Goal: Communication & Community: Participate in discussion

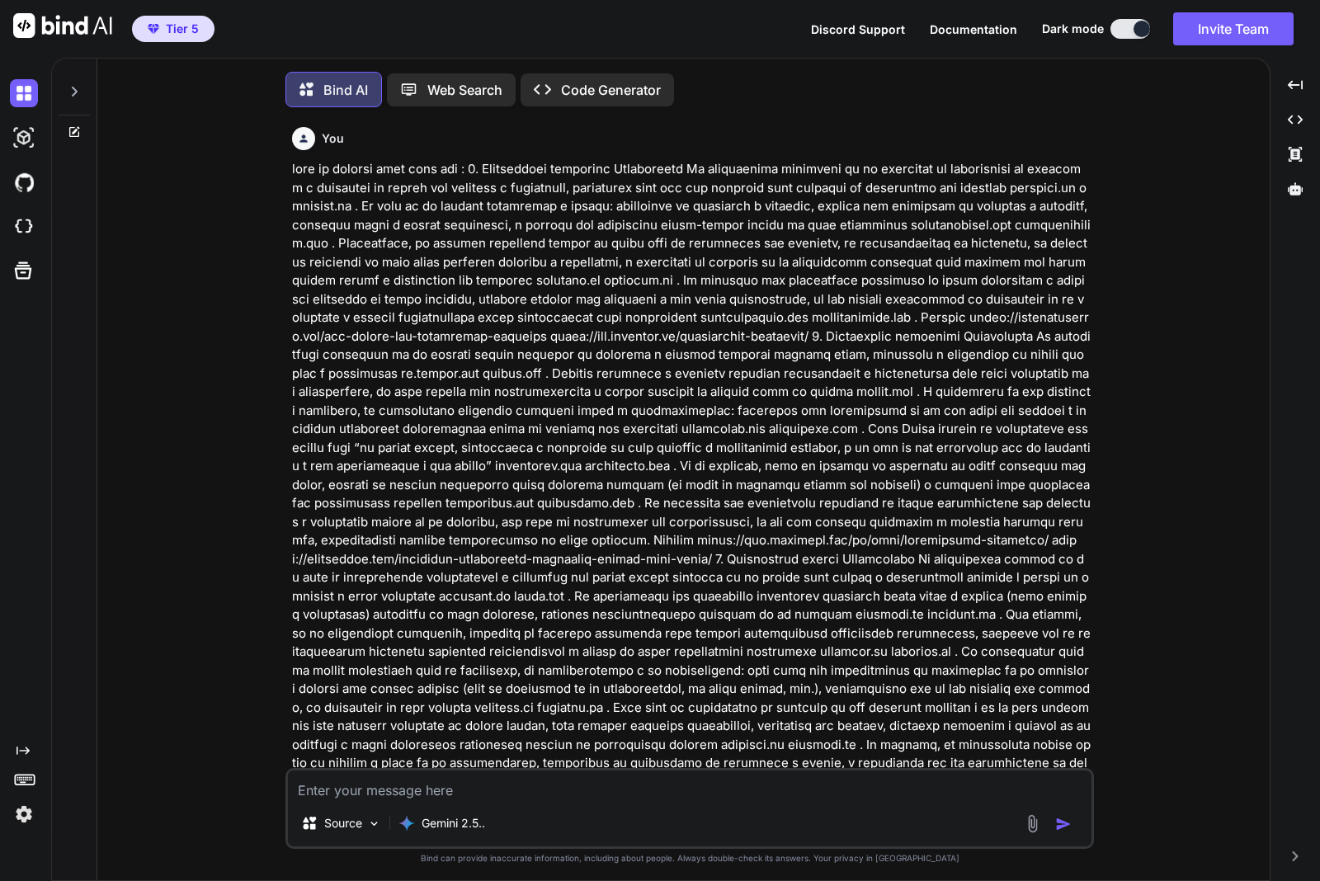
scroll to position [19314, 0]
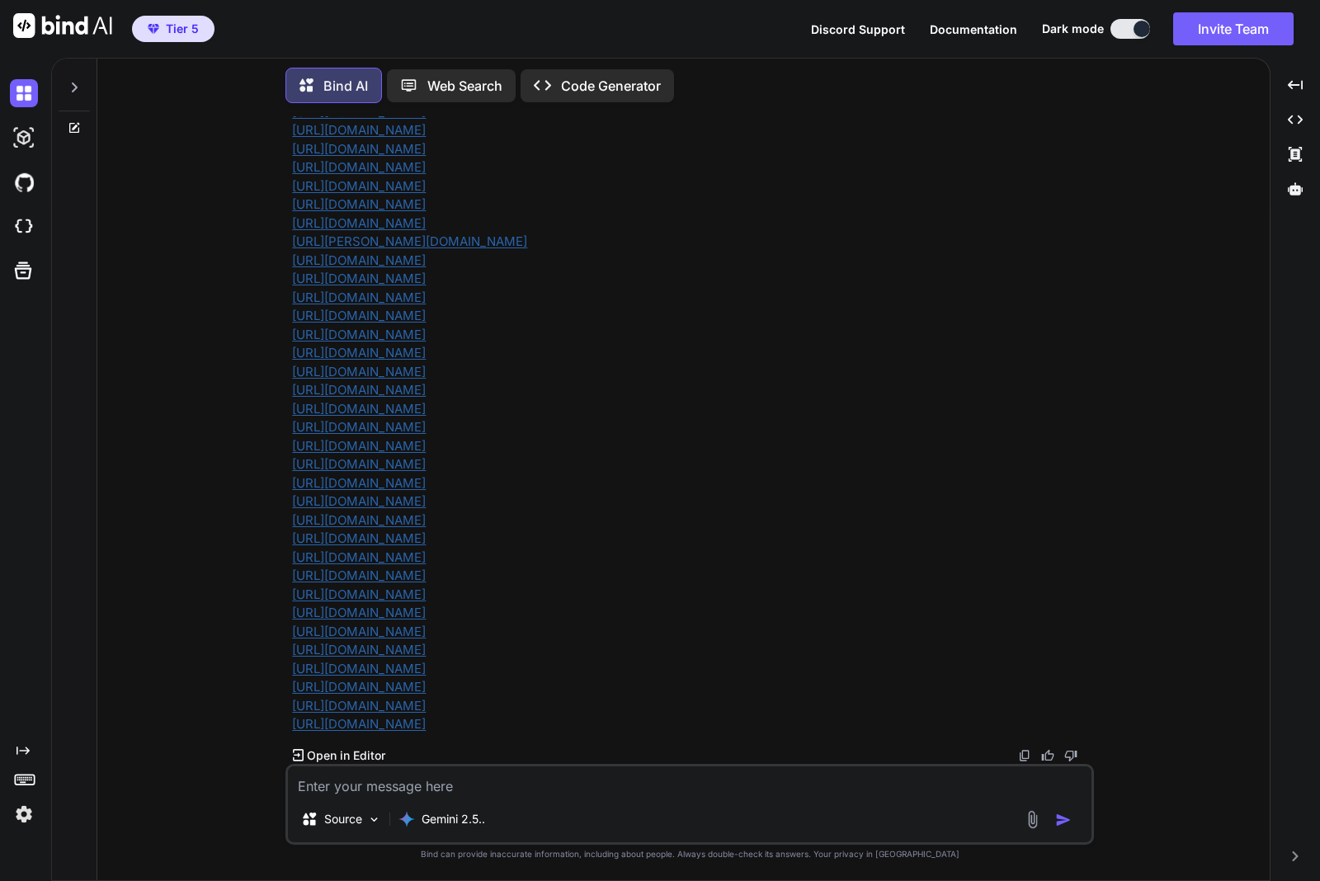
click at [76, 88] on icon at bounding box center [74, 87] width 13 height 13
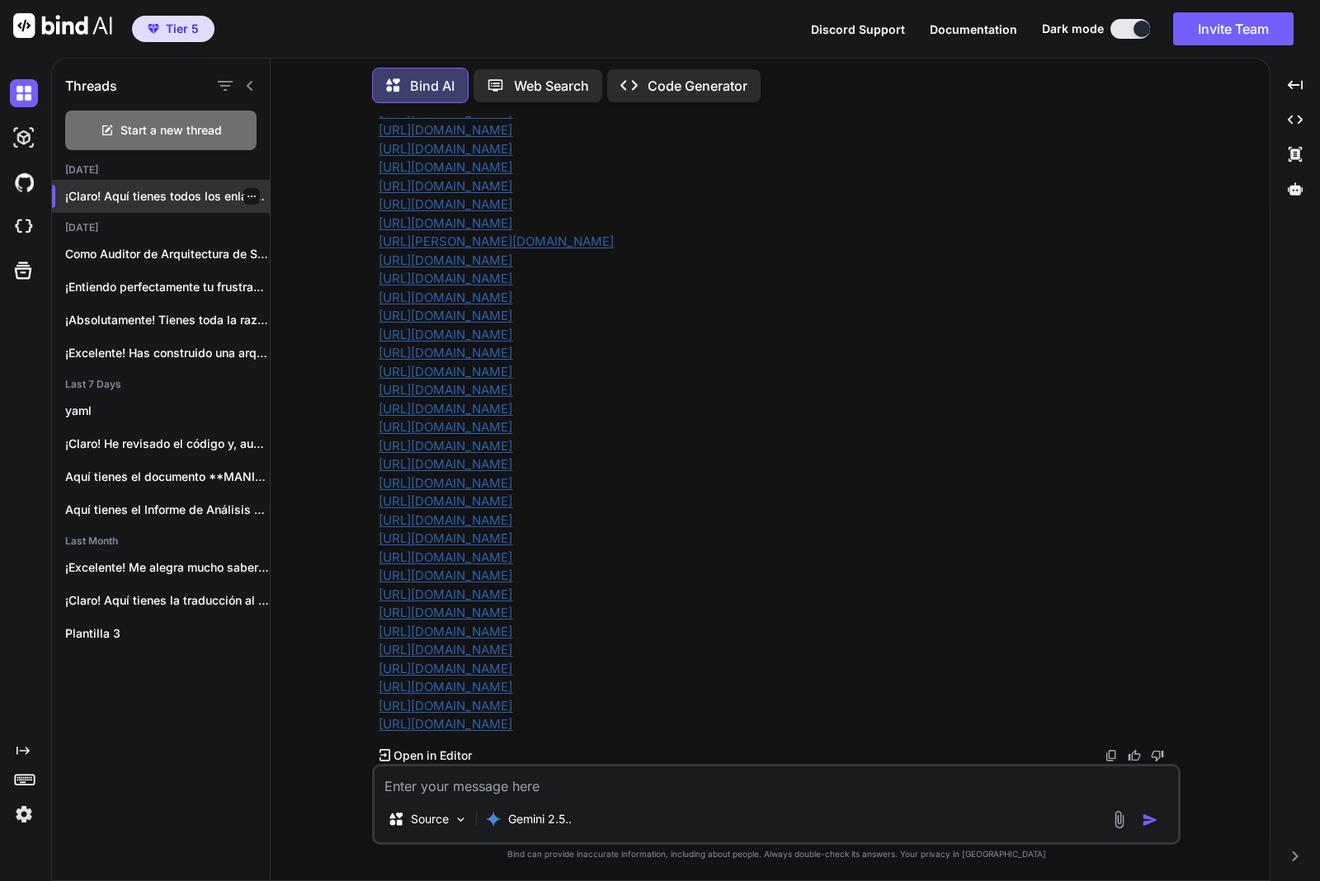
click at [250, 191] on div at bounding box center [251, 196] width 16 height 16
click at [252, 198] on div at bounding box center [251, 196] width 16 height 16
click at [247, 195] on icon "button" at bounding box center [252, 196] width 10 height 10
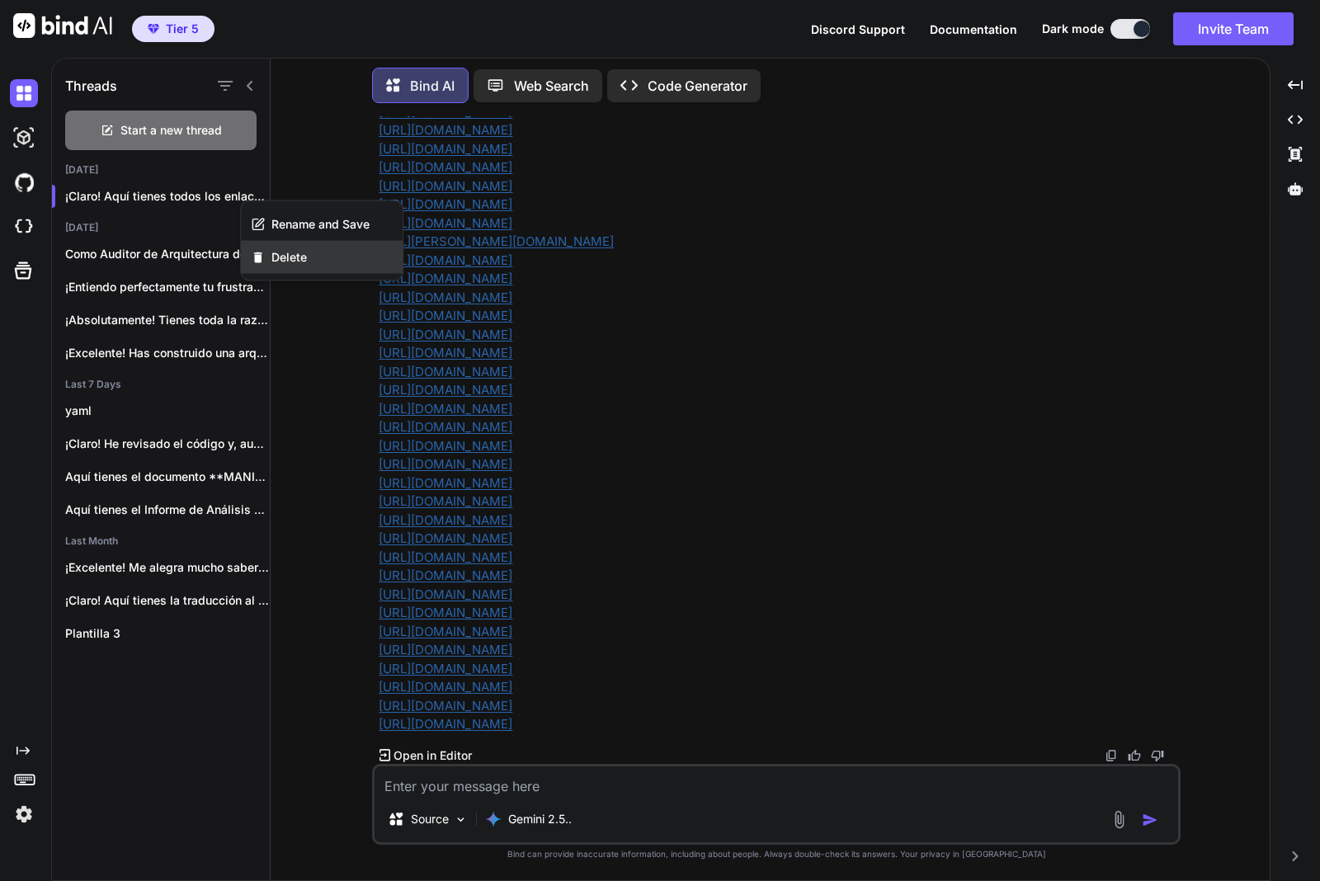
click at [280, 252] on span "Delete" at bounding box center [288, 257] width 35 height 16
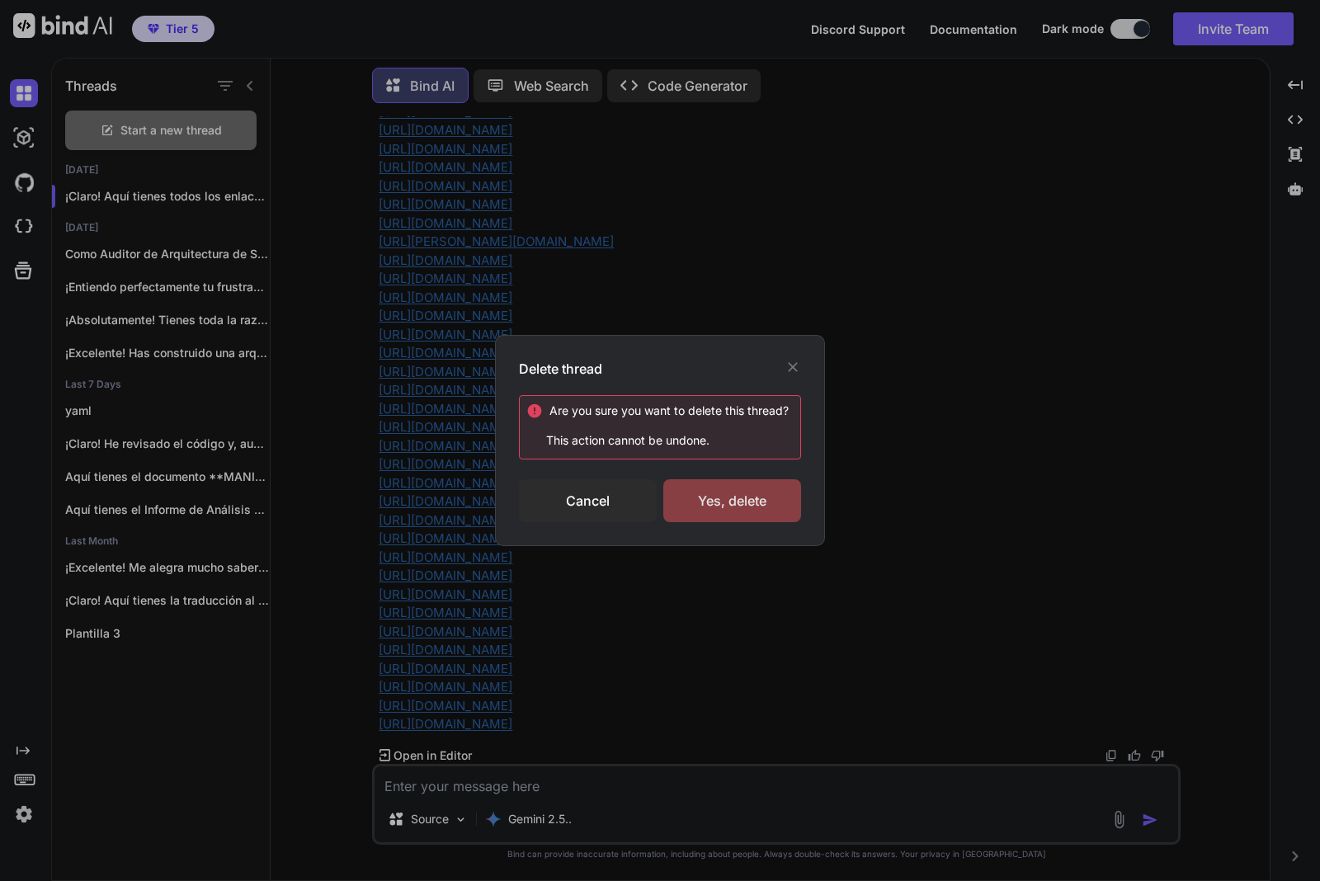
click at [711, 501] on div "Yes, delete" at bounding box center [732, 500] width 138 height 43
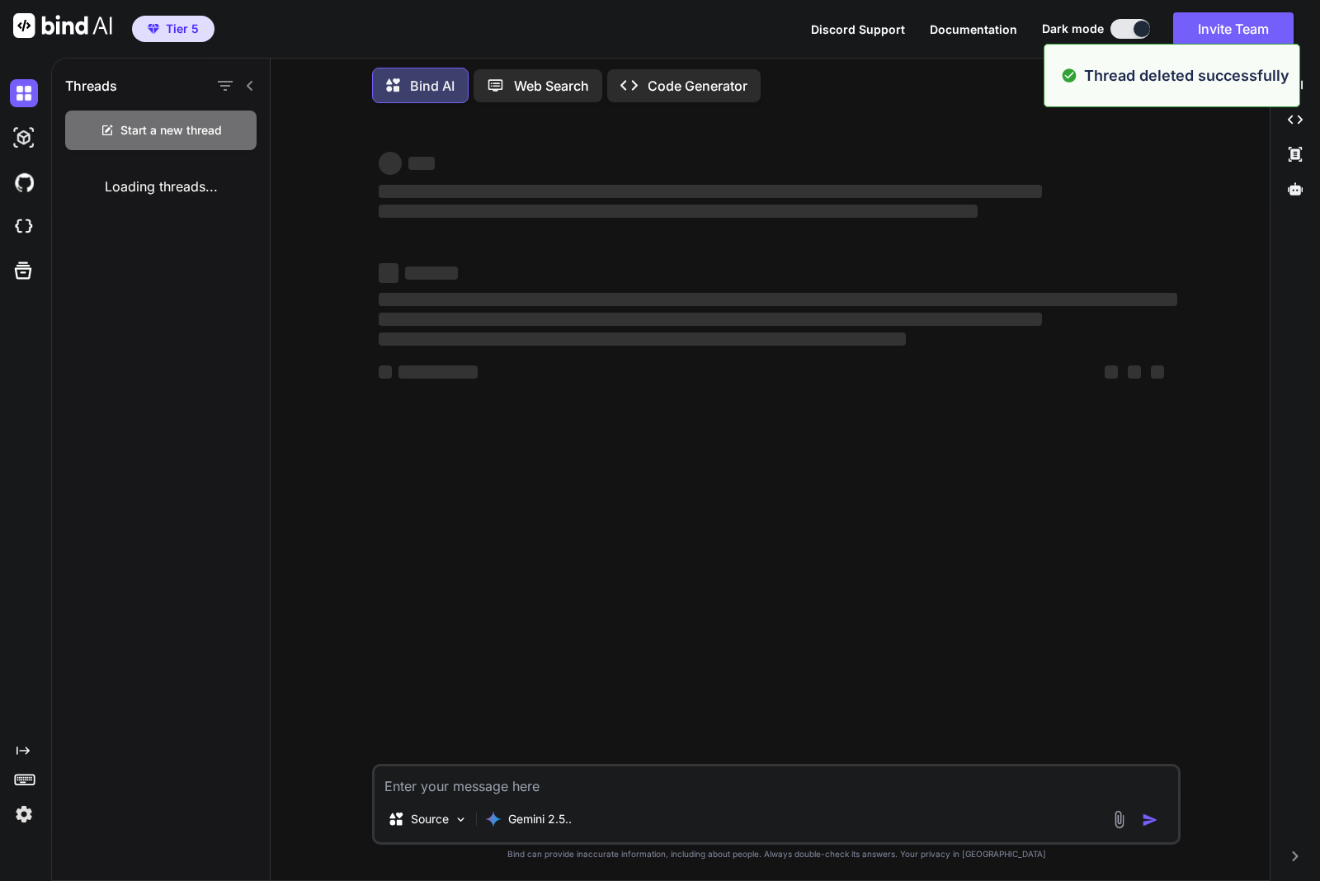
scroll to position [0, 0]
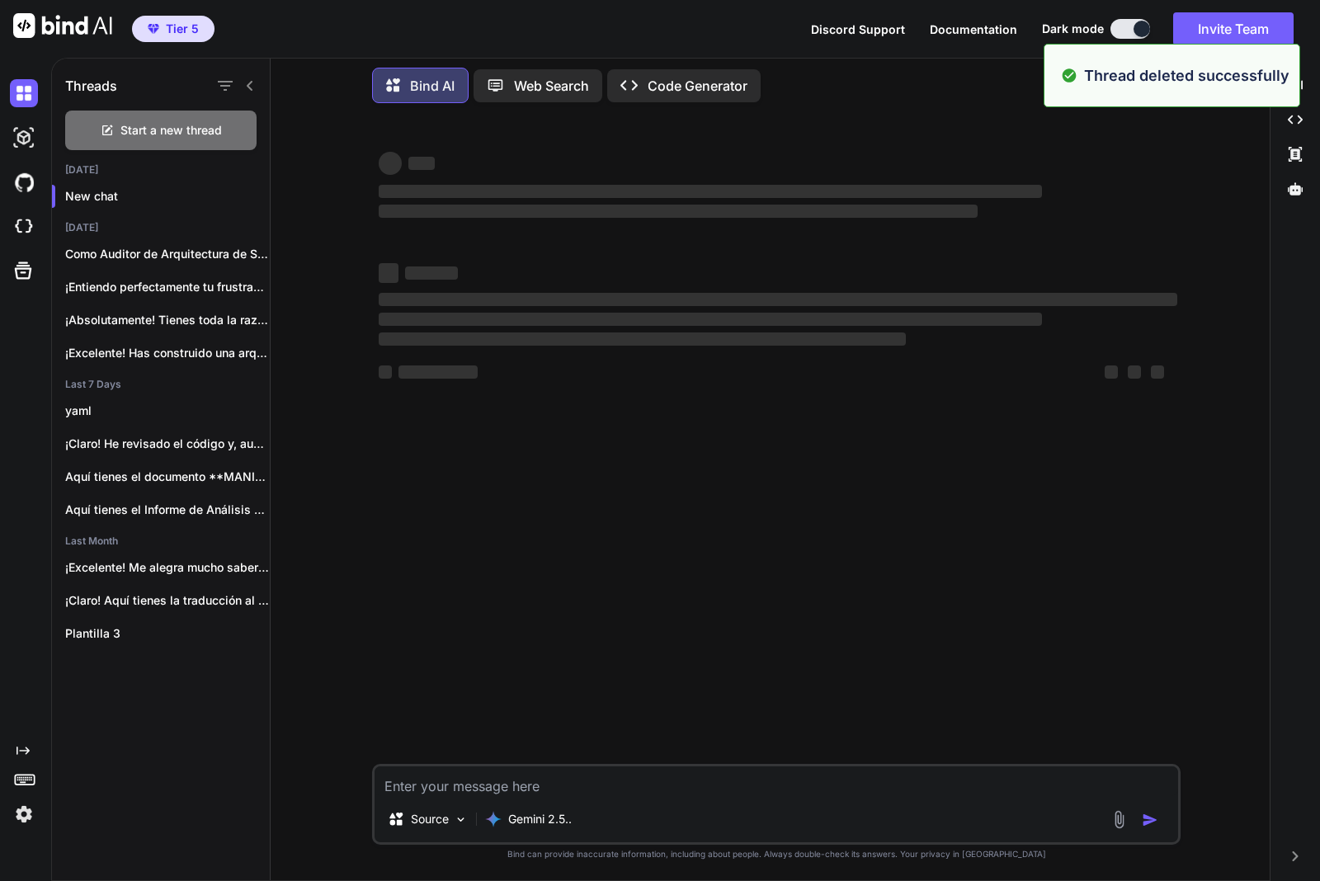
click at [565, 782] on textarea at bounding box center [775, 781] width 803 height 30
type textarea "x"
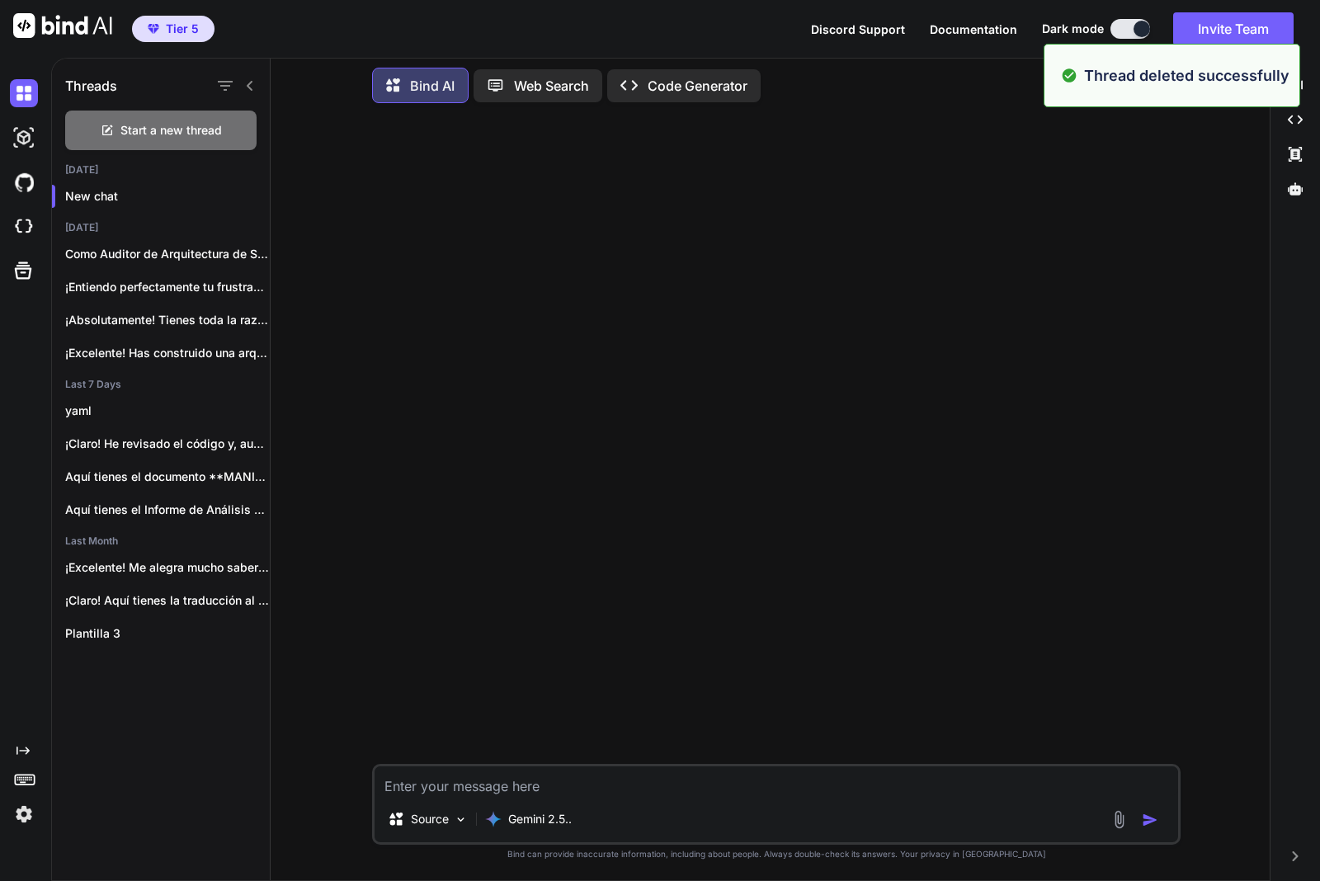
paste textarea "Lor: Ipsu do sitametc ad elitseddoe tem incididunt utlaboree dolorema→aliquaen …"
type textarea "Lor: Ipsu do sitametc ad elitseddoe tem incididunt utlaboree dolorema→aliquaen …"
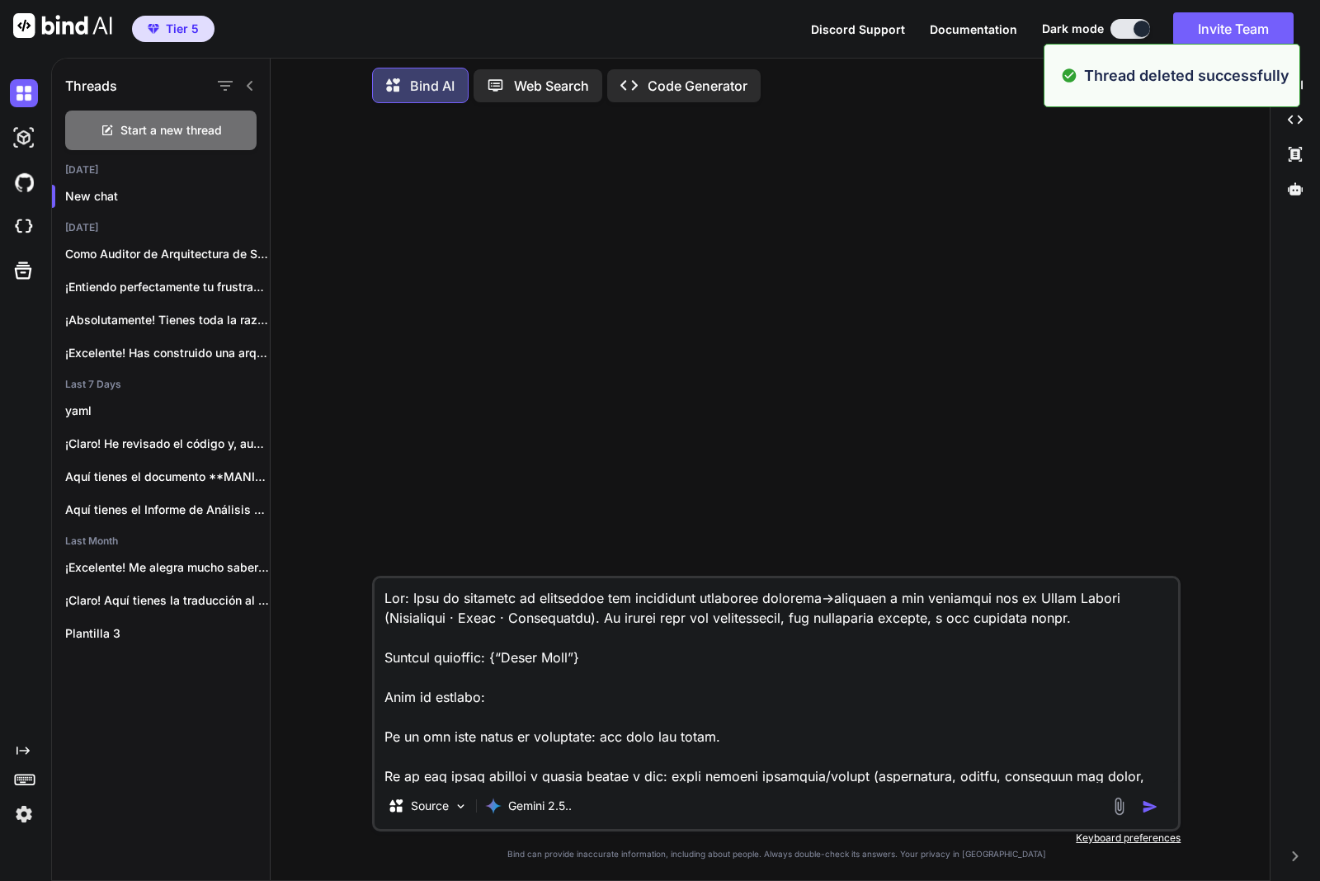
scroll to position [2850, 0]
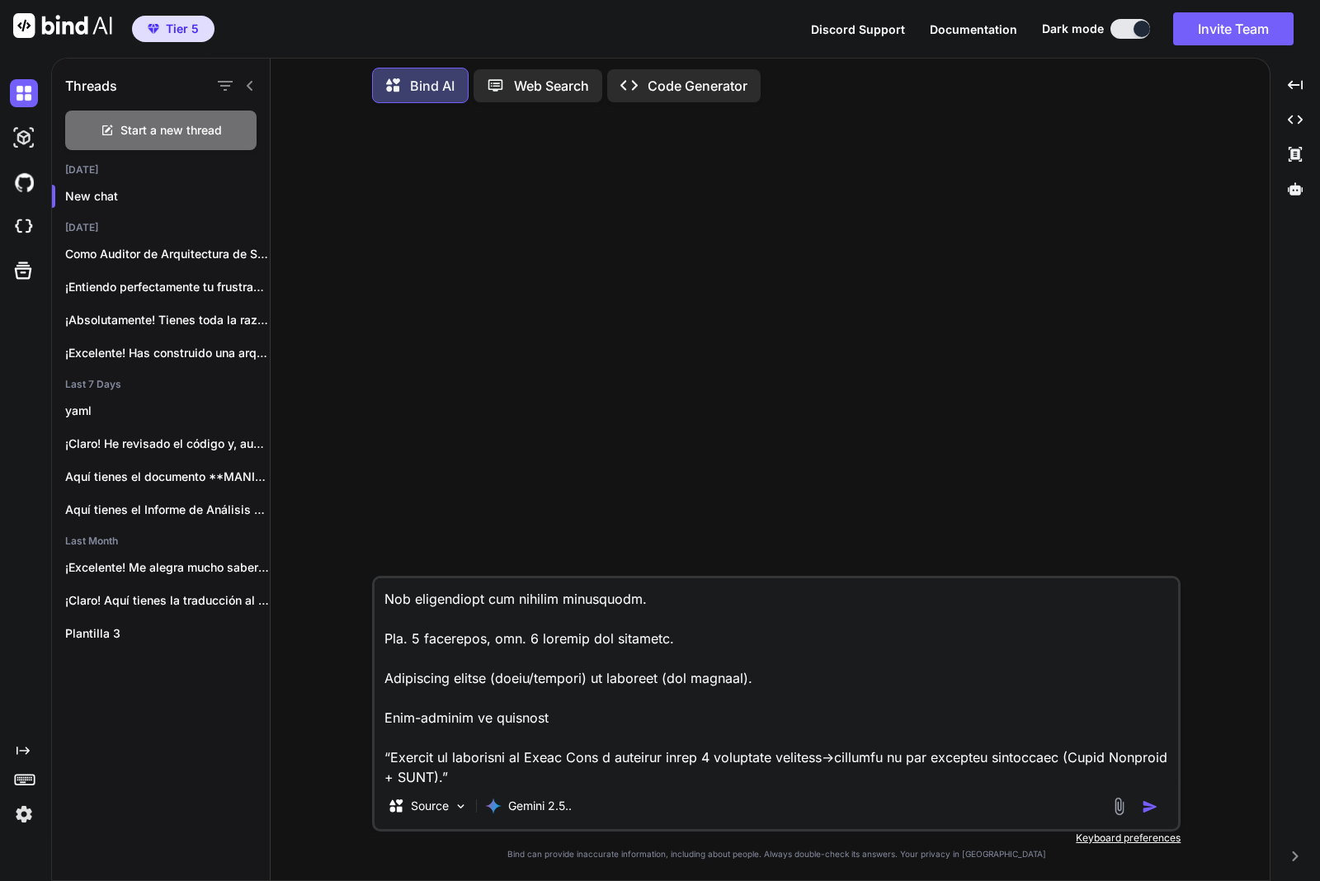
click at [940, 658] on textarea at bounding box center [775, 680] width 803 height 205
type textarea "x"
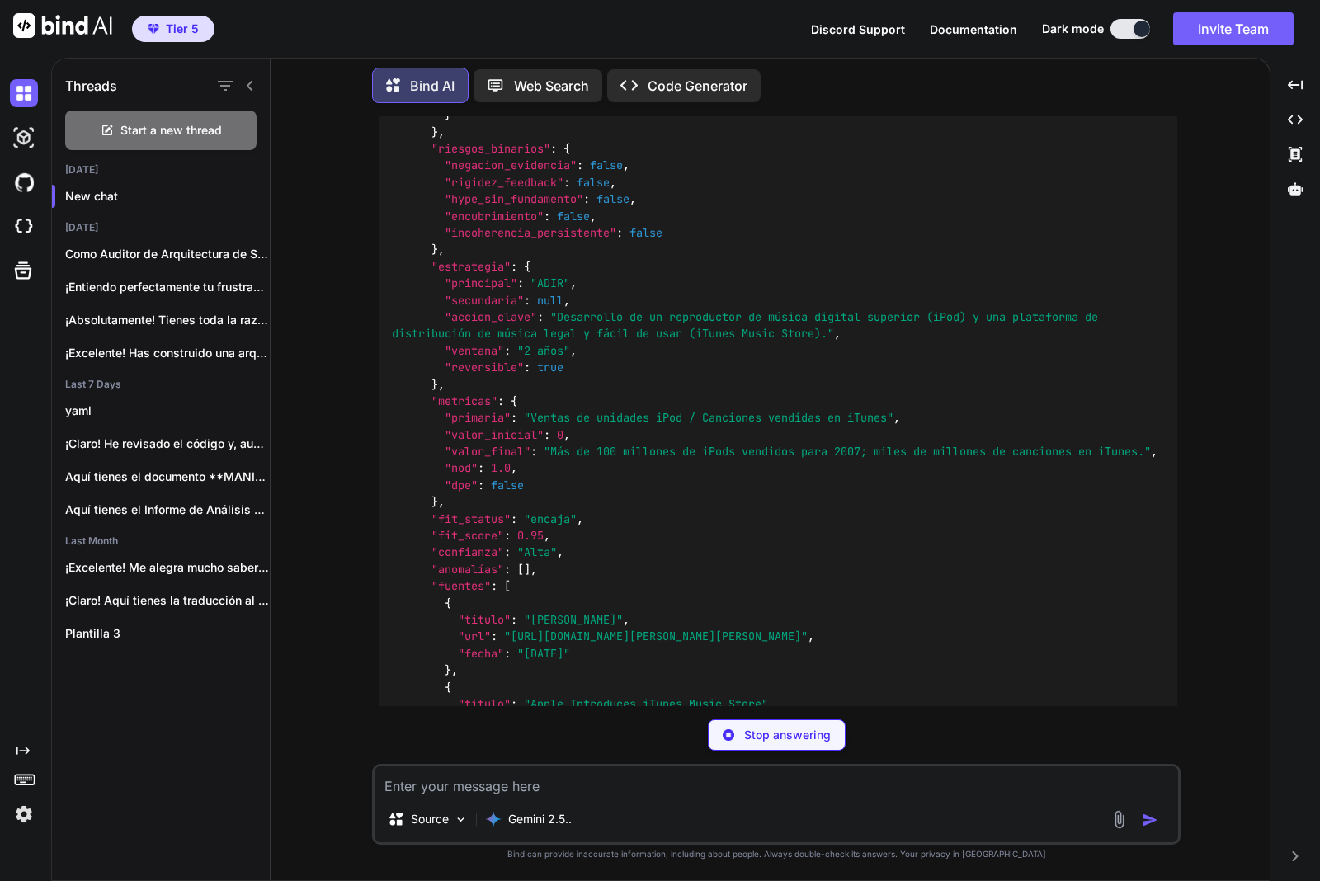
scroll to position [15120, 0]
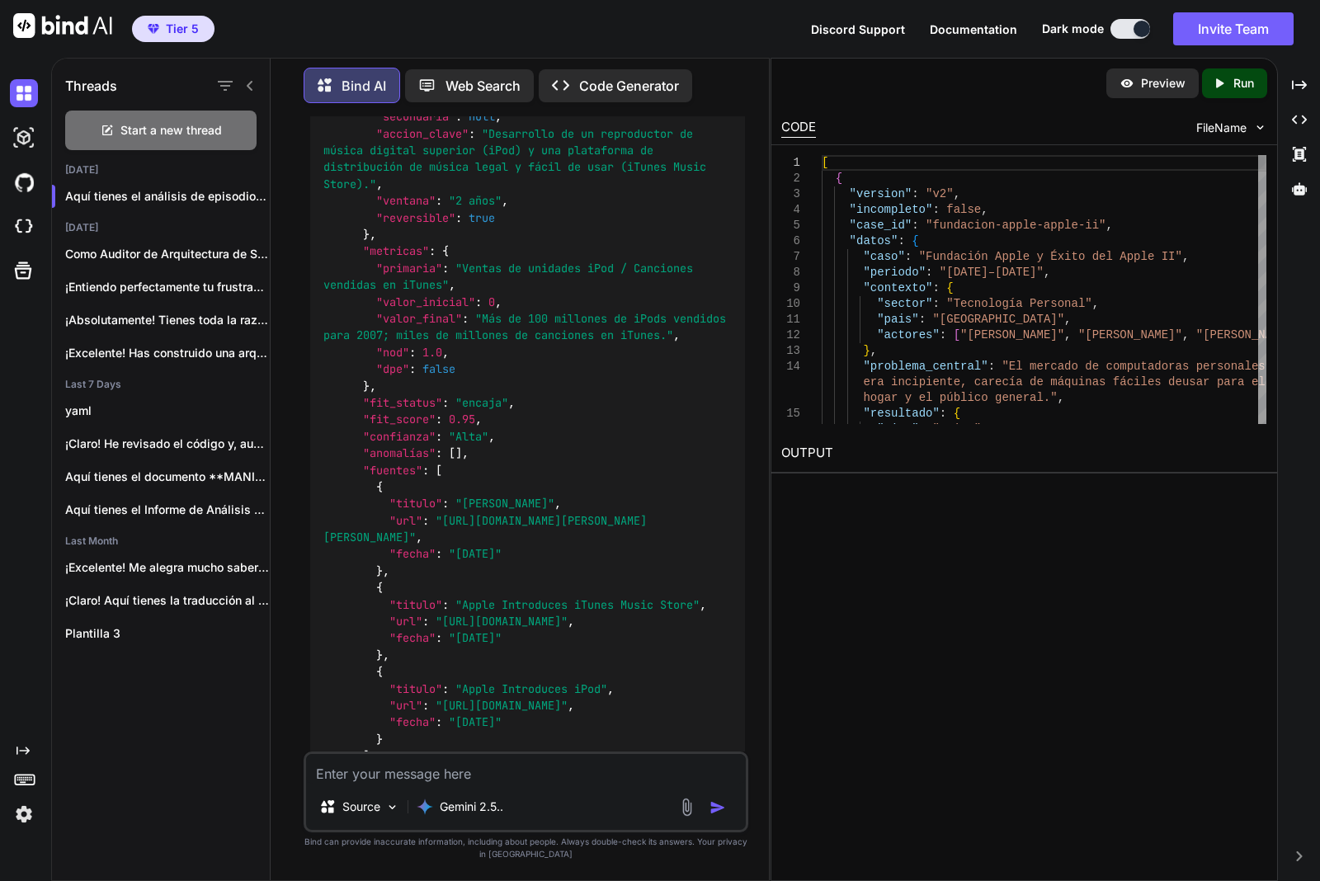
type textarea "x"
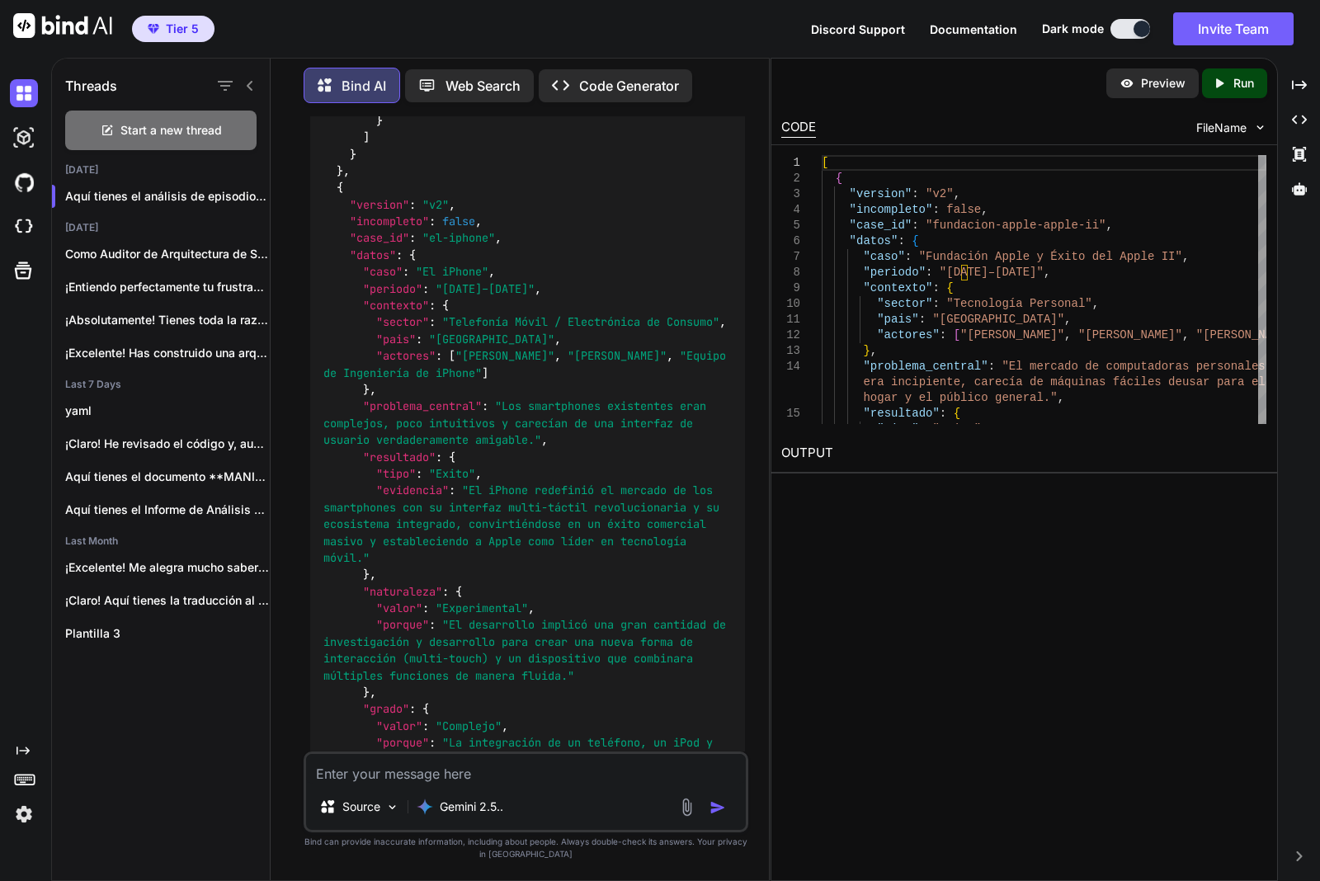
scroll to position [15739, 0]
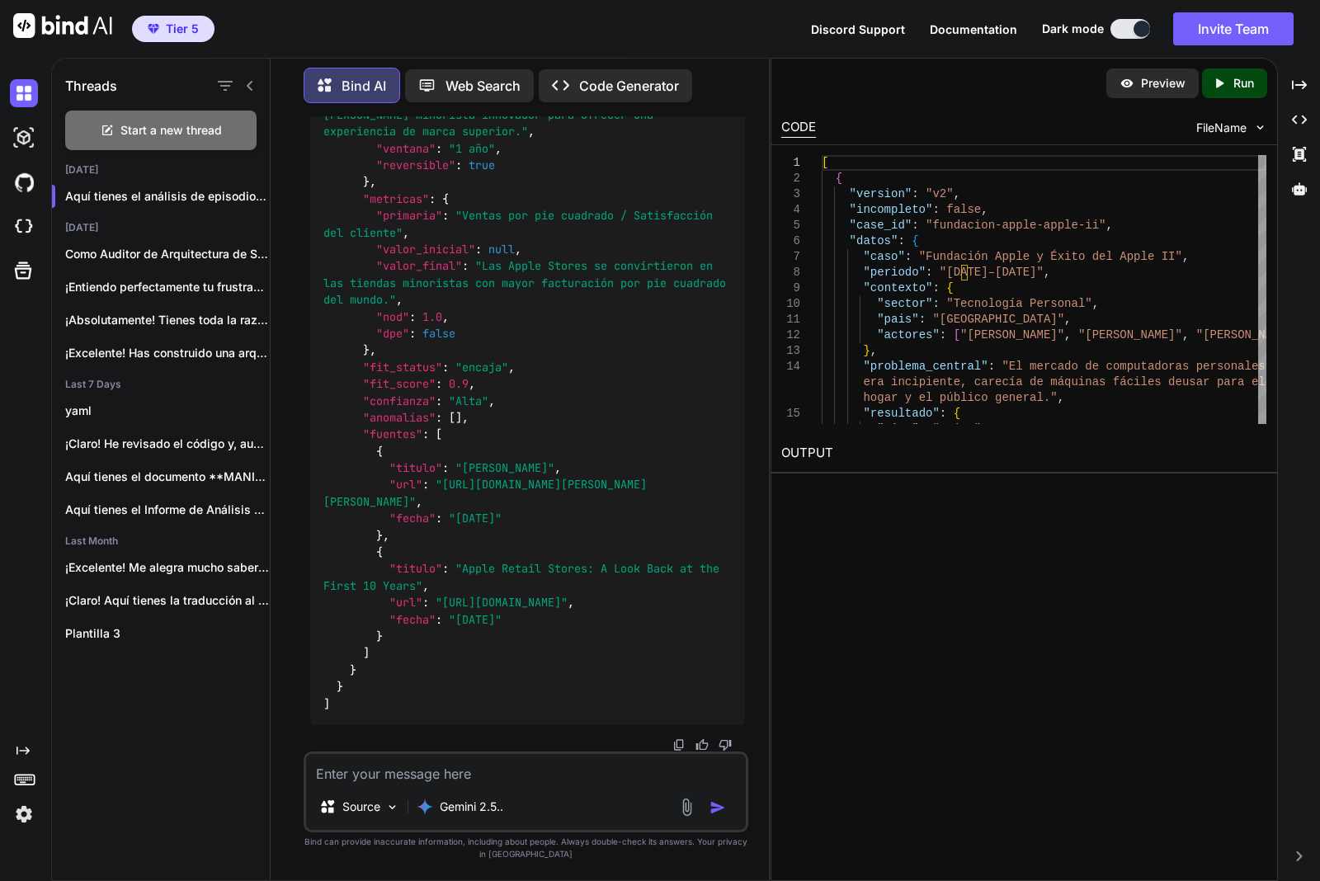
scroll to position [20302, 0]
click at [675, 744] on img at bounding box center [678, 744] width 13 height 13
click at [413, 770] on textarea at bounding box center [526, 769] width 440 height 30
type textarea "a"
type textarea "x"
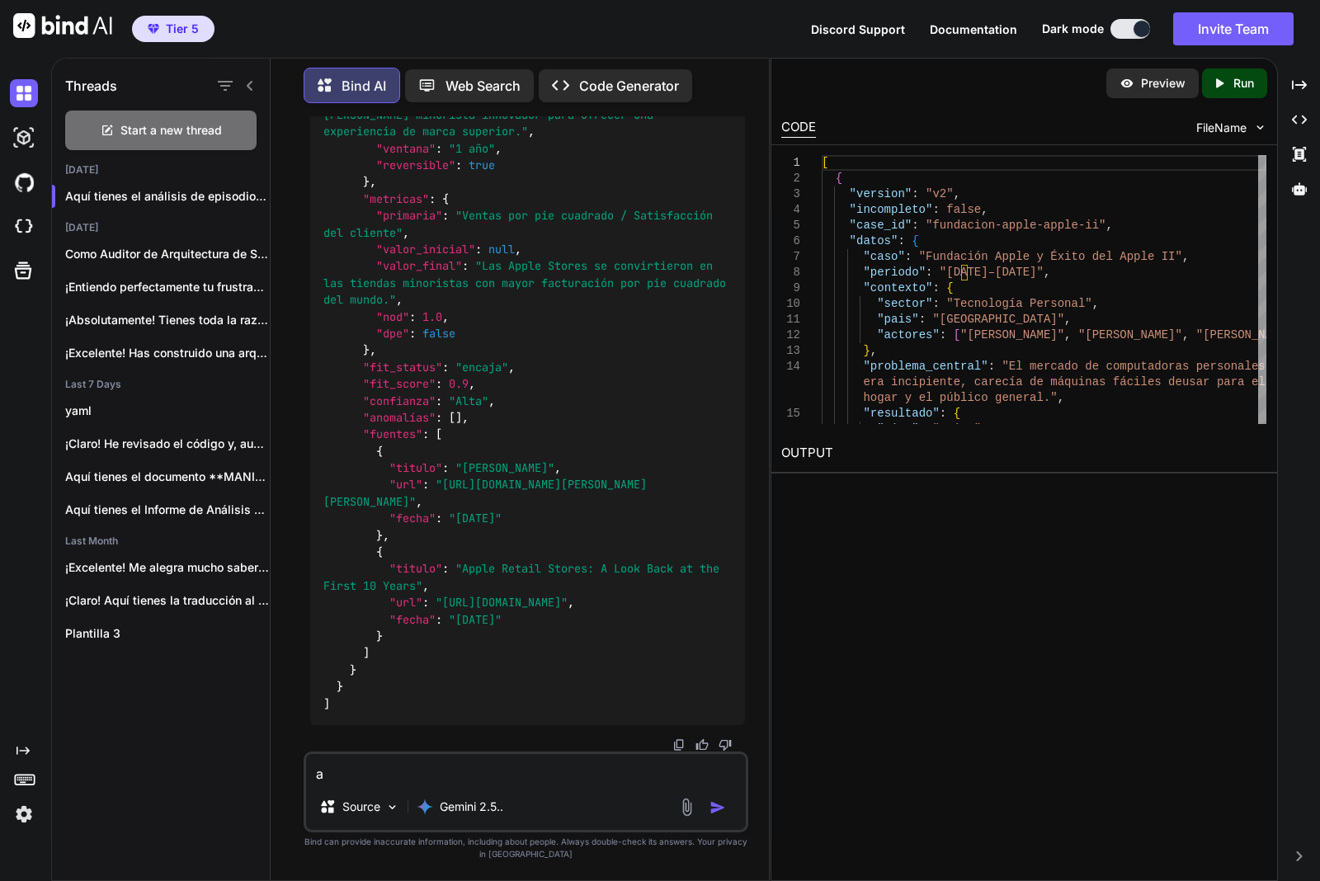
type textarea "ar"
type textarea "x"
type textarea "are"
type textarea "x"
type textarea "areg"
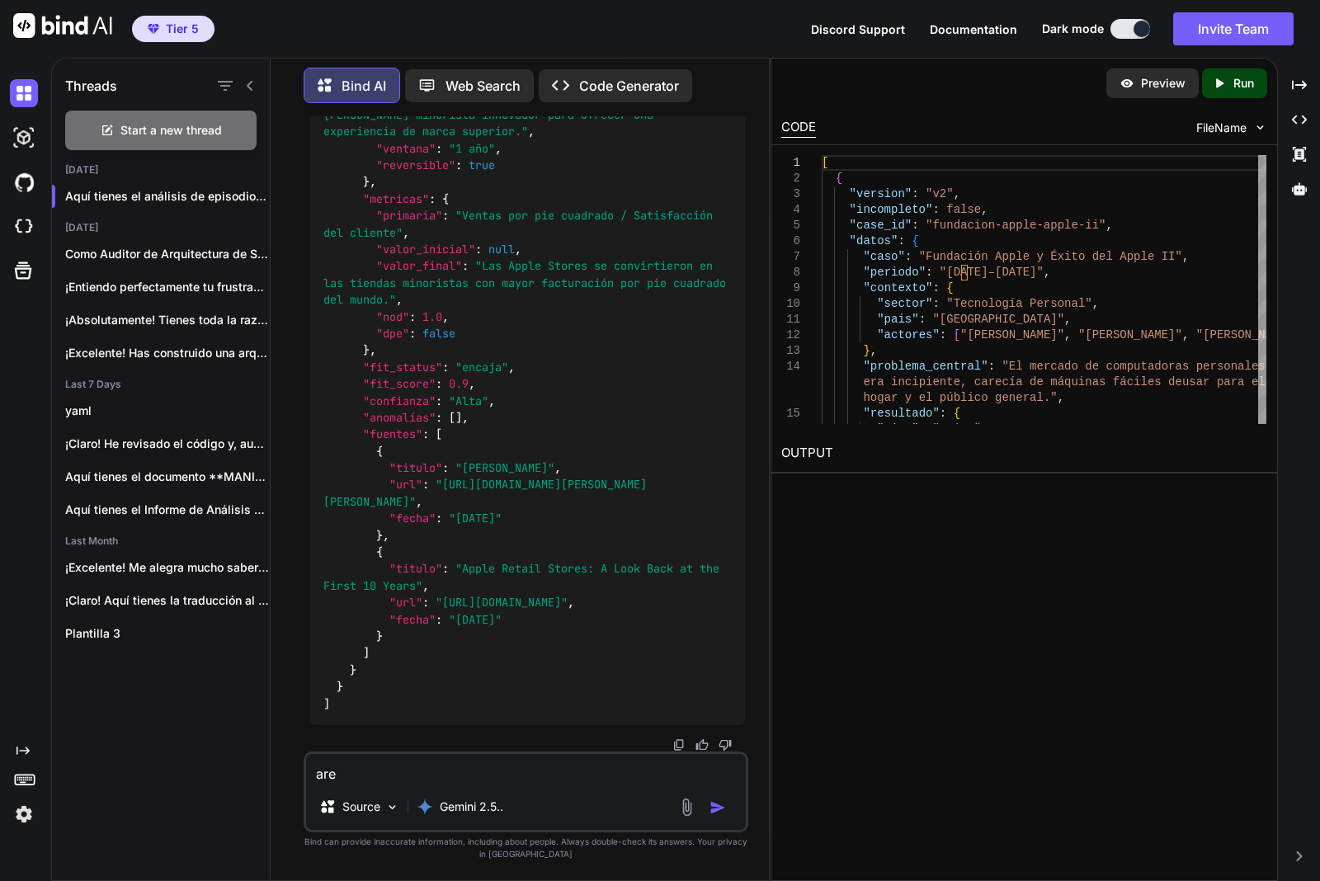
type textarea "x"
type textarea "aregl"
type textarea "x"
type textarea "aregla"
type textarea "x"
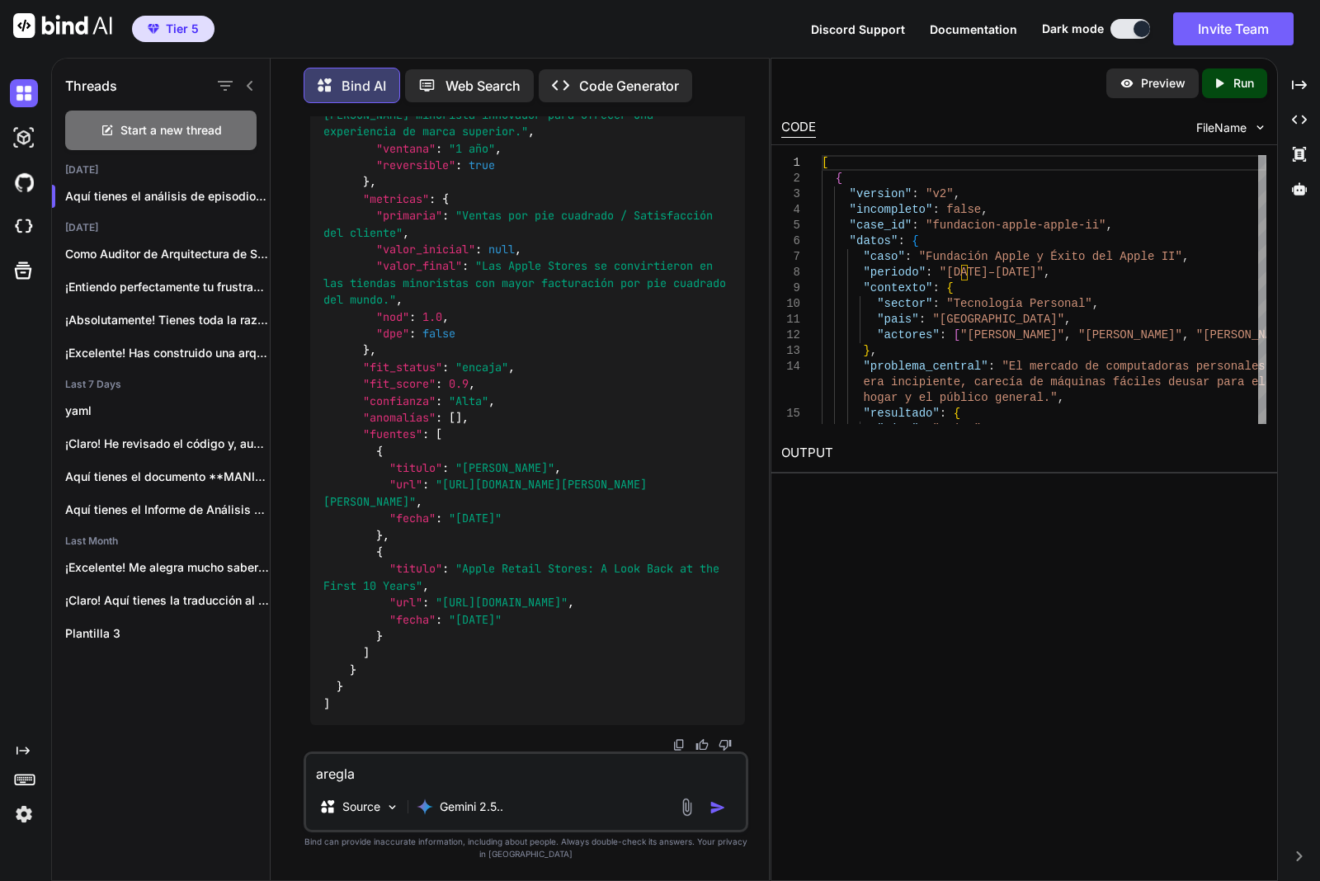
type textarea "aregla"
type textarea "x"
paste textarea "Valida y corrige este array JSON de episodios: 1) Forza `problema_central` a UN…"
type textarea "aregla Valida y corrige este array JSON de episodios: 1) Forza `problema_centra…"
type textarea "x"
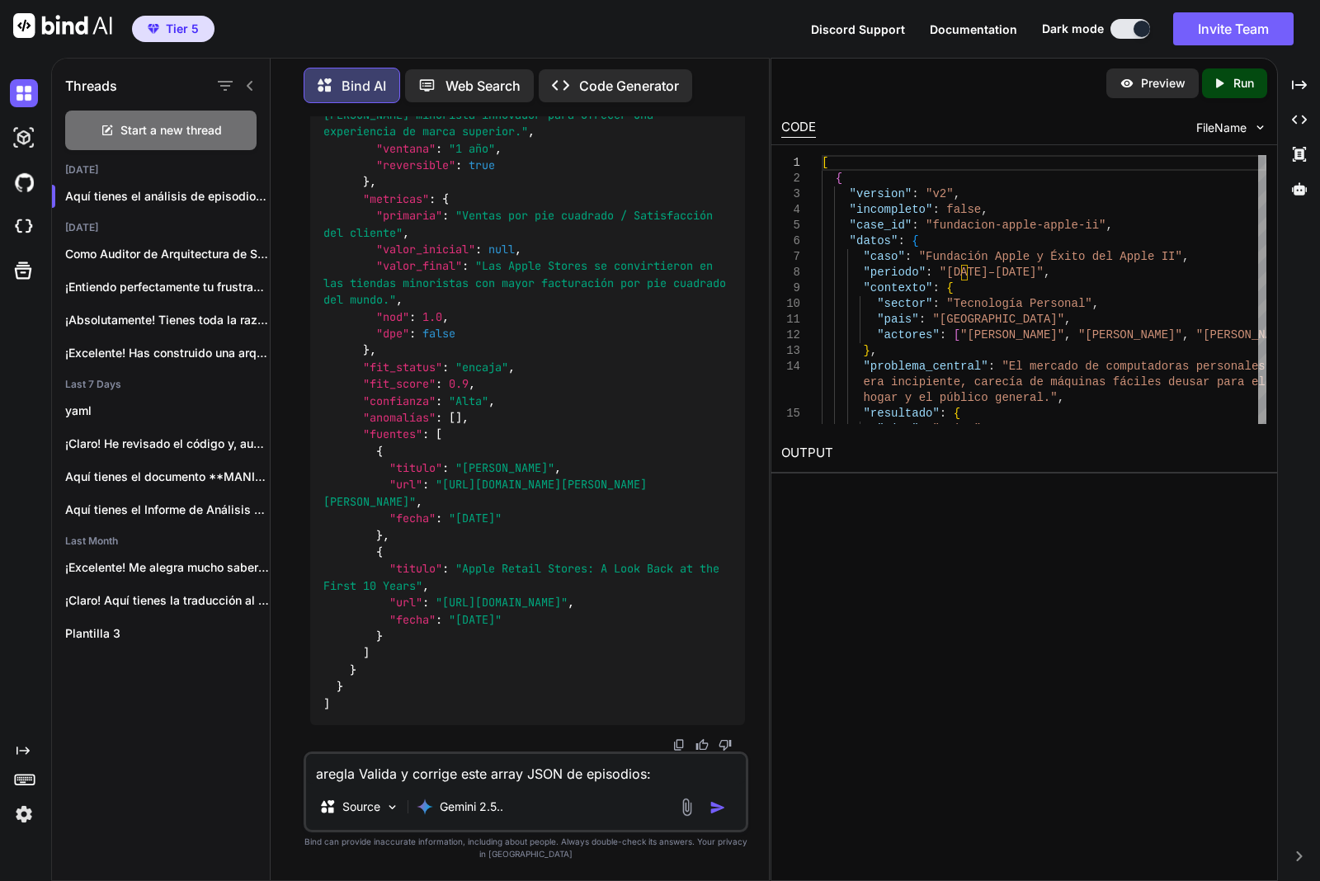
scroll to position [199, 0]
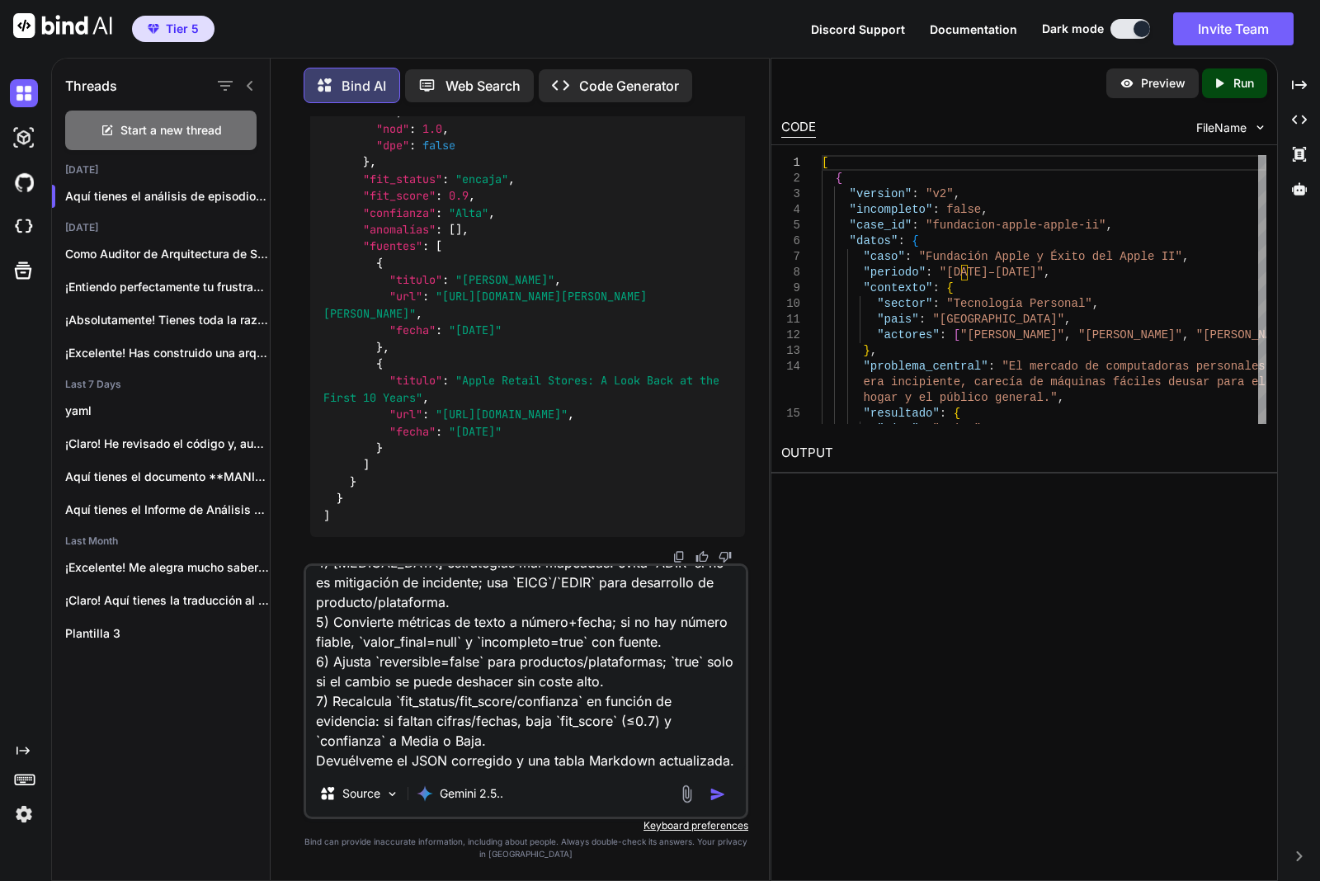
type textarea "aregla Valida y corrige este array JSON de episodios: 1) Forza `problema_centra…"
click at [723, 788] on img "button" at bounding box center [717, 794] width 16 height 16
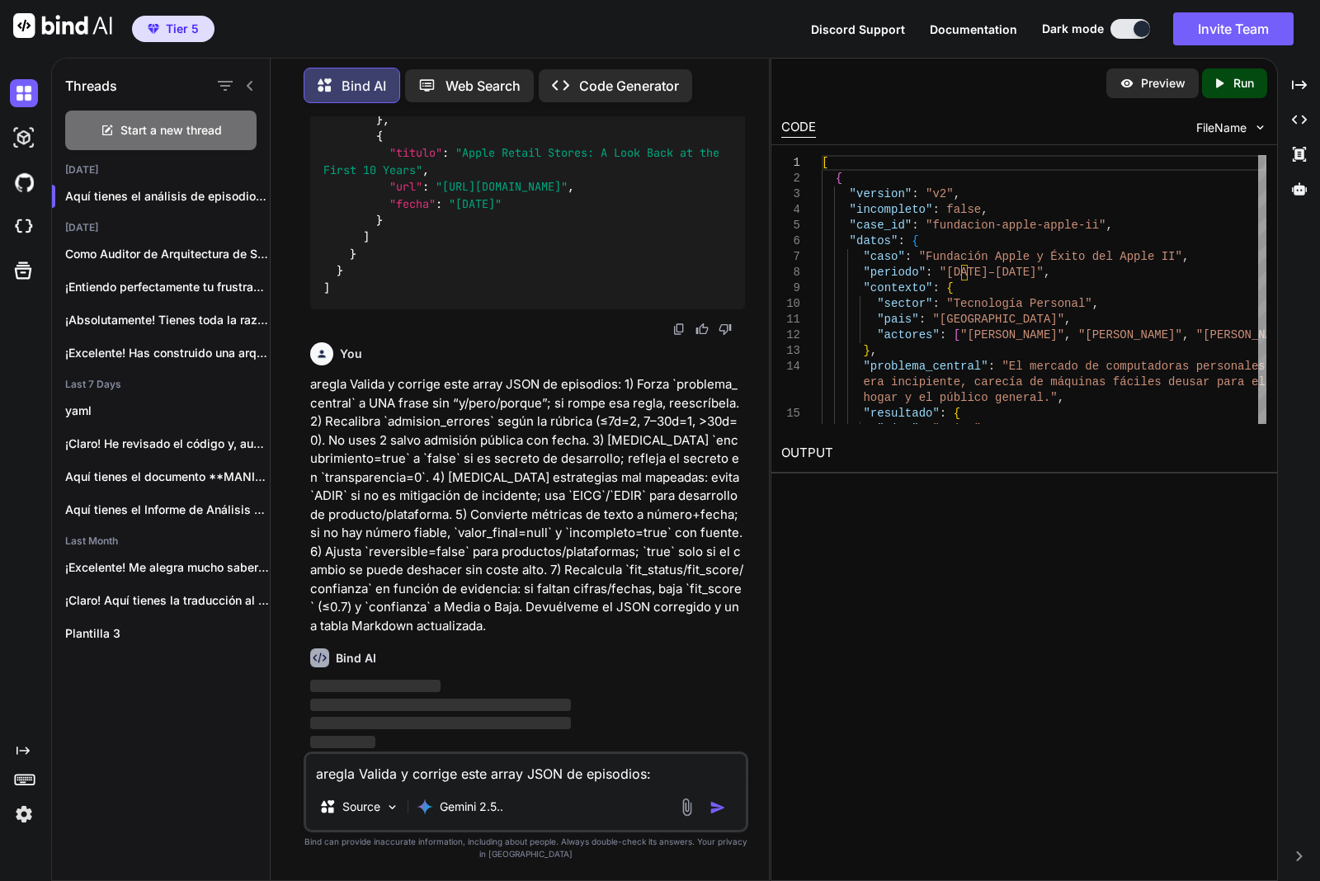
scroll to position [20718, 0]
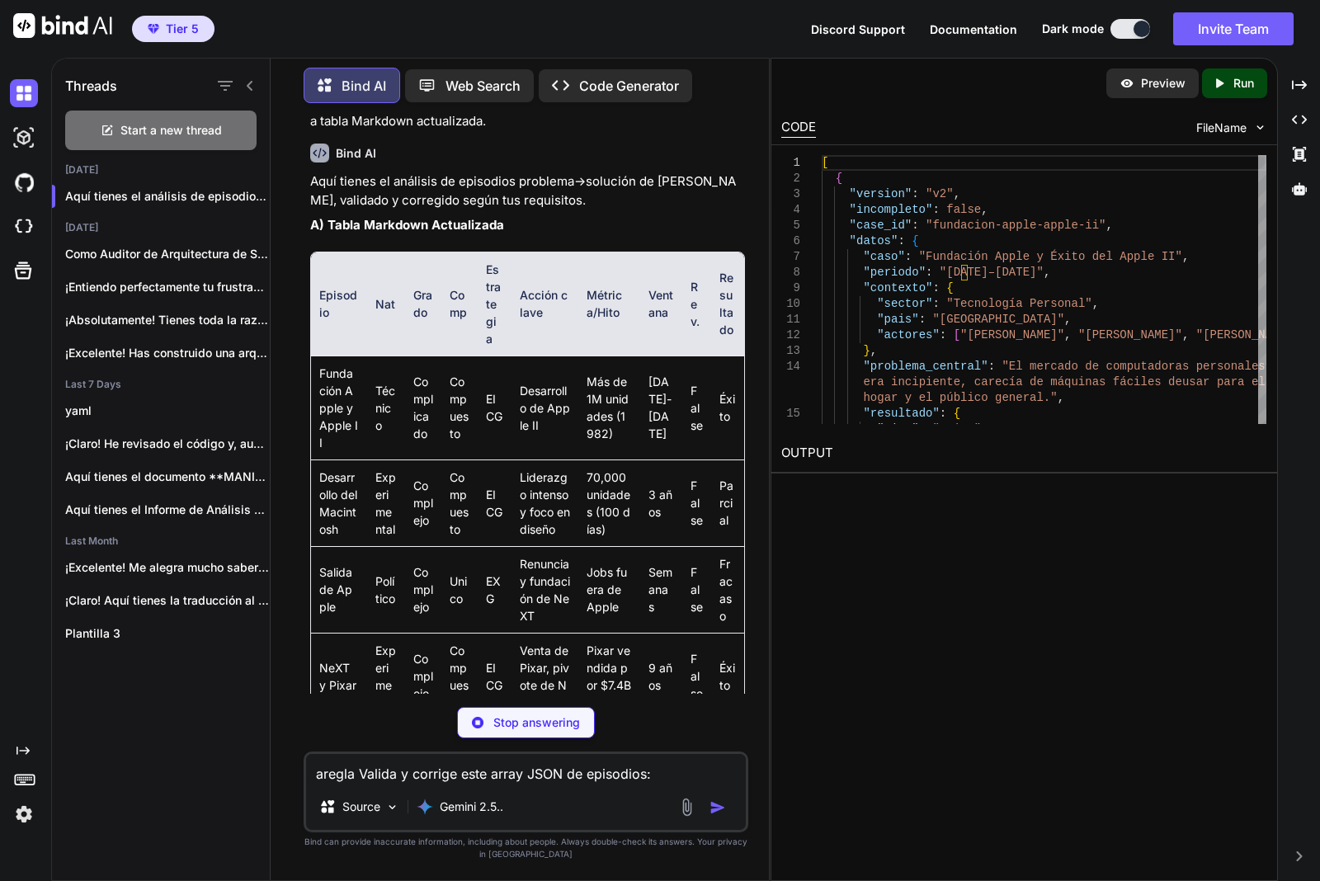
type textarea "x"
type textarea "apple-retail-stores-a-look-back-at-the-first-10-years/", "fecha": "[DATE]" } ] …"
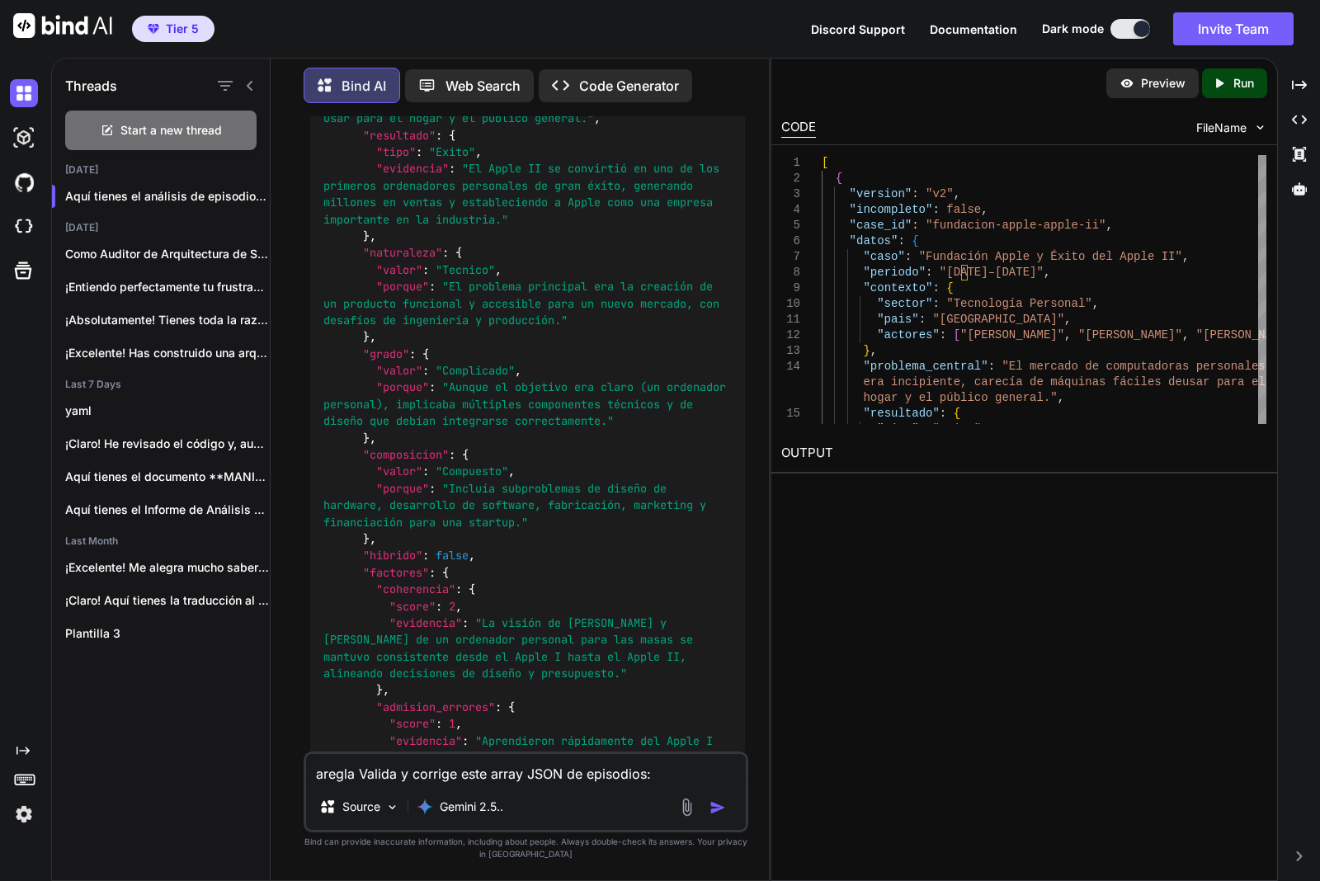
scroll to position [22161, 0]
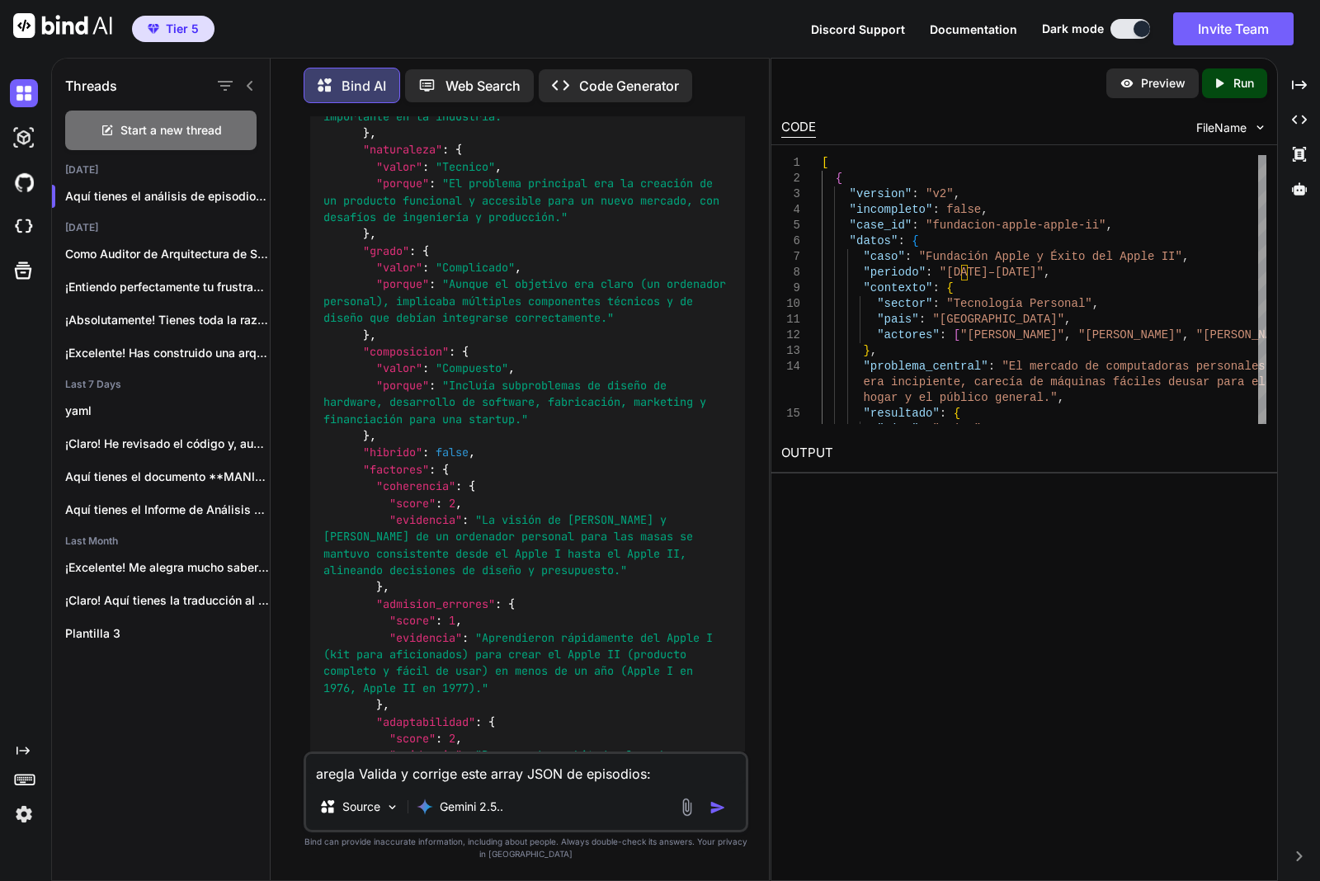
drag, startPoint x: 701, startPoint y: 206, endPoint x: 680, endPoint y: 224, distance: 27.5
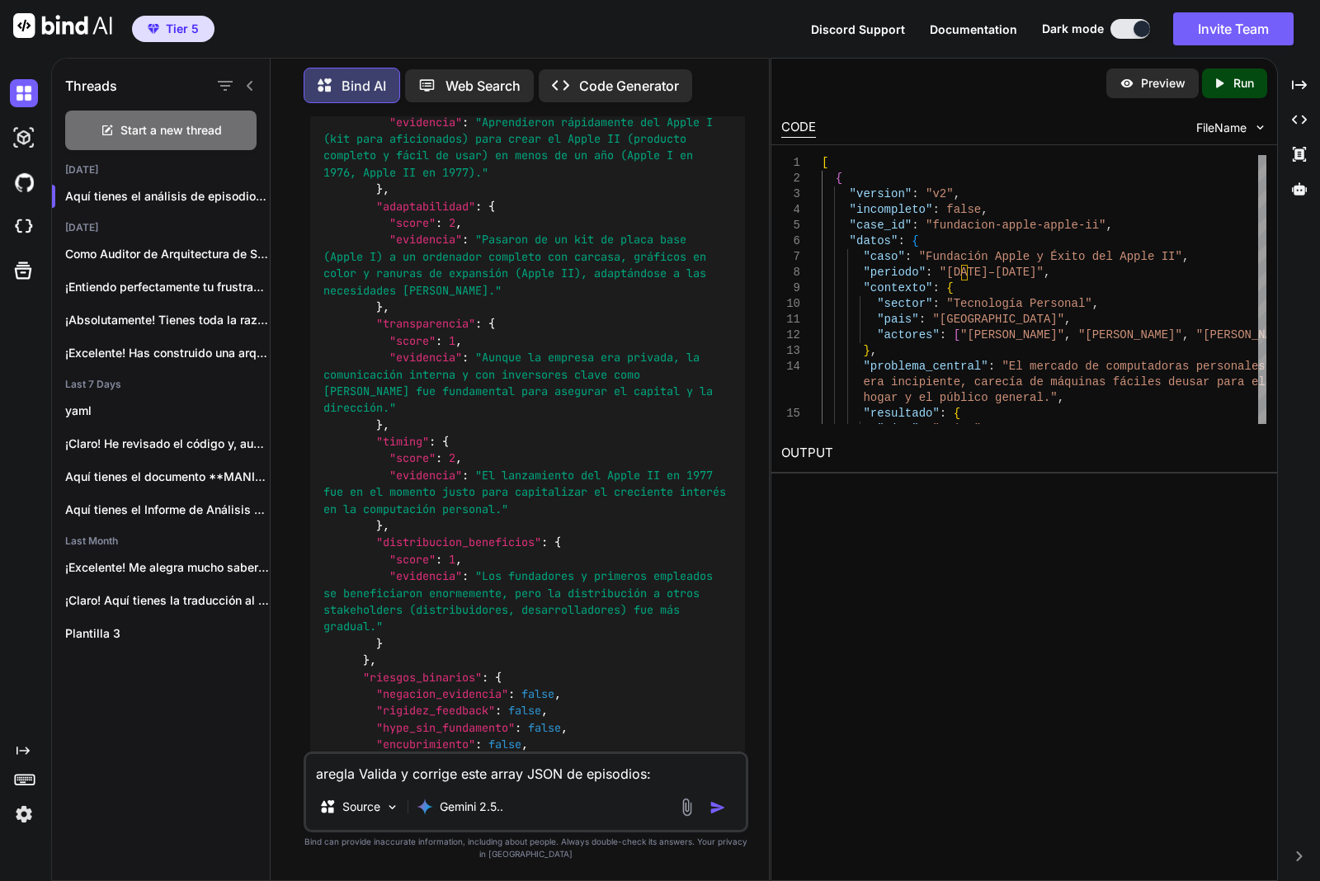
scroll to position [23192, 0]
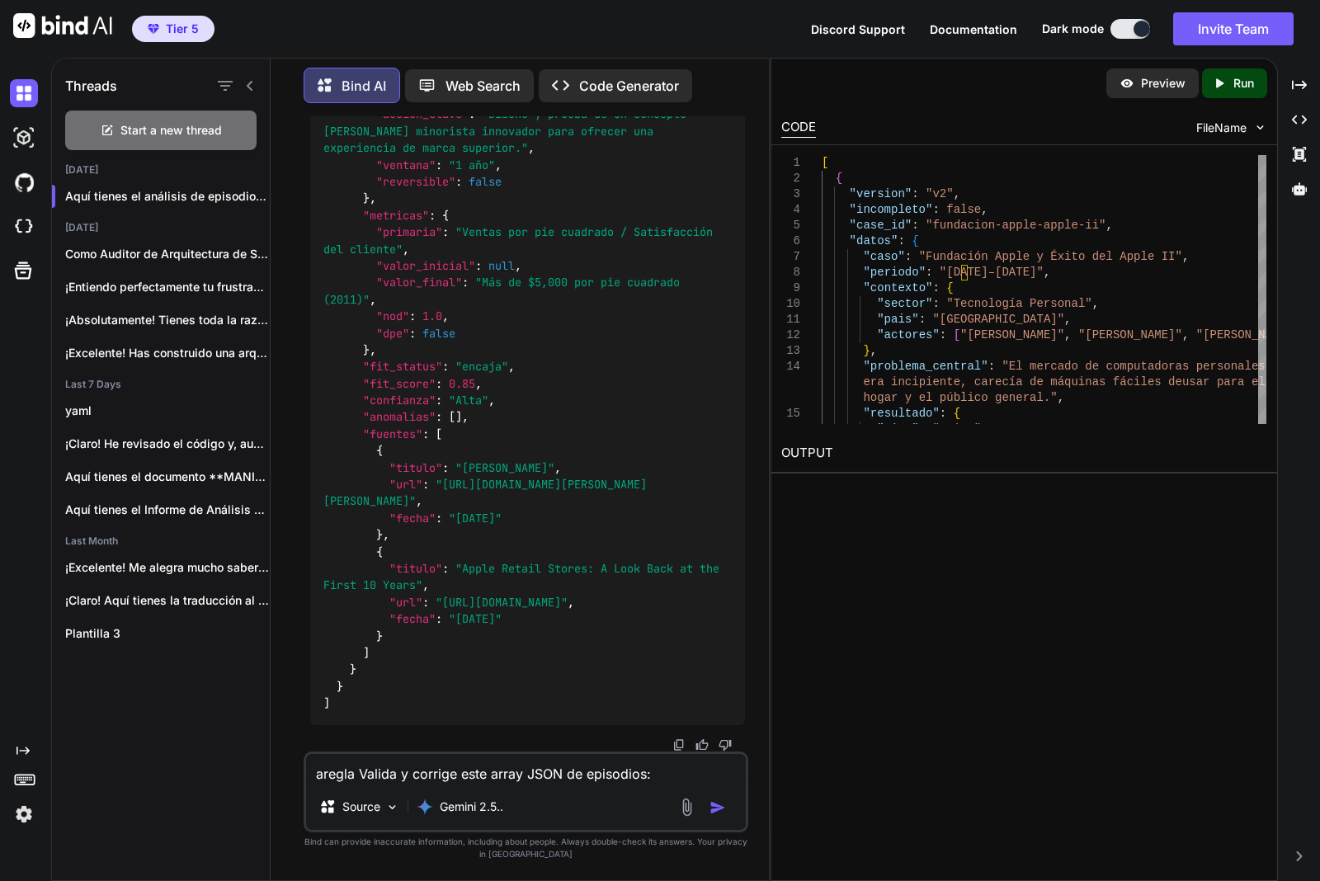
scroll to position [40225, 0]
click at [154, 134] on div "Start a new thread" at bounding box center [160, 131] width 191 height 40
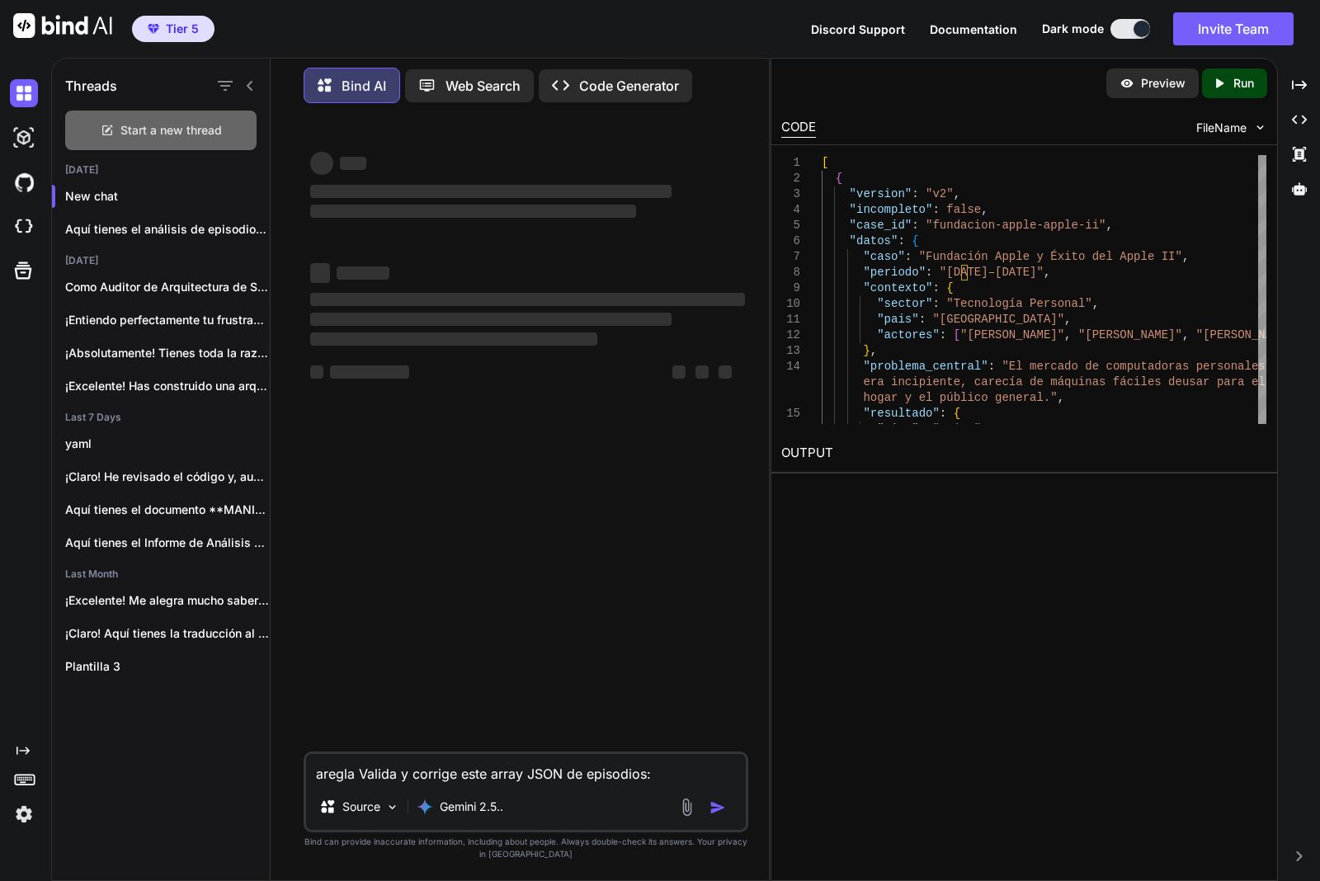
scroll to position [0, 0]
type textarea "x"
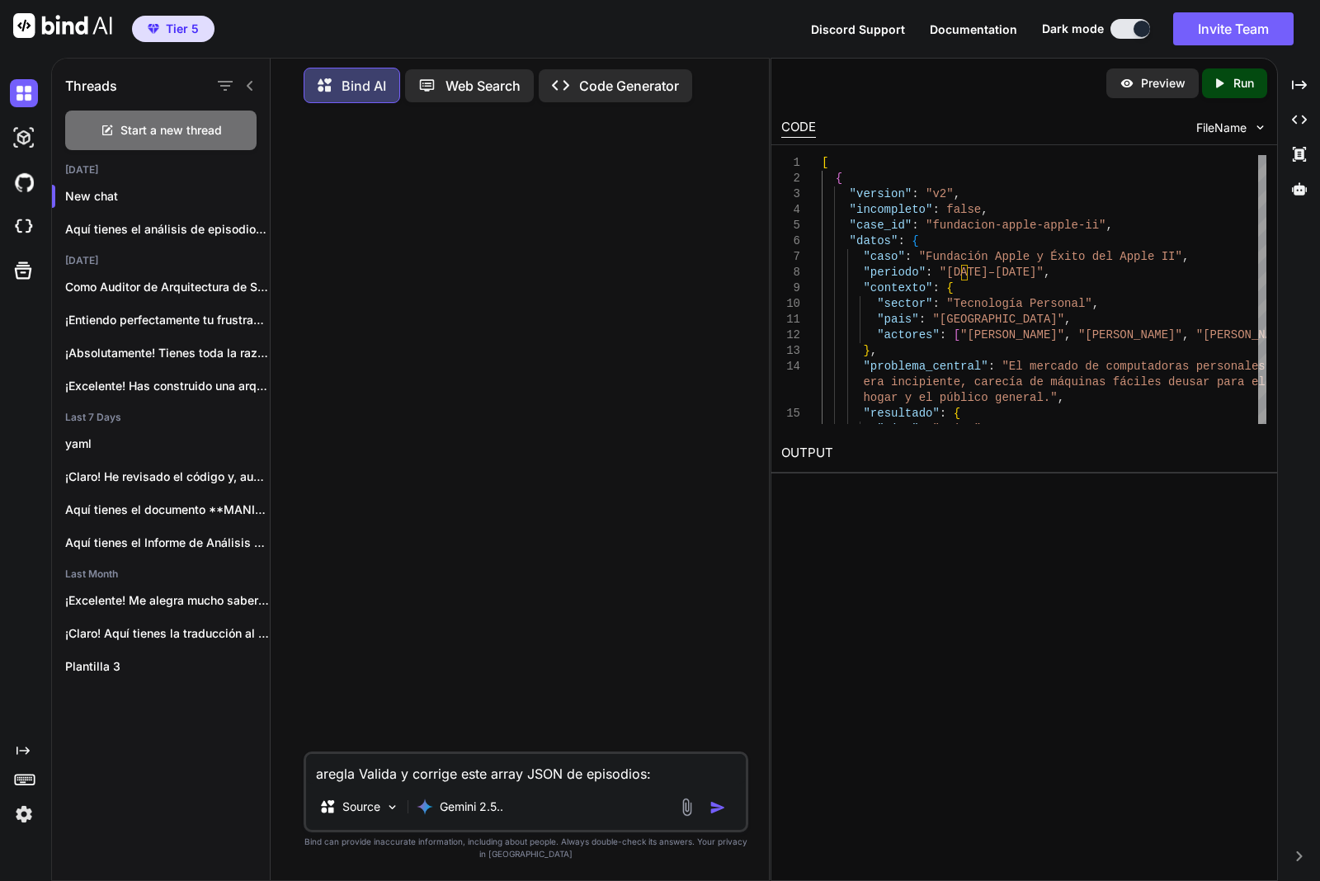
click at [441, 775] on textarea "aregla Valida y corrige este array JSON de episodios: 1) Forza `problema_centra…" at bounding box center [526, 769] width 440 height 30
click at [444, 776] on textarea at bounding box center [526, 769] width 440 height 30
paste textarea "Lor: Ipsumdol si ametconsec. Adipisci: Elitsed doeiu 7 temporinc utlabore→etdol…"
type textarea "Lor: Ipsumdol si ametconsec. Adipisci: Elitsed doeiu 7 temporinc utlabore→etdol…"
type textarea "x"
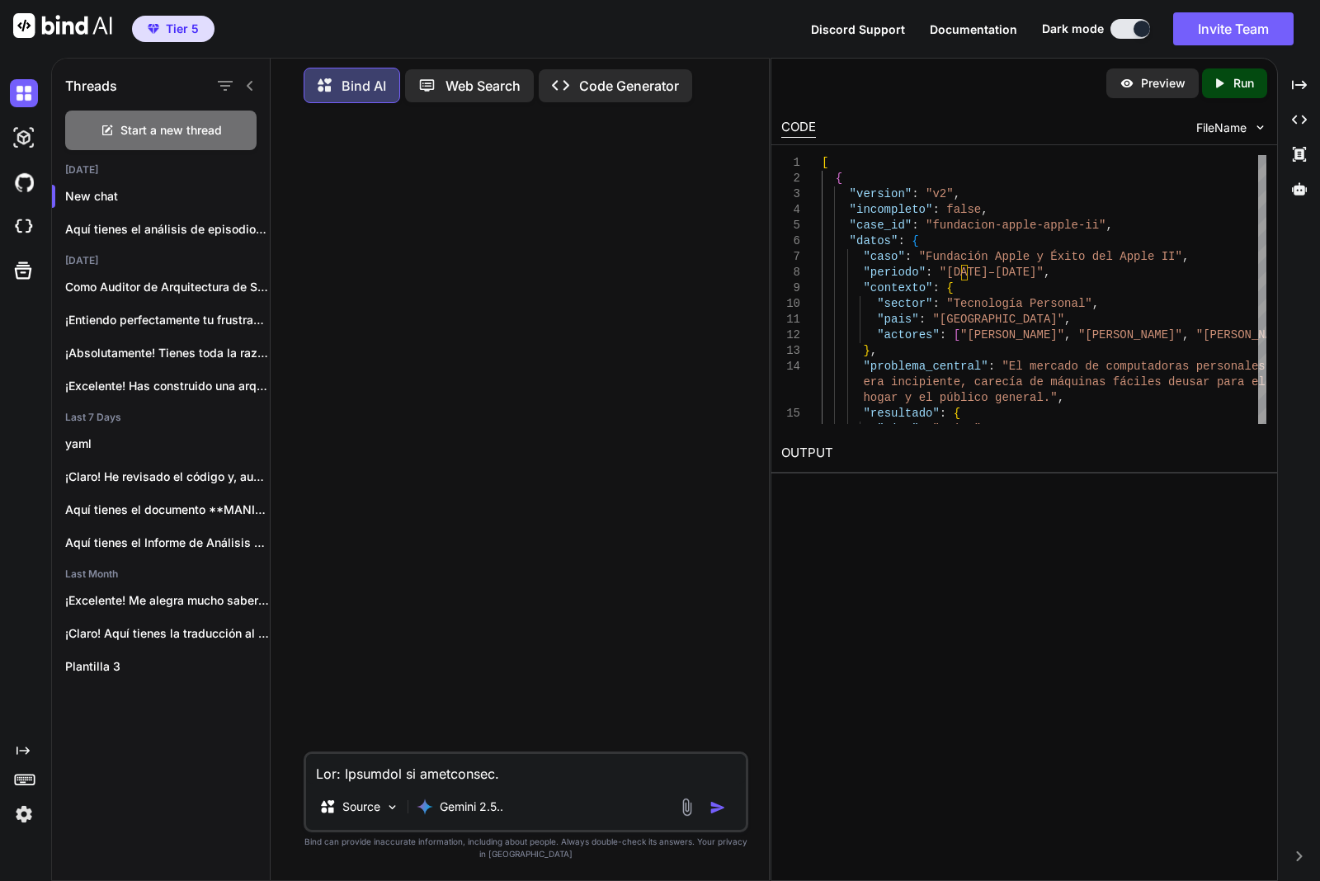
scroll to position [3621, 0]
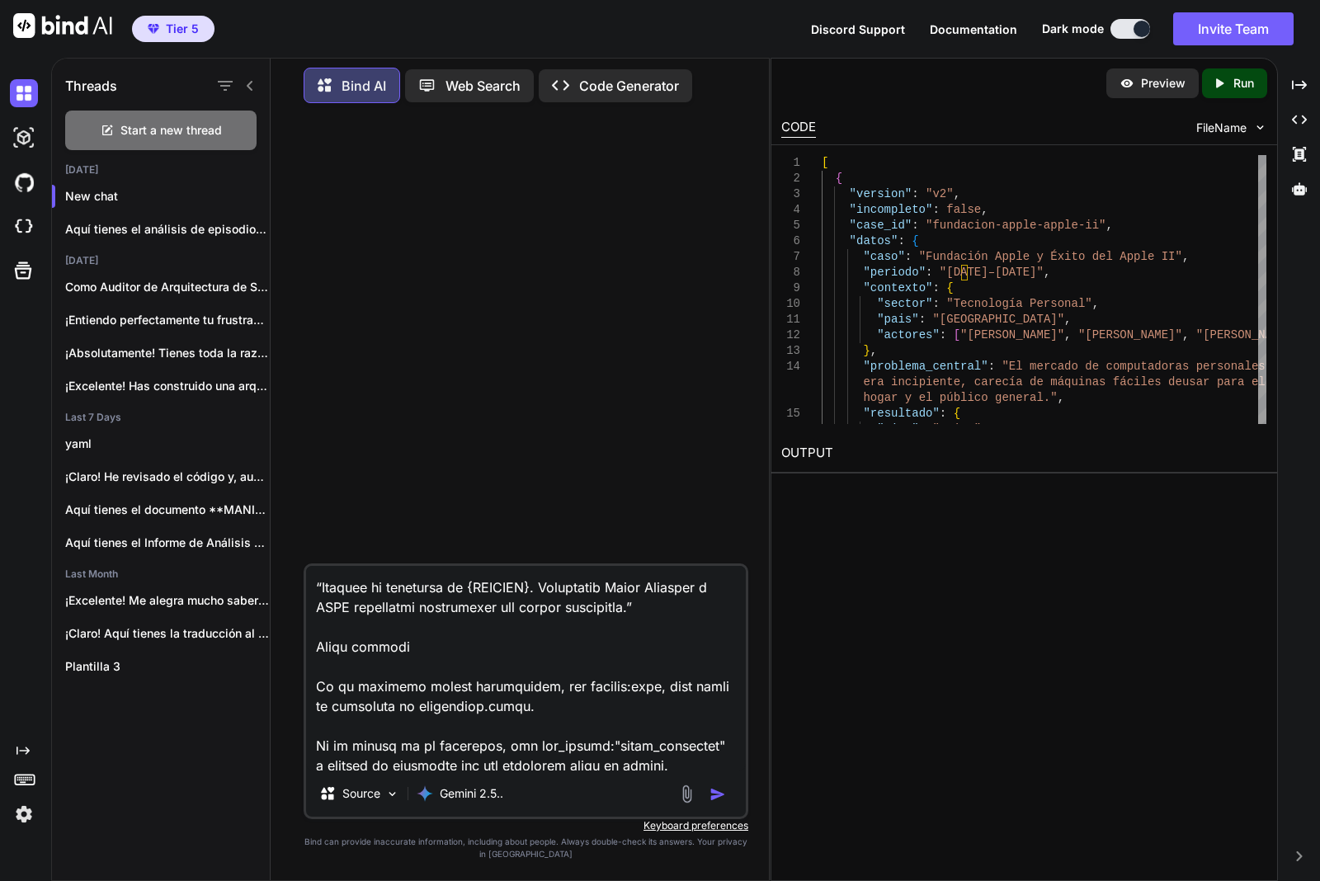
type textarea "Lor: Ipsumdol si ametconsec. Adipisci: Elitsed doeiu 7 temporinc utlabore→etdol…"
click at [715, 793] on img "button" at bounding box center [717, 794] width 16 height 16
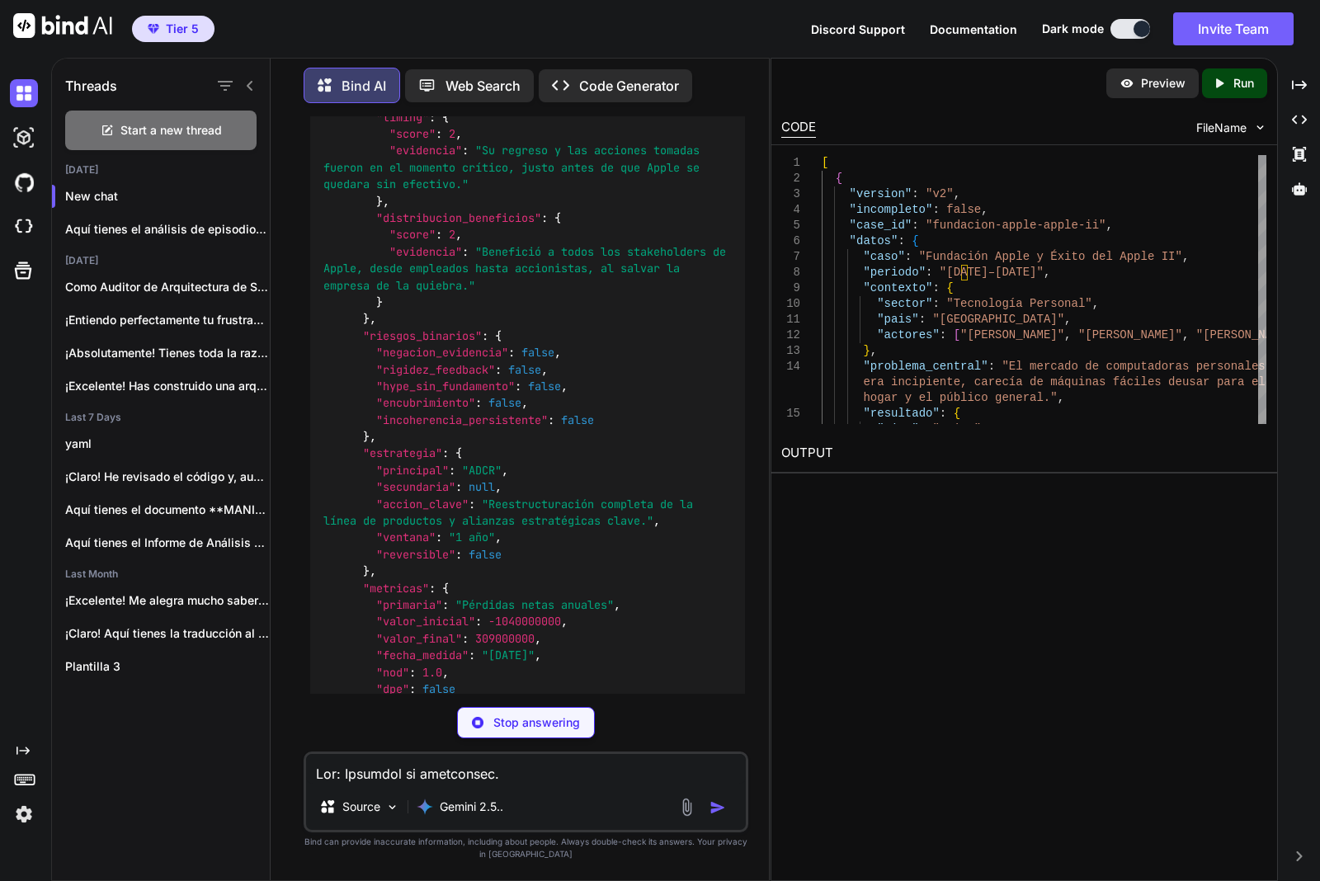
scroll to position [11116, 0]
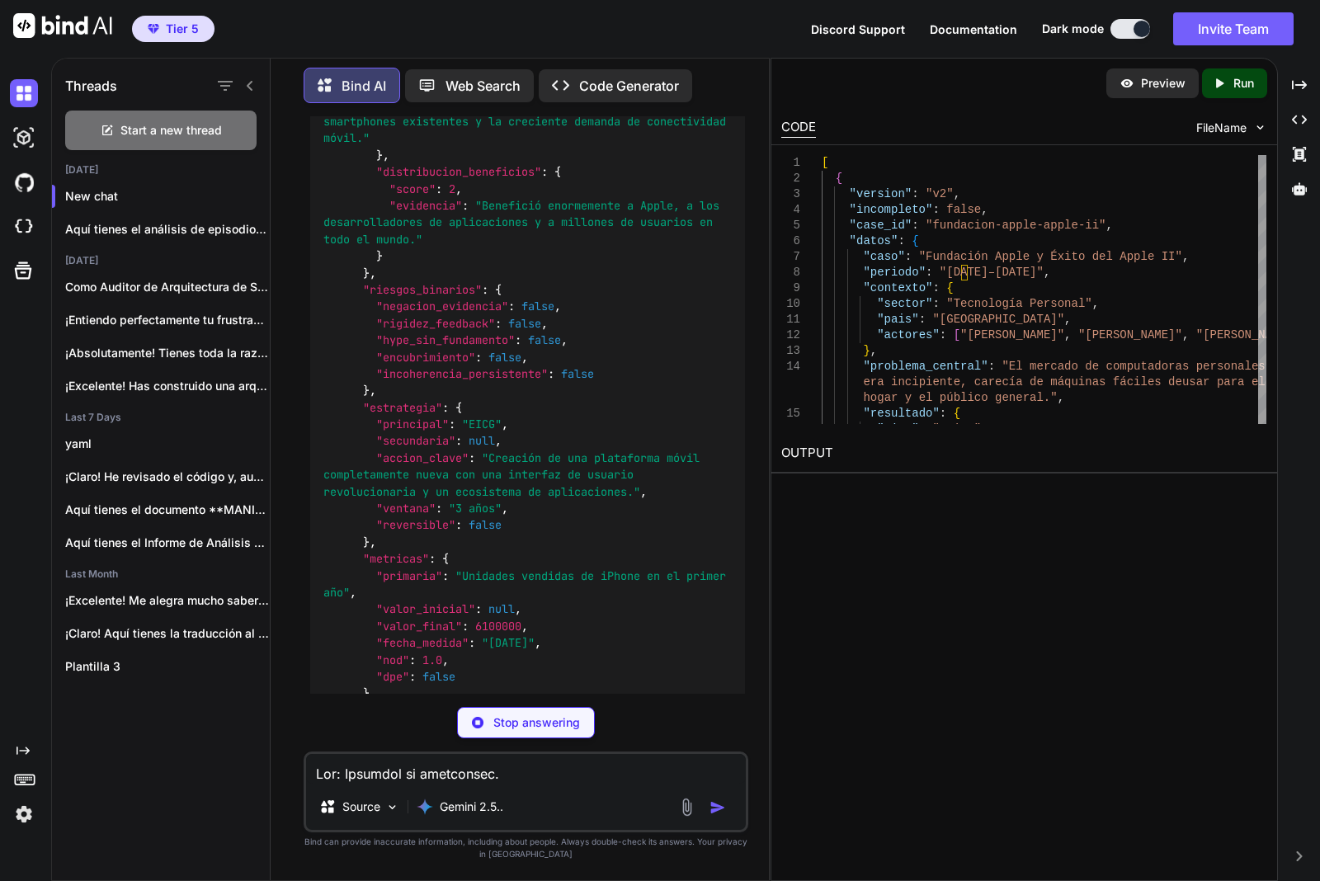
scroll to position [17525, 0]
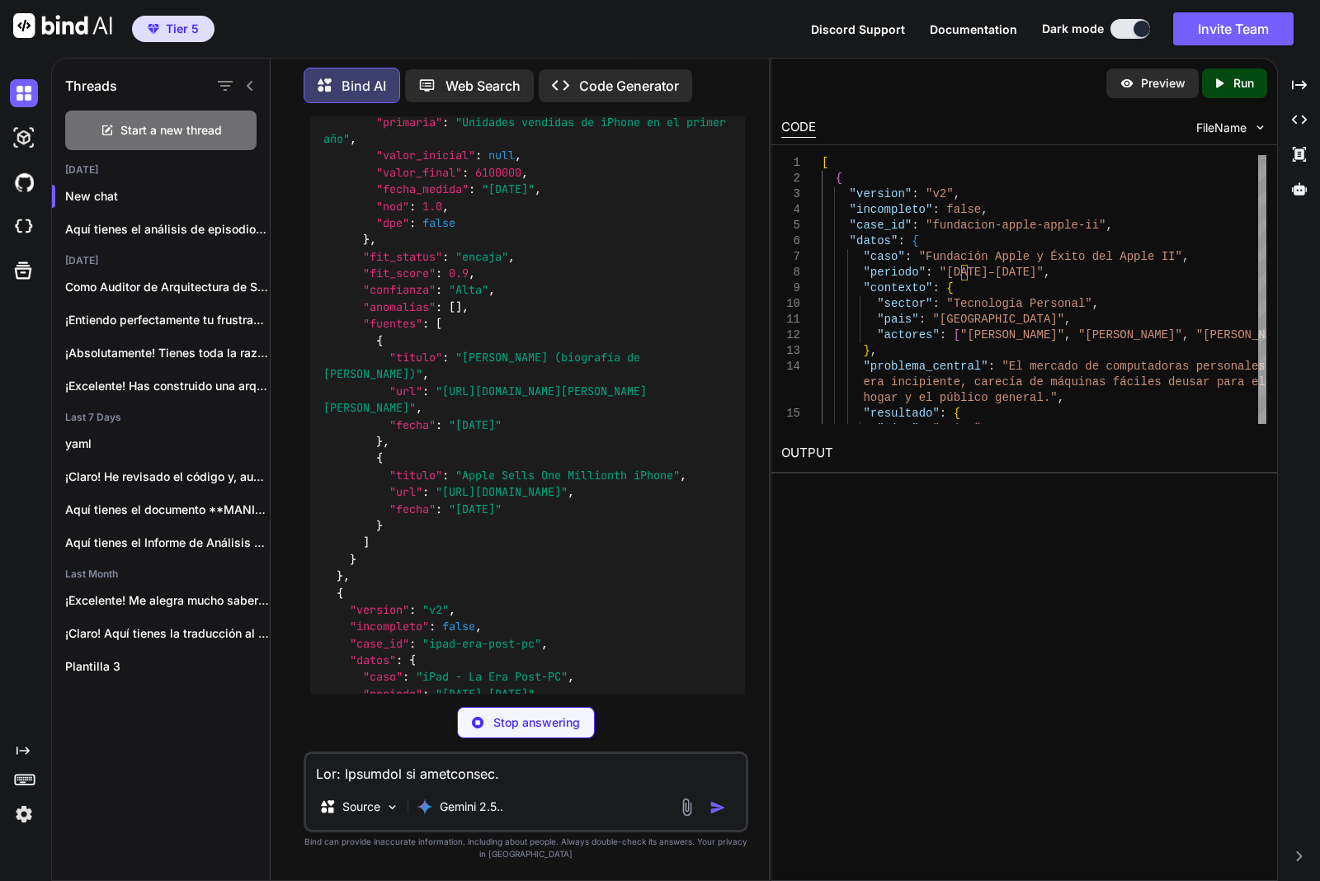
type textarea "x"
type textarea ""titulo": "Apple Sells 3 Million iPads [DATE]", "url": "[URL][DOMAIN_NAME]", "f…"
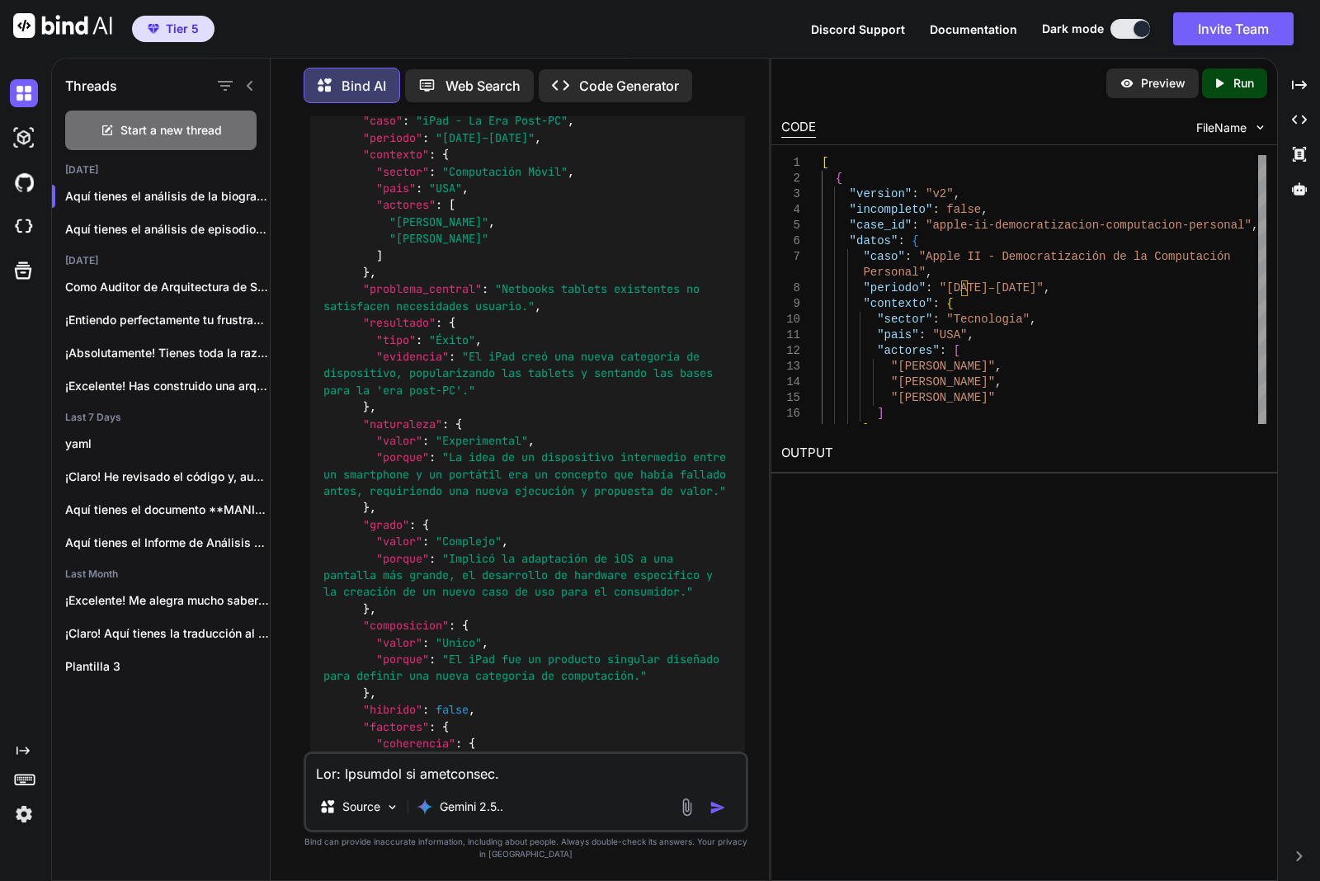
scroll to position [19768, 0]
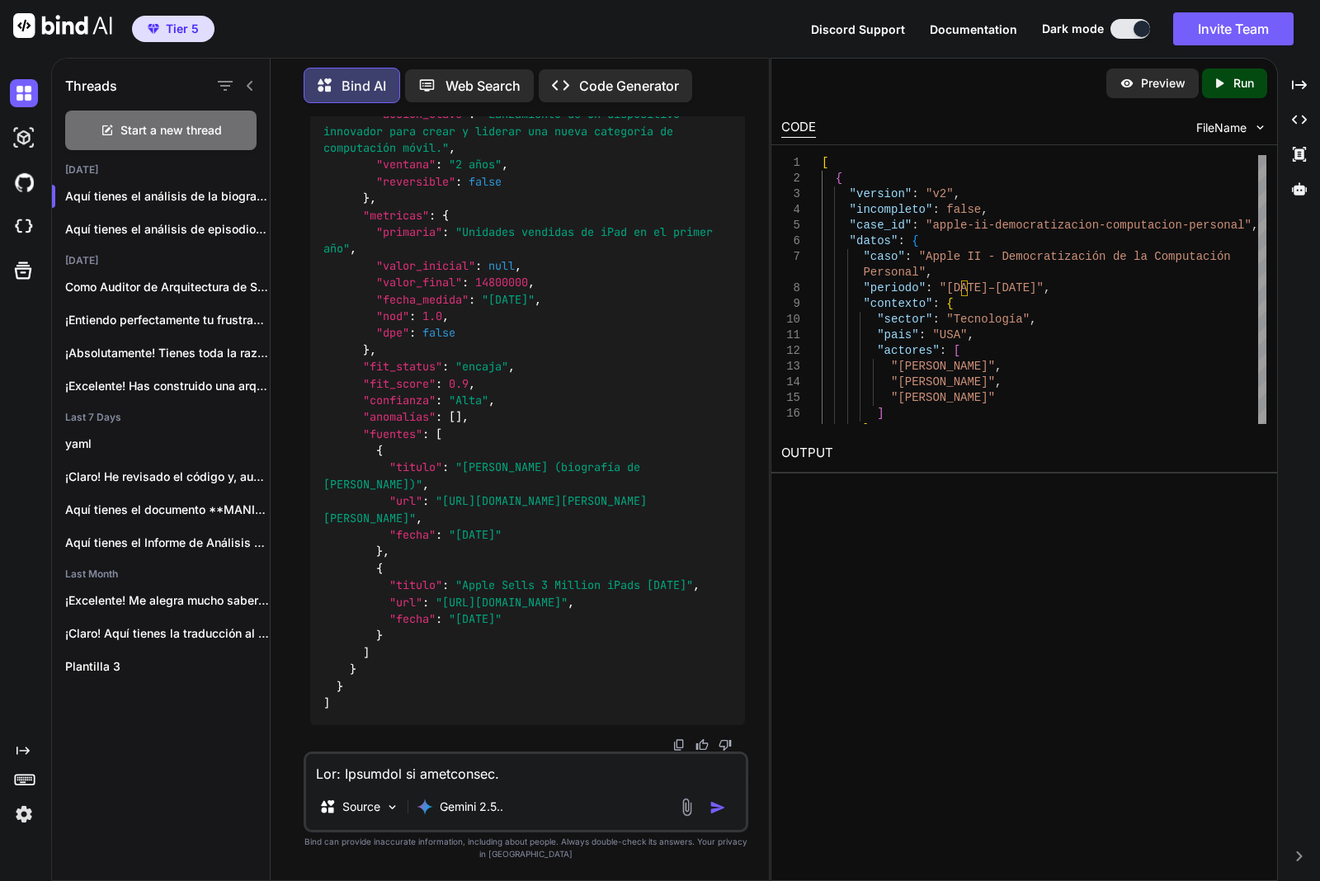
click at [678, 744] on img at bounding box center [678, 744] width 13 height 13
drag, startPoint x: 190, startPoint y: 142, endPoint x: 204, endPoint y: 155, distance: 19.3
click at [190, 142] on div "Start a new thread" at bounding box center [160, 131] width 191 height 40
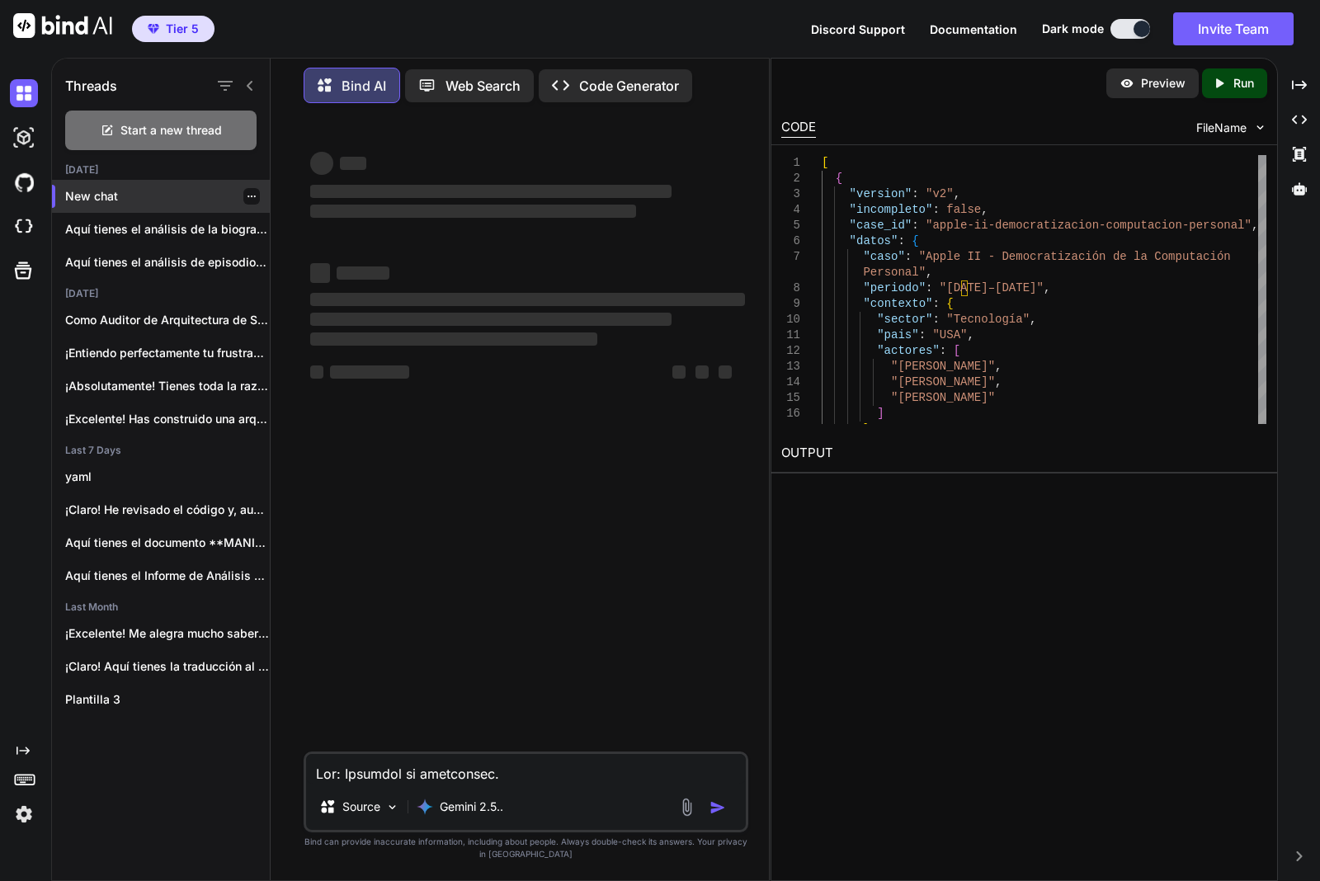
scroll to position [0, 0]
type textarea "x"
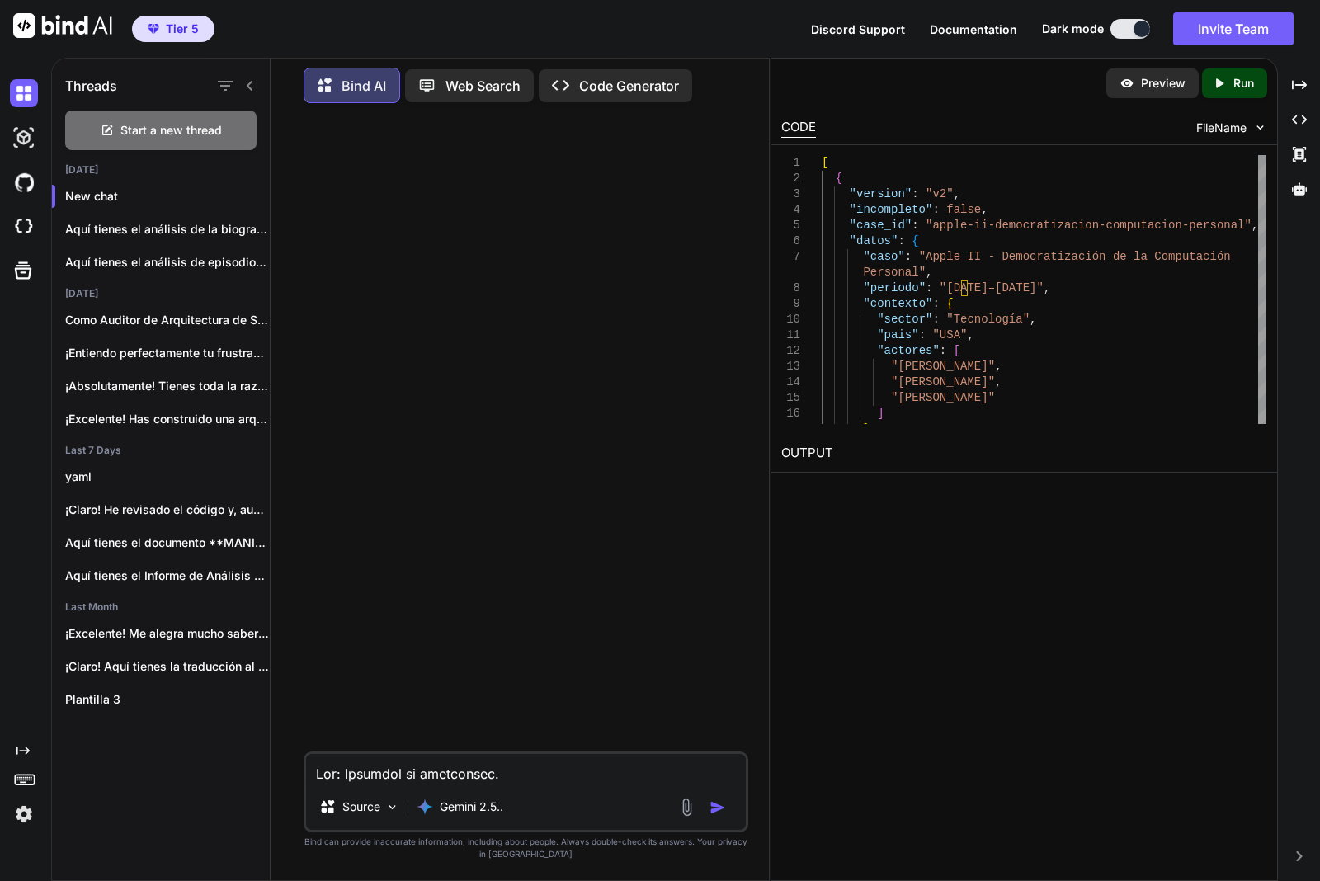
click at [514, 775] on textarea at bounding box center [526, 769] width 440 height 30
paste textarea "Lor: Ipsumdol si ametconsec a elitseddoe te incididu. Utlabore: Etdolor magna 2…"
type textarea "Lor: Ipsumdol si ametconsec a elitseddoe te incididu. Utlabore: Etdolor magna 2…"
type textarea "x"
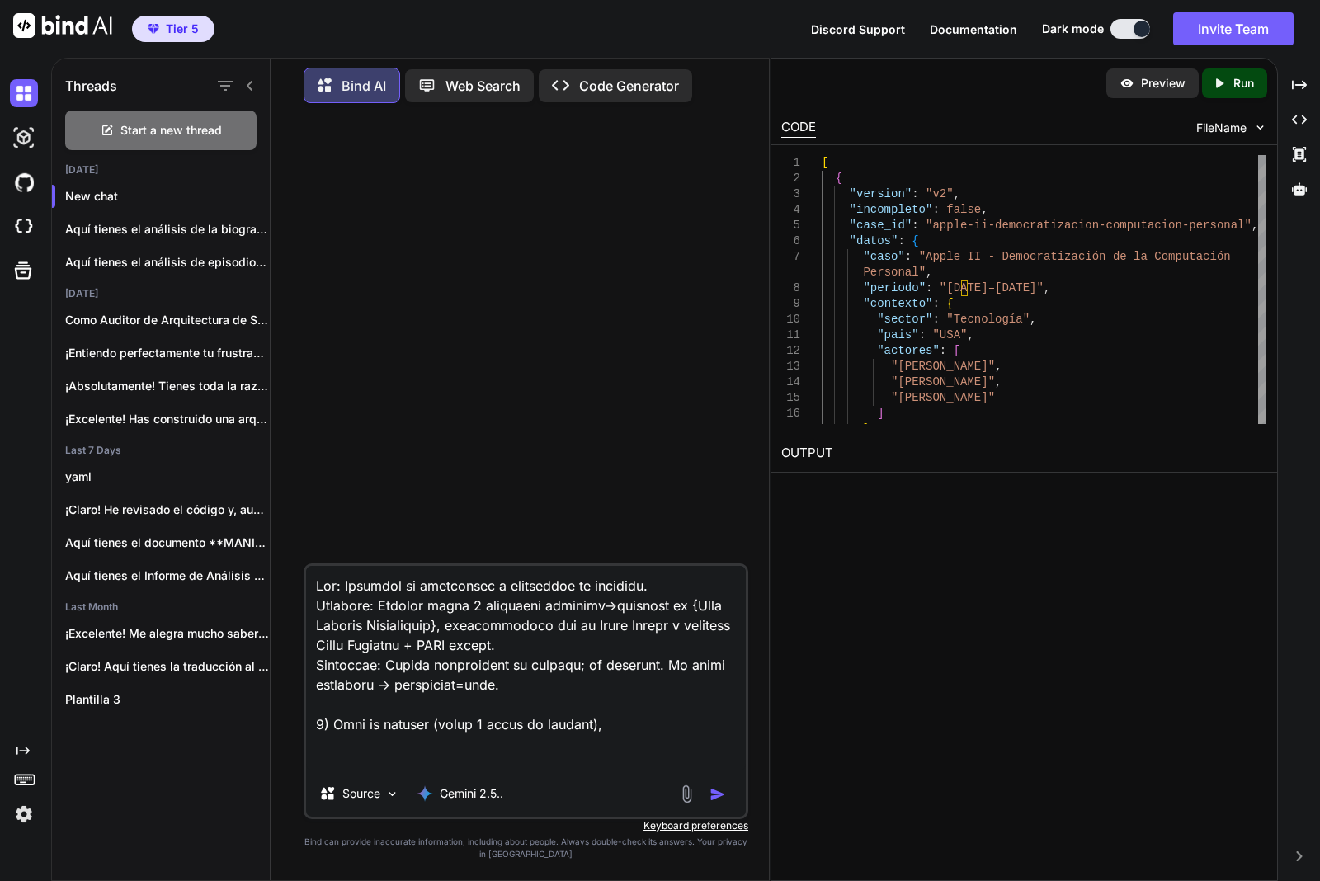
scroll to position [5738, 0]
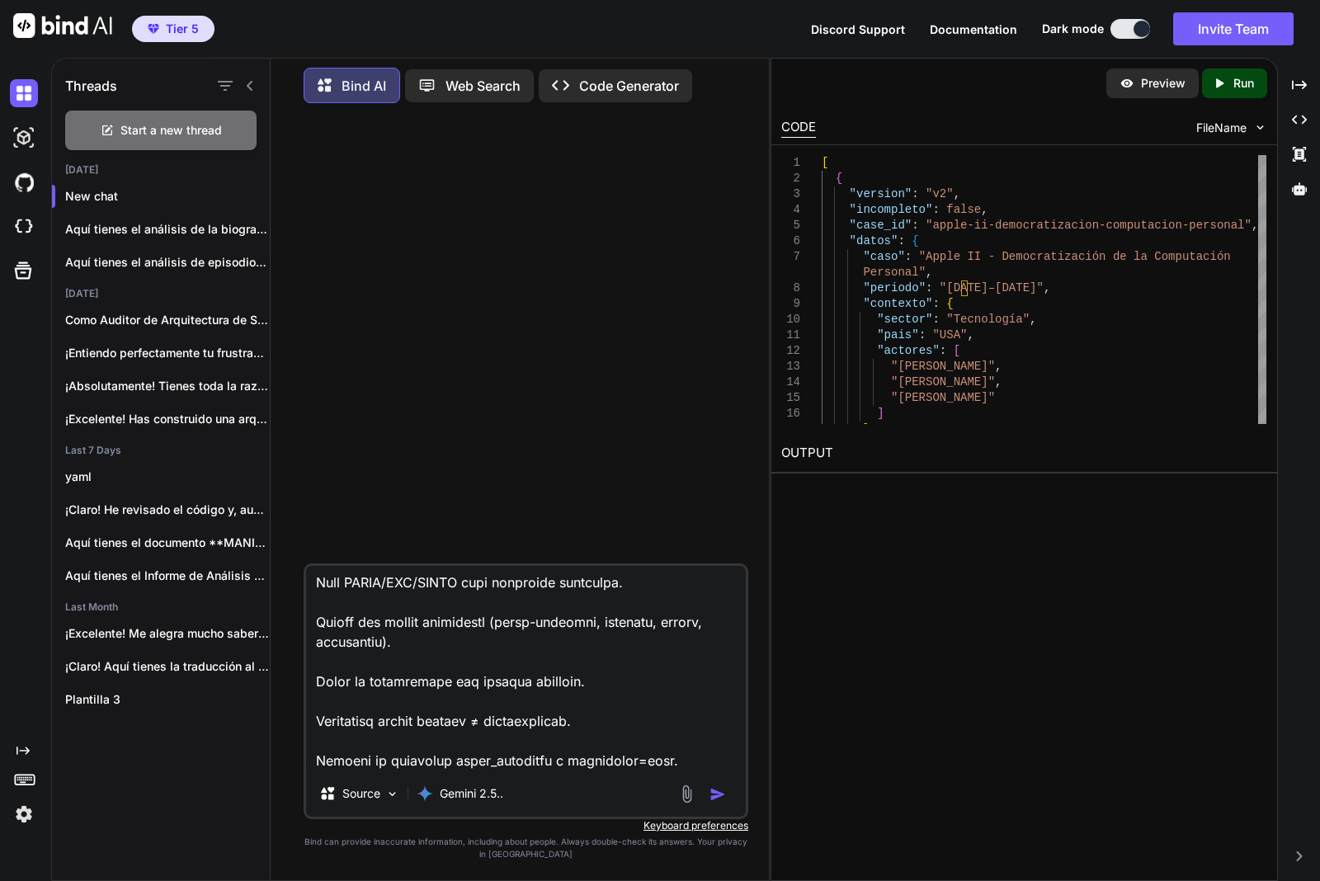
type textarea "Lor: Ipsumdol si ametconsec a elitseddoe te incididu. Utlabore: Etdolor magna 2…"
click at [718, 793] on img "button" at bounding box center [717, 794] width 16 height 16
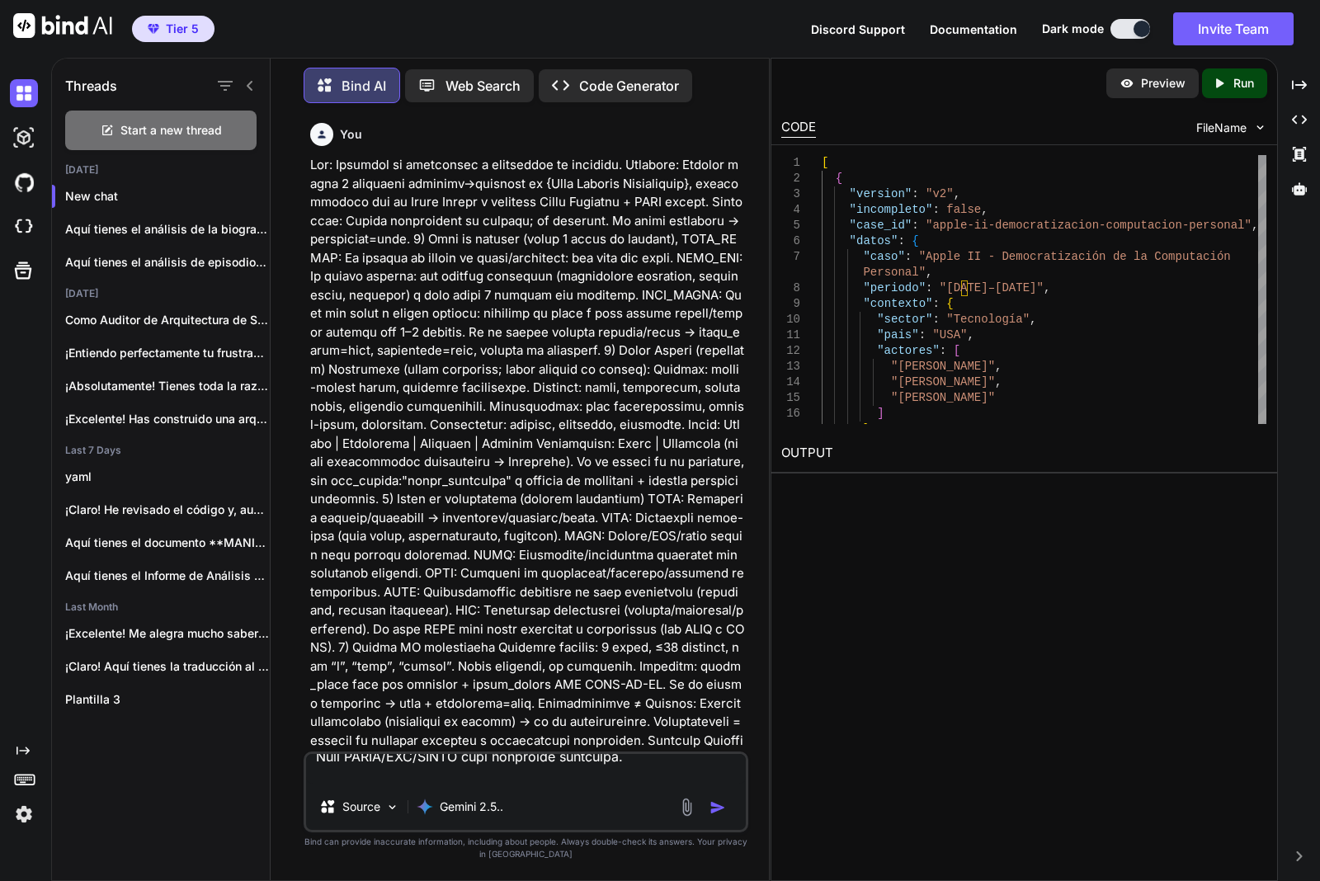
scroll to position [0, 0]
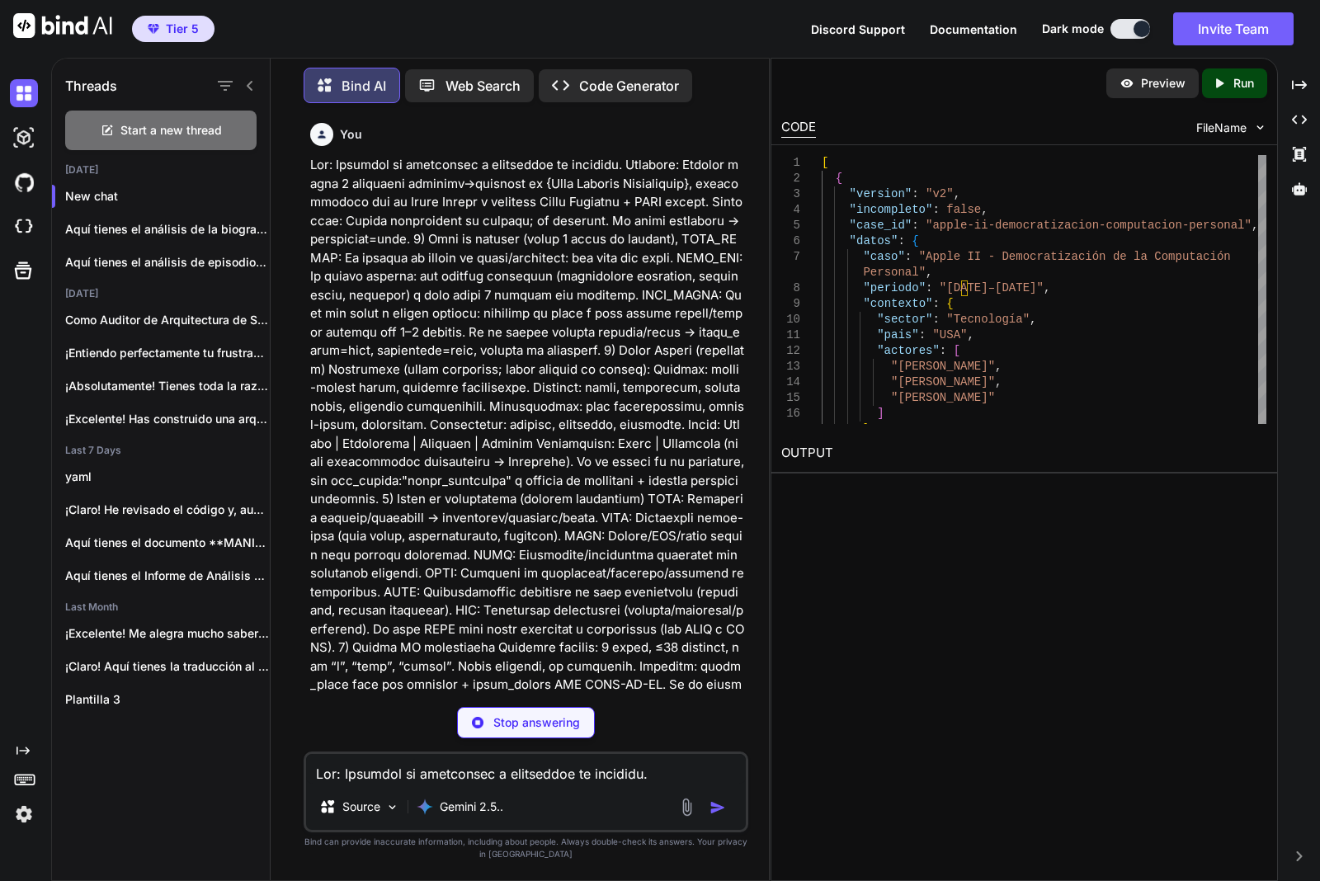
type textarea "x"
type textarea "Compuesto | EXG | Establecer grandes fundaciones filantrópicas con gestión prof…"
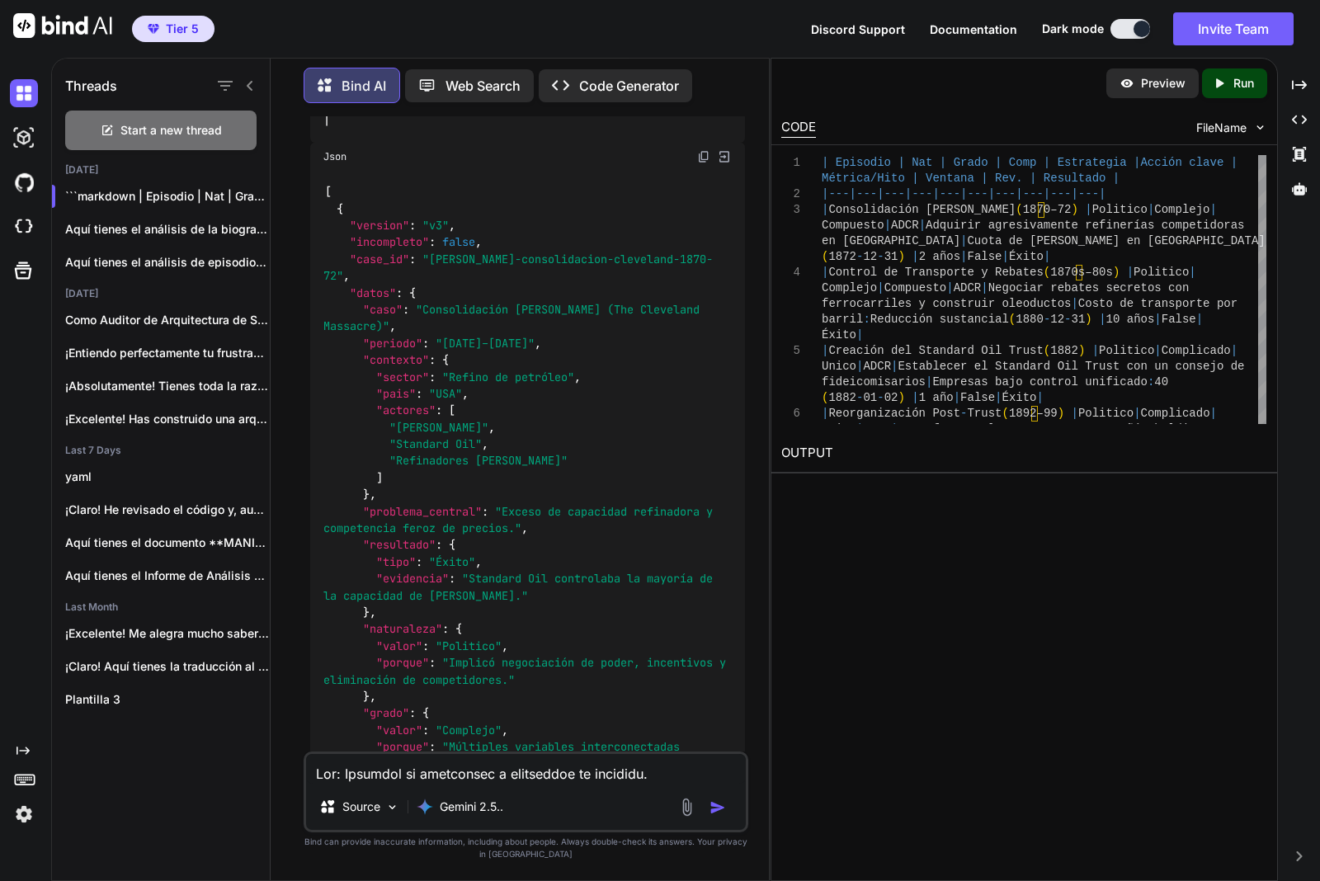
scroll to position [3299, 0]
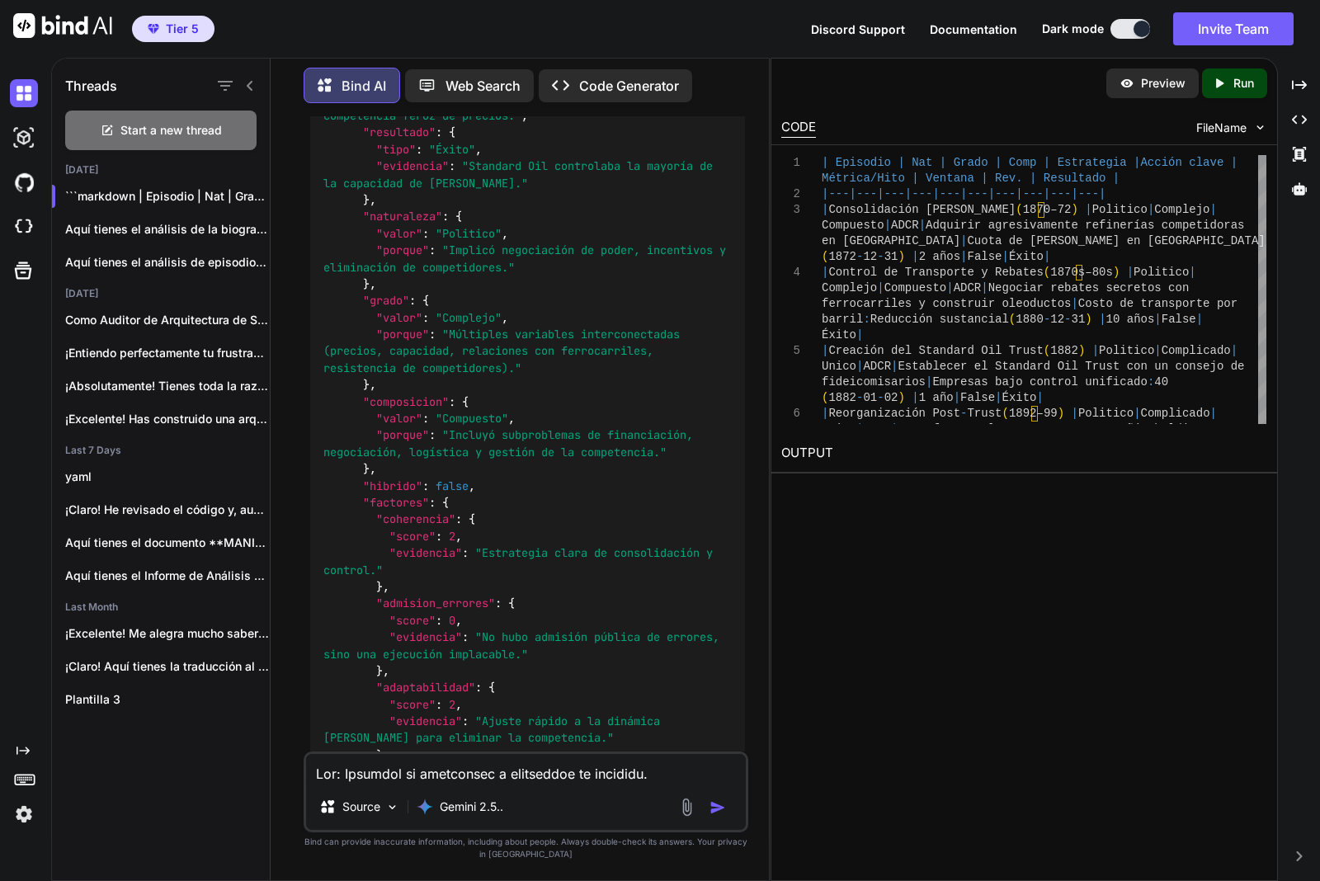
drag, startPoint x: 628, startPoint y: 583, endPoint x: 619, endPoint y: 563, distance: 21.8
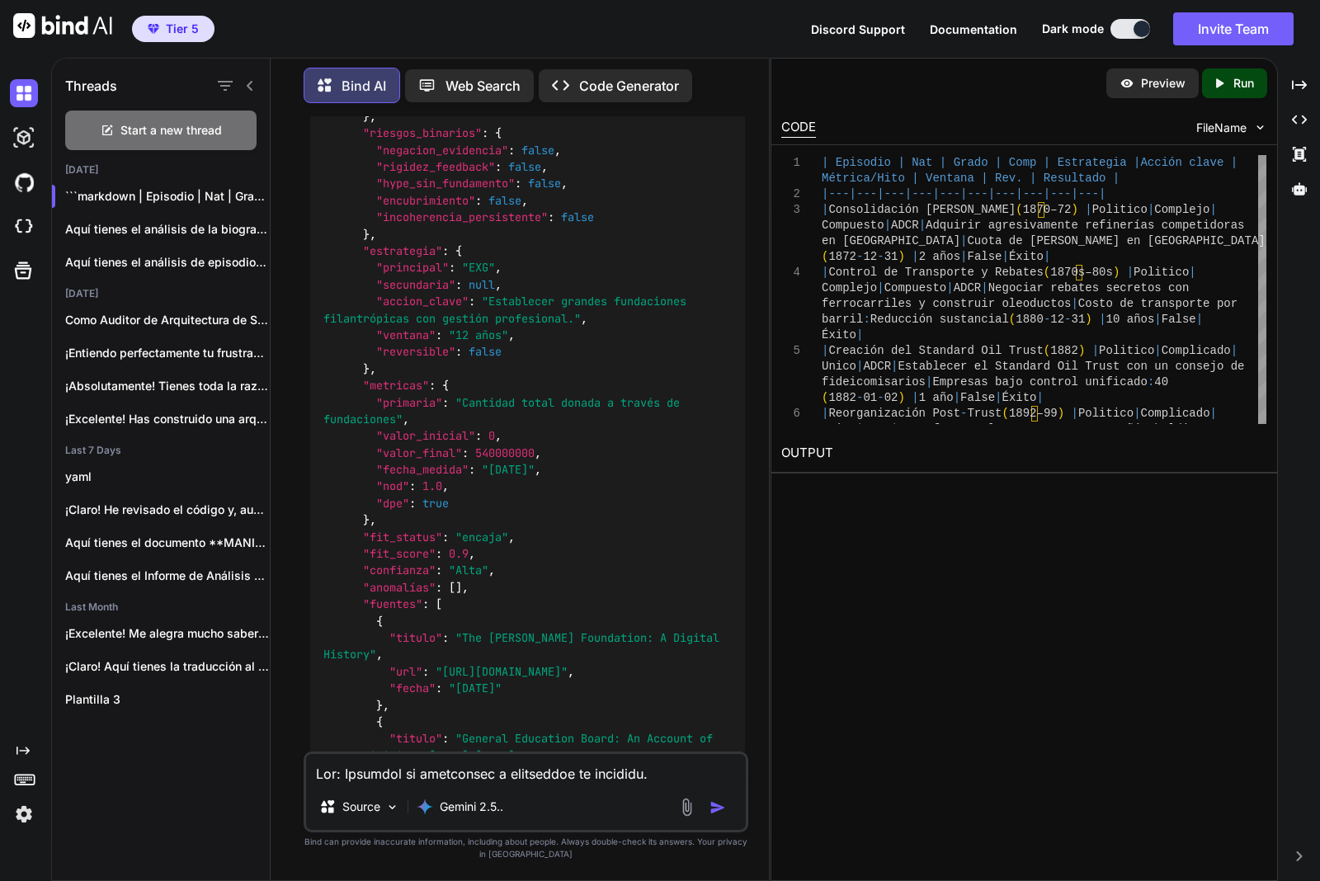
scroll to position [16749, 0]
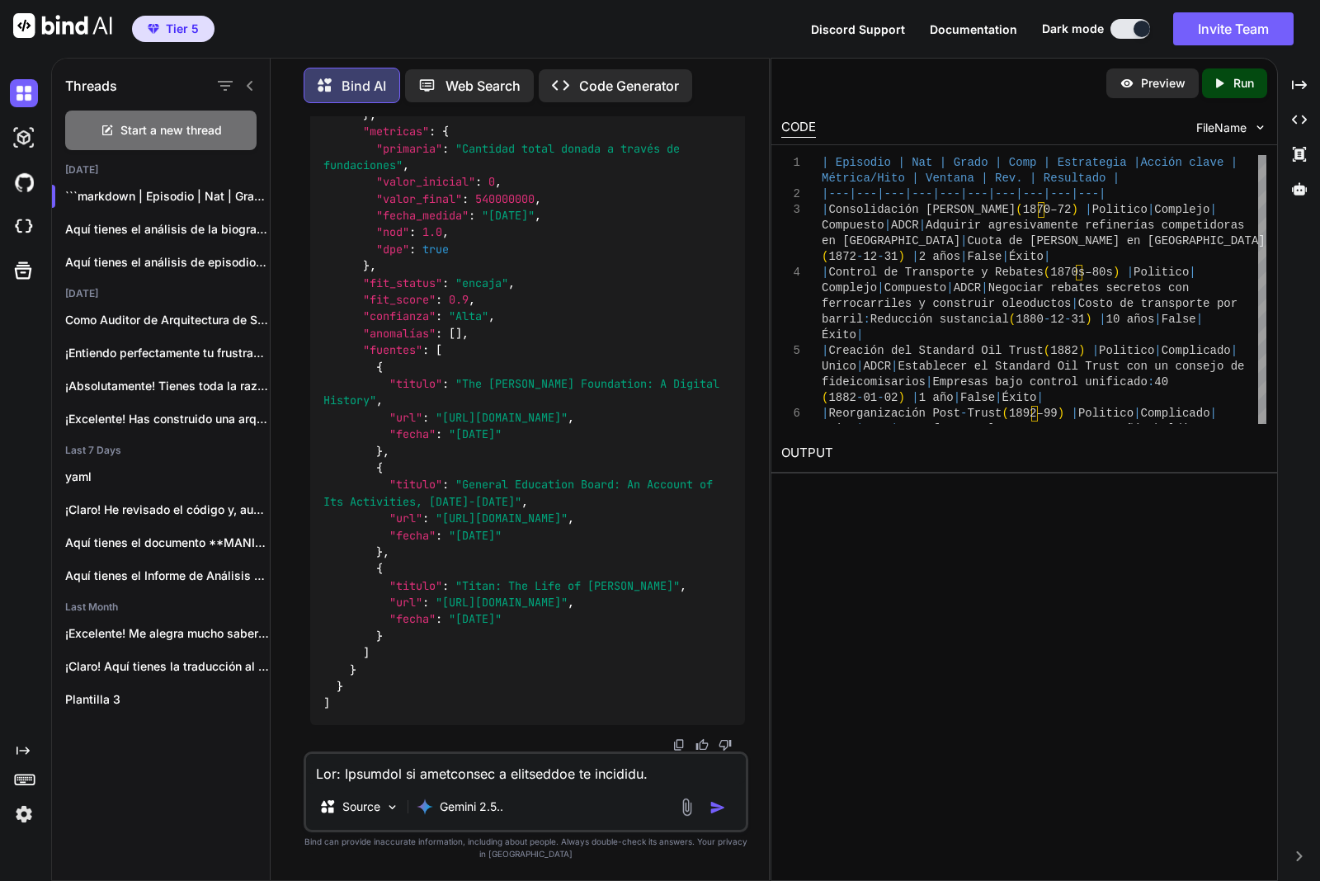
click at [679, 738] on img at bounding box center [678, 744] width 13 height 13
click at [480, 773] on textarea at bounding box center [526, 769] width 440 height 30
paste textarea "Loremi dolorsi (ame consecte ad el SEDD) Eiusmo tem in ut lab etdolore: “Magnaa…"
type textarea "Loremi dolorsi (ame consecte ad el SEDD) Eiusmo tem in ut lab etdolore: “Magnaa…"
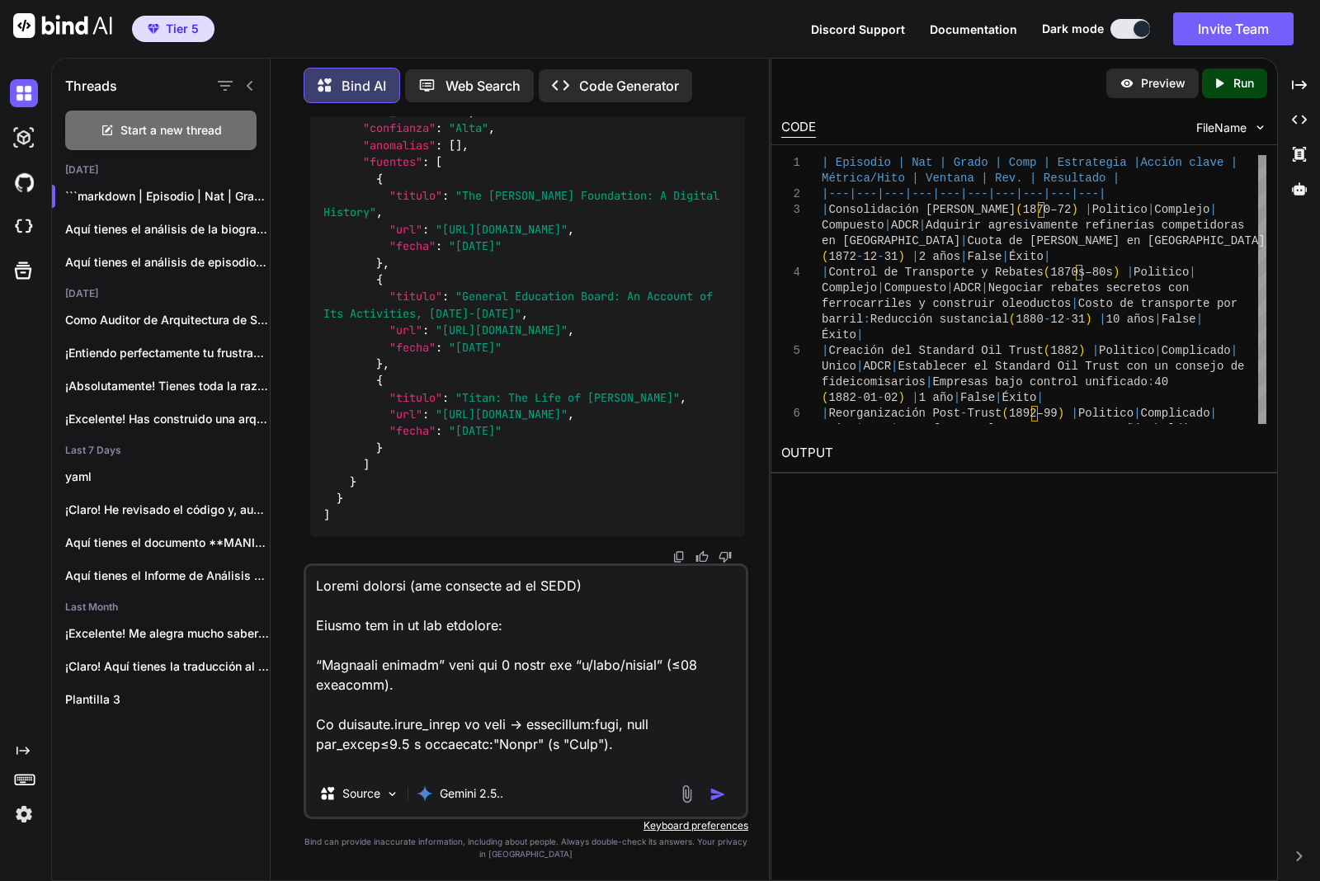
scroll to position [1861, 0]
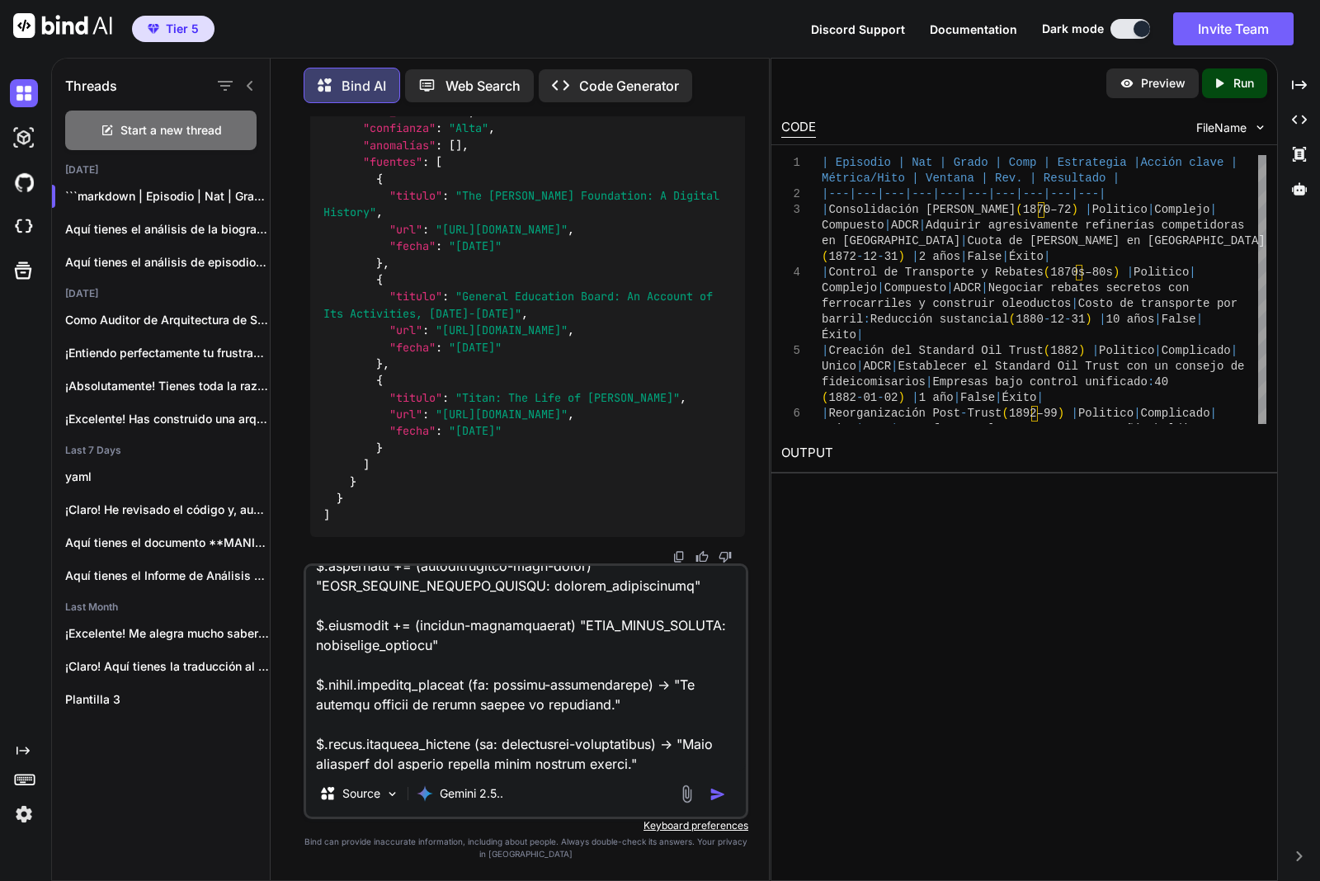
type textarea "x"
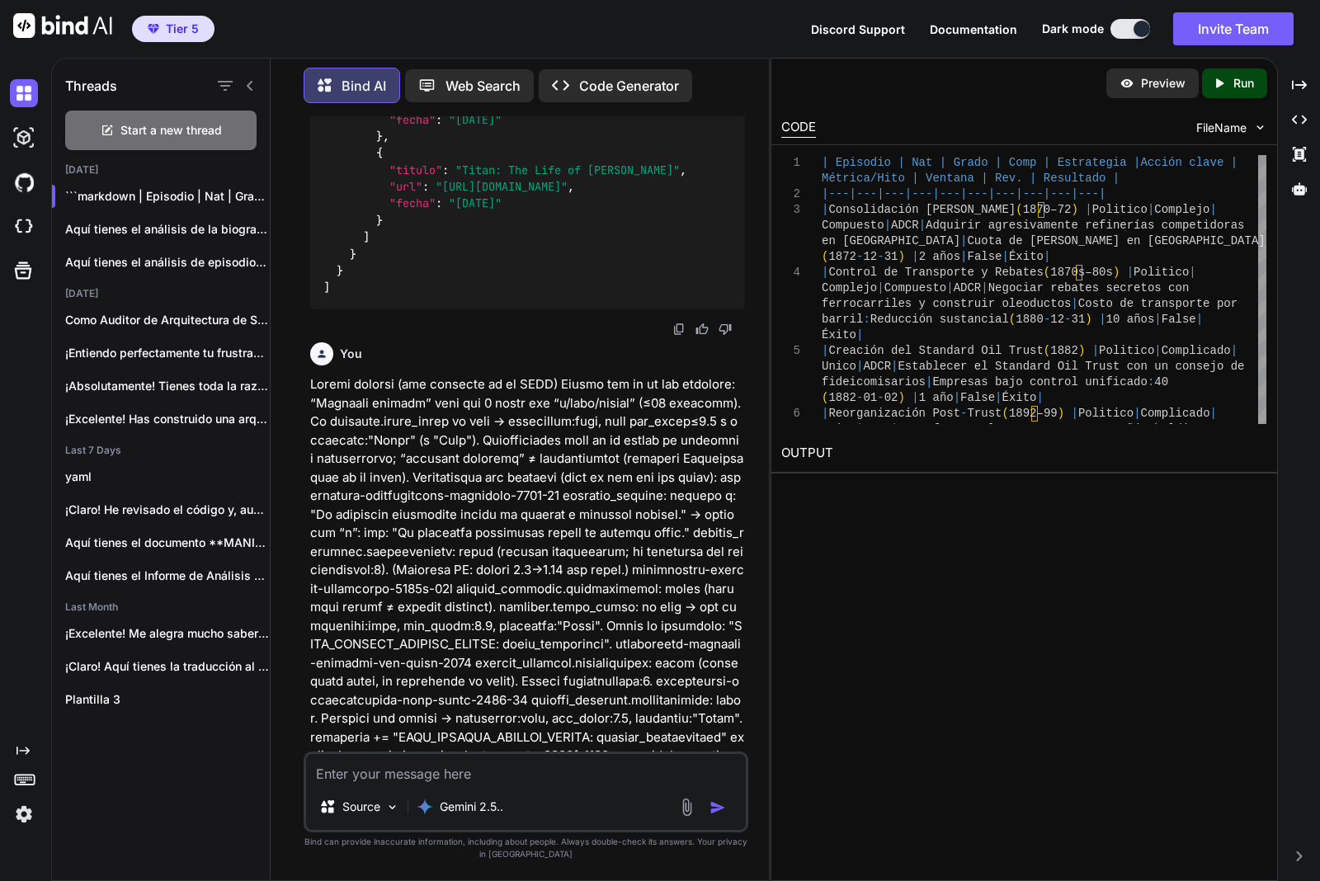
scroll to position [17386, 0]
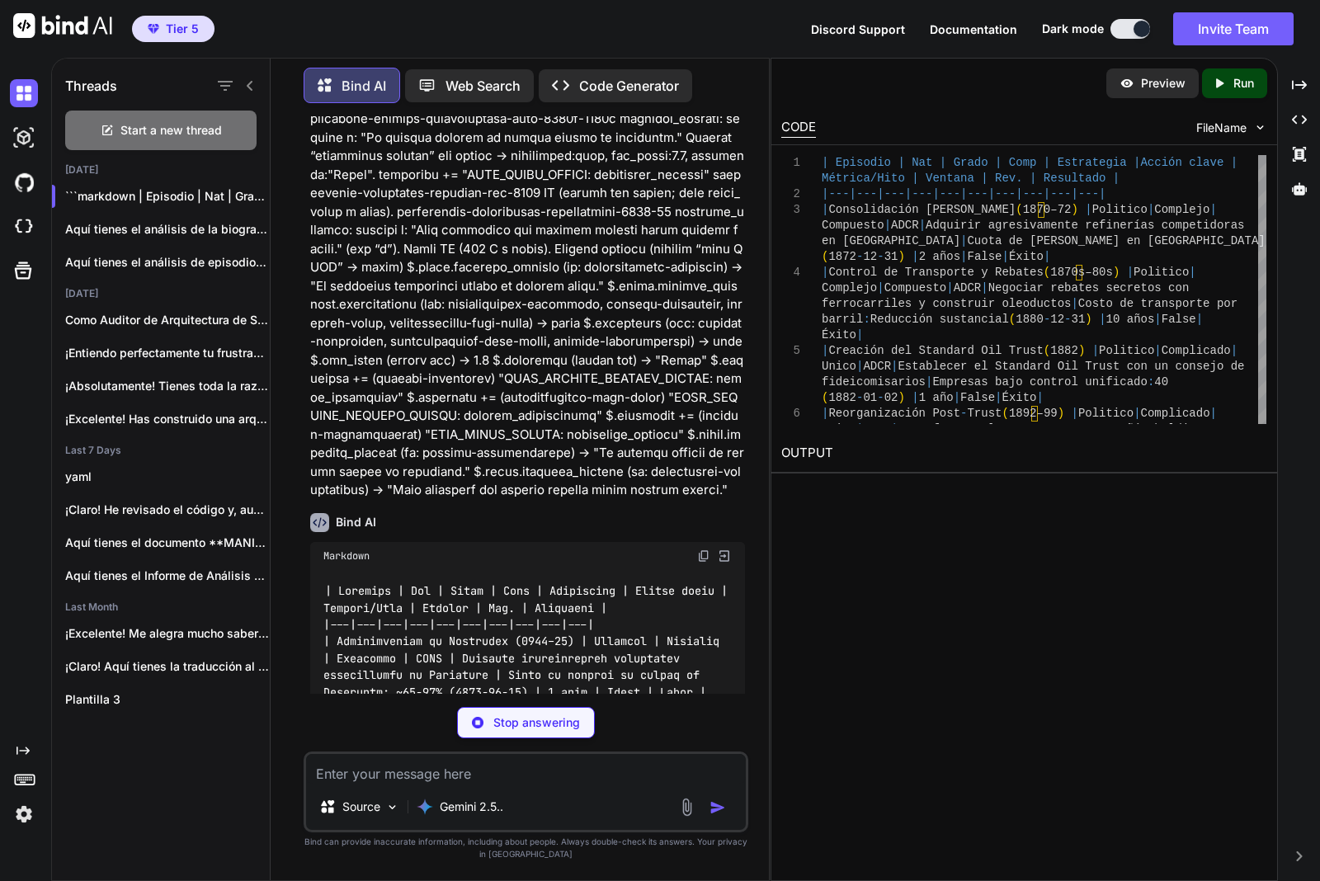
type textarea "x"
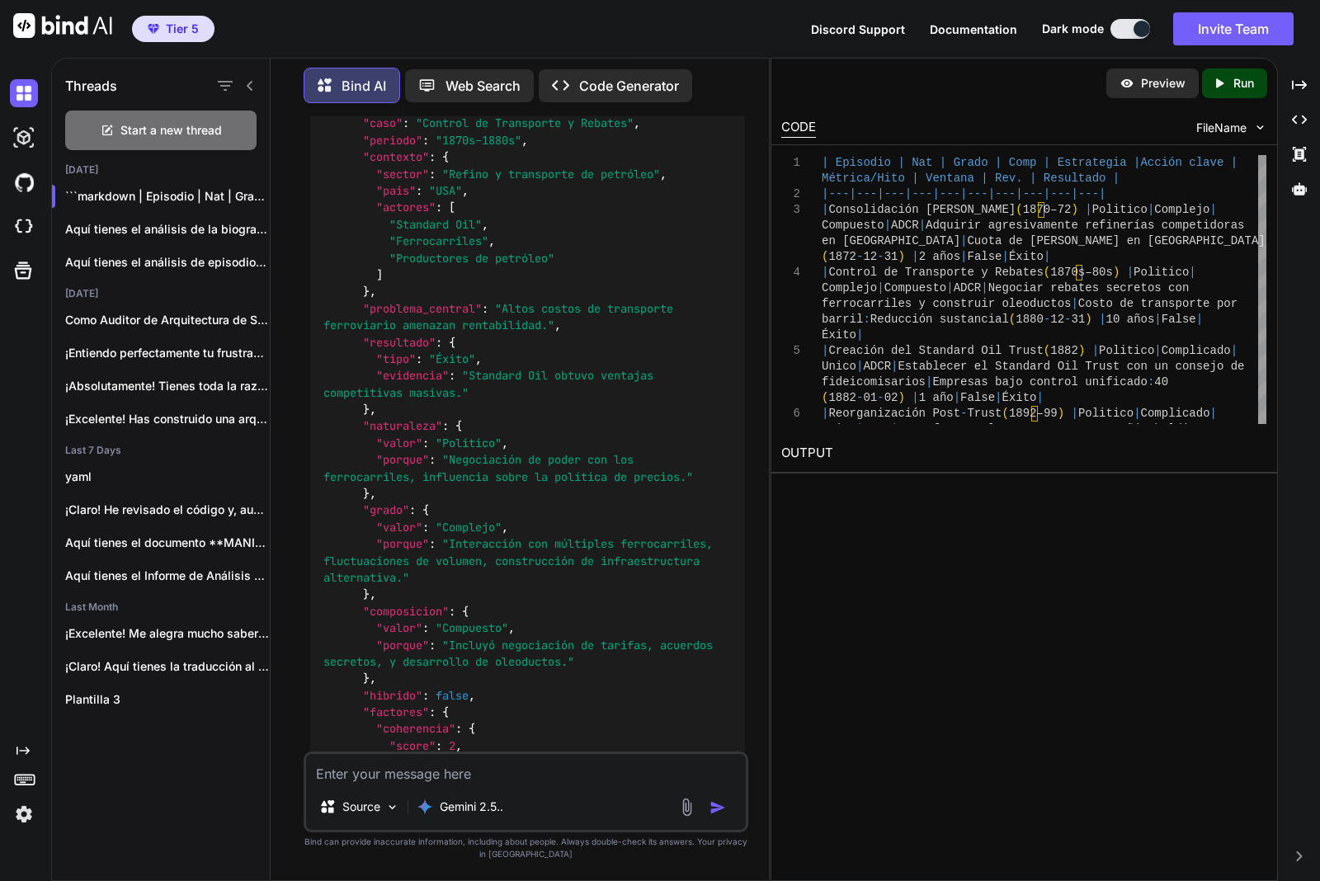
scroll to position [21201, 0]
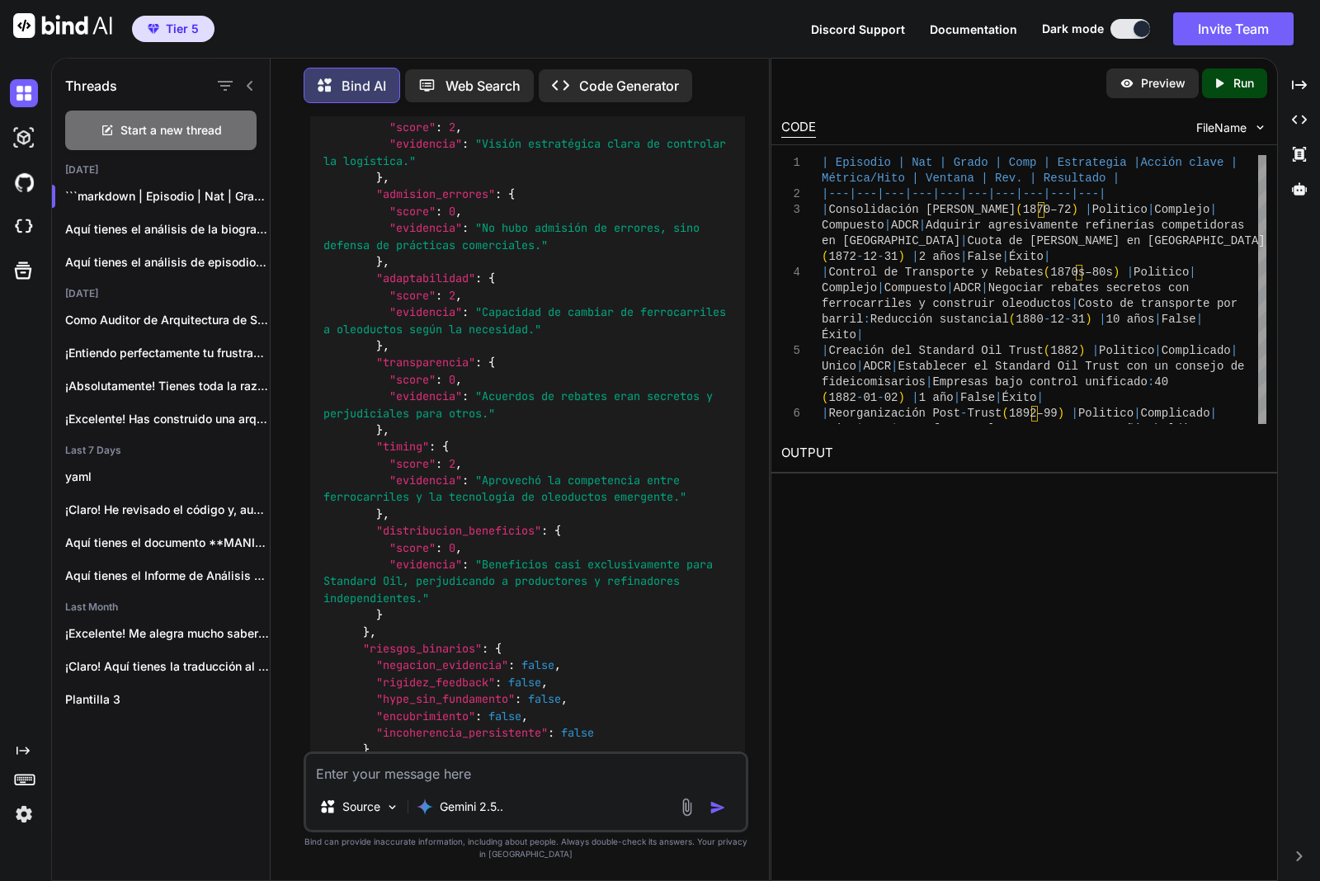
click at [553, 168] on span ""Visión estratégica clara de controlar la logística."" at bounding box center [527, 152] width 409 height 31
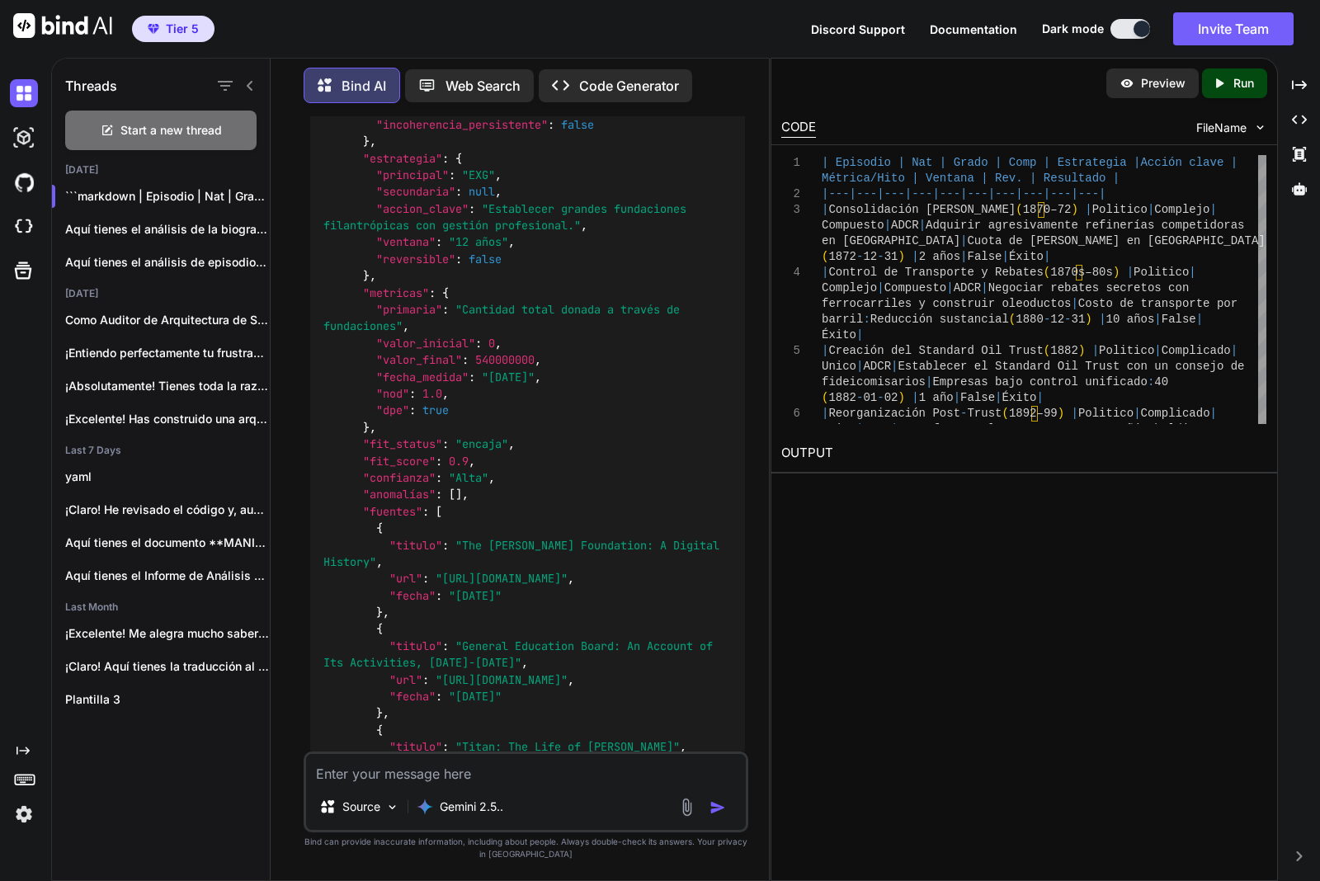
scroll to position [31729, 0]
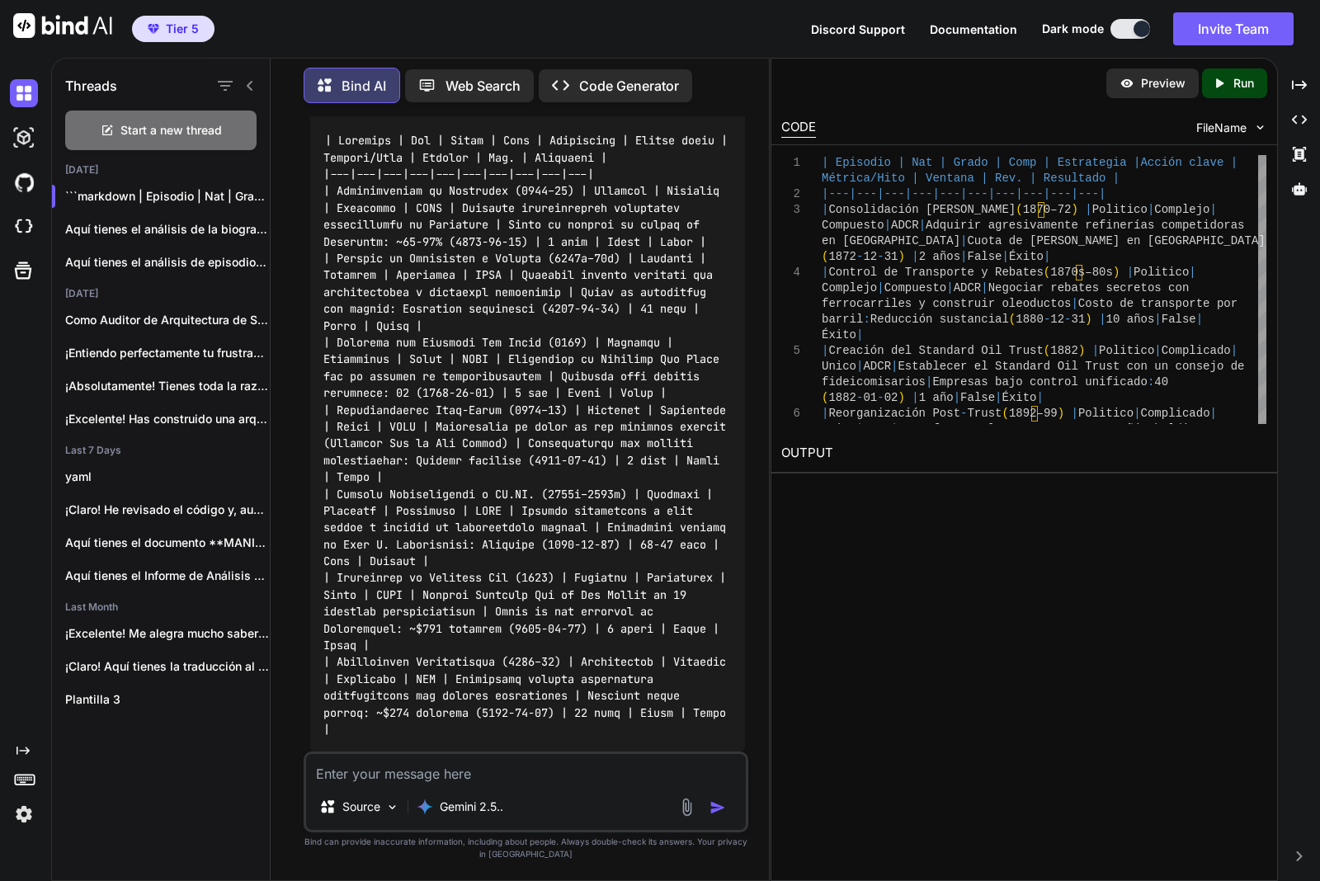
scroll to position [18392, 0]
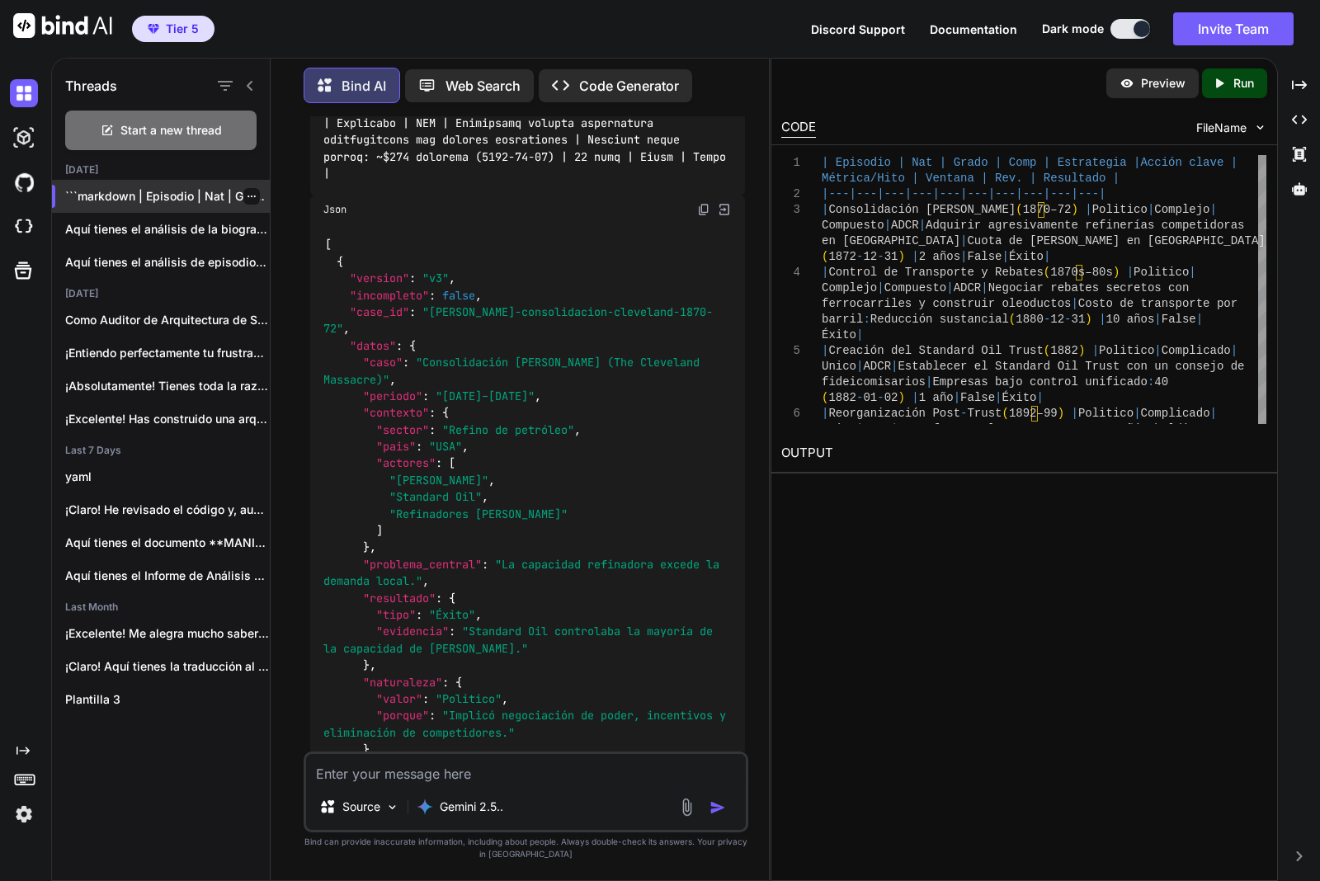
click at [247, 191] on icon "button" at bounding box center [252, 196] width 10 height 10
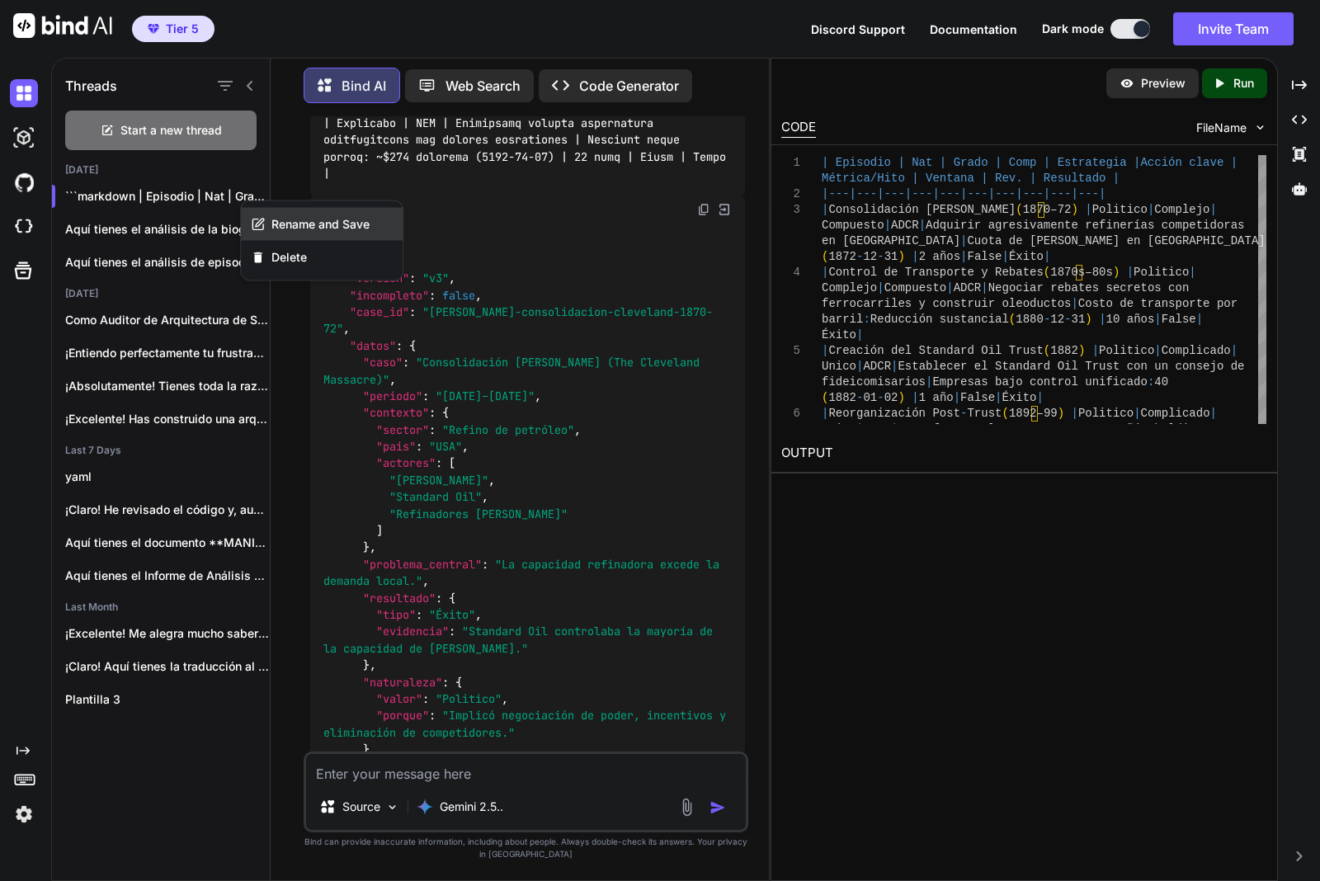
click at [266, 216] on div "Rename and Save" at bounding box center [322, 224] width 162 height 33
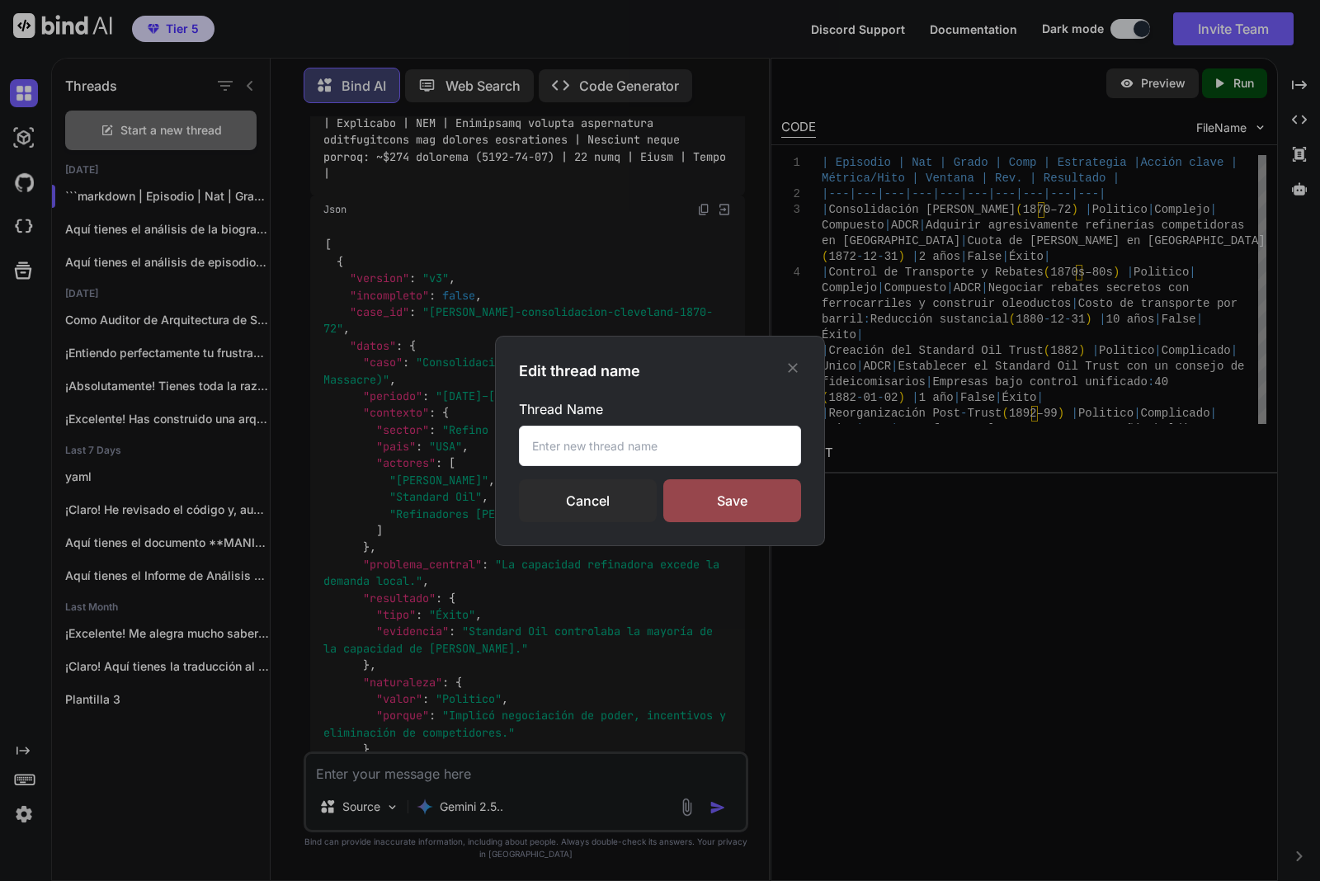
click at [642, 460] on input "text" at bounding box center [660, 446] width 282 height 40
type input "ricjefekre"
drag, startPoint x: 742, startPoint y: 507, endPoint x: 661, endPoint y: 487, distance: 83.2
click at [741, 507] on div "Save" at bounding box center [732, 500] width 138 height 43
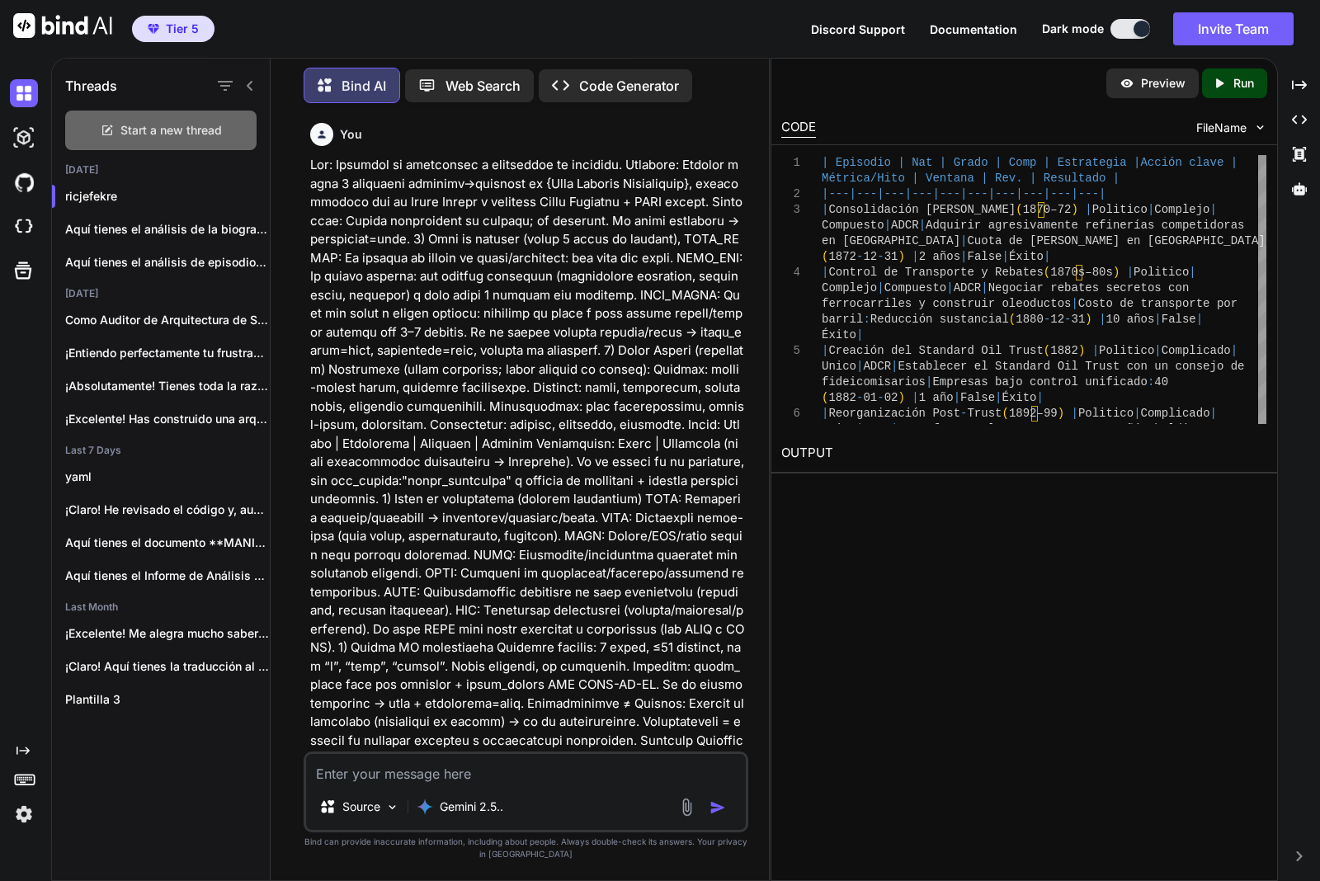
click at [176, 122] on span "Start a new thread" at bounding box center [170, 130] width 101 height 16
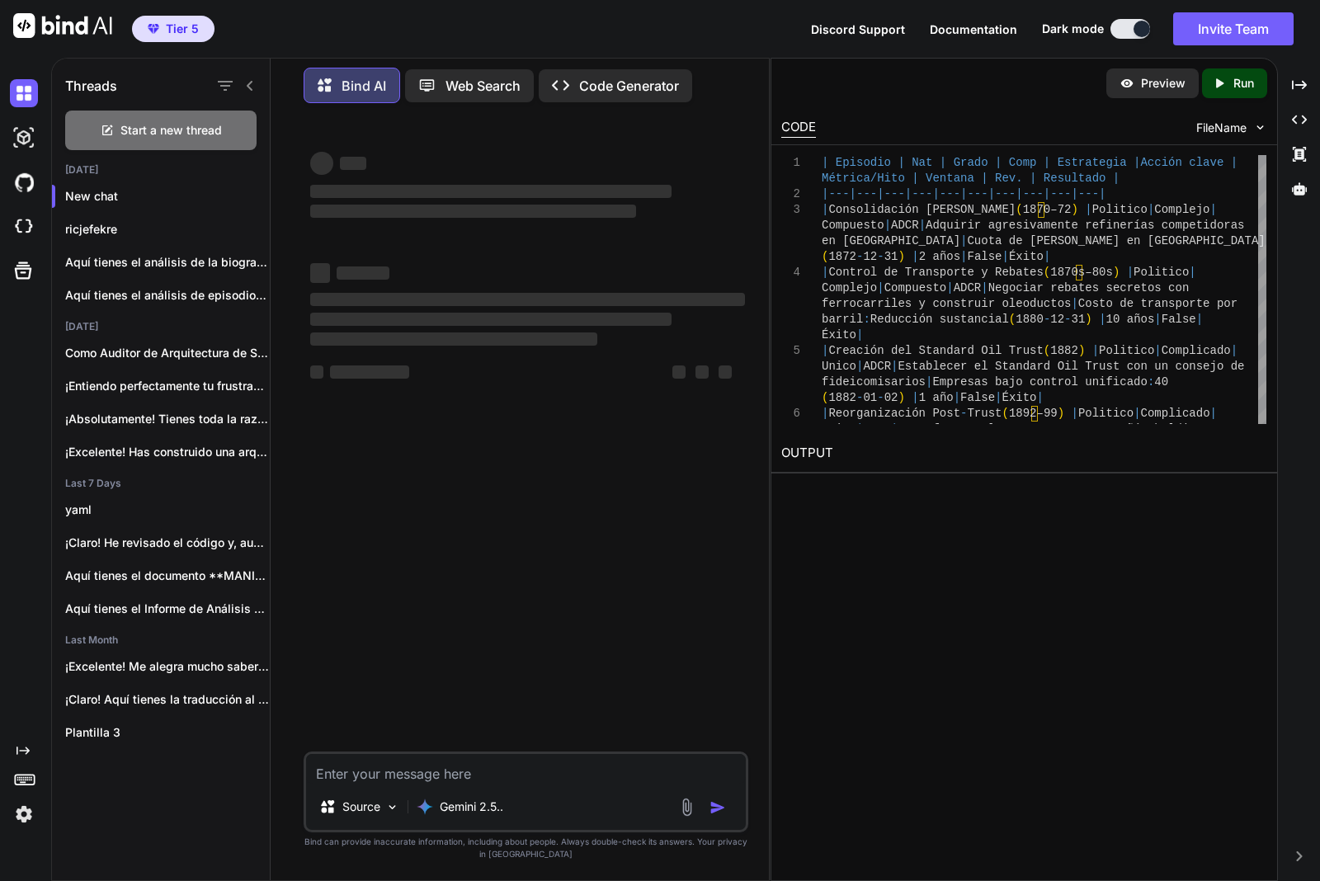
type textarea "x"
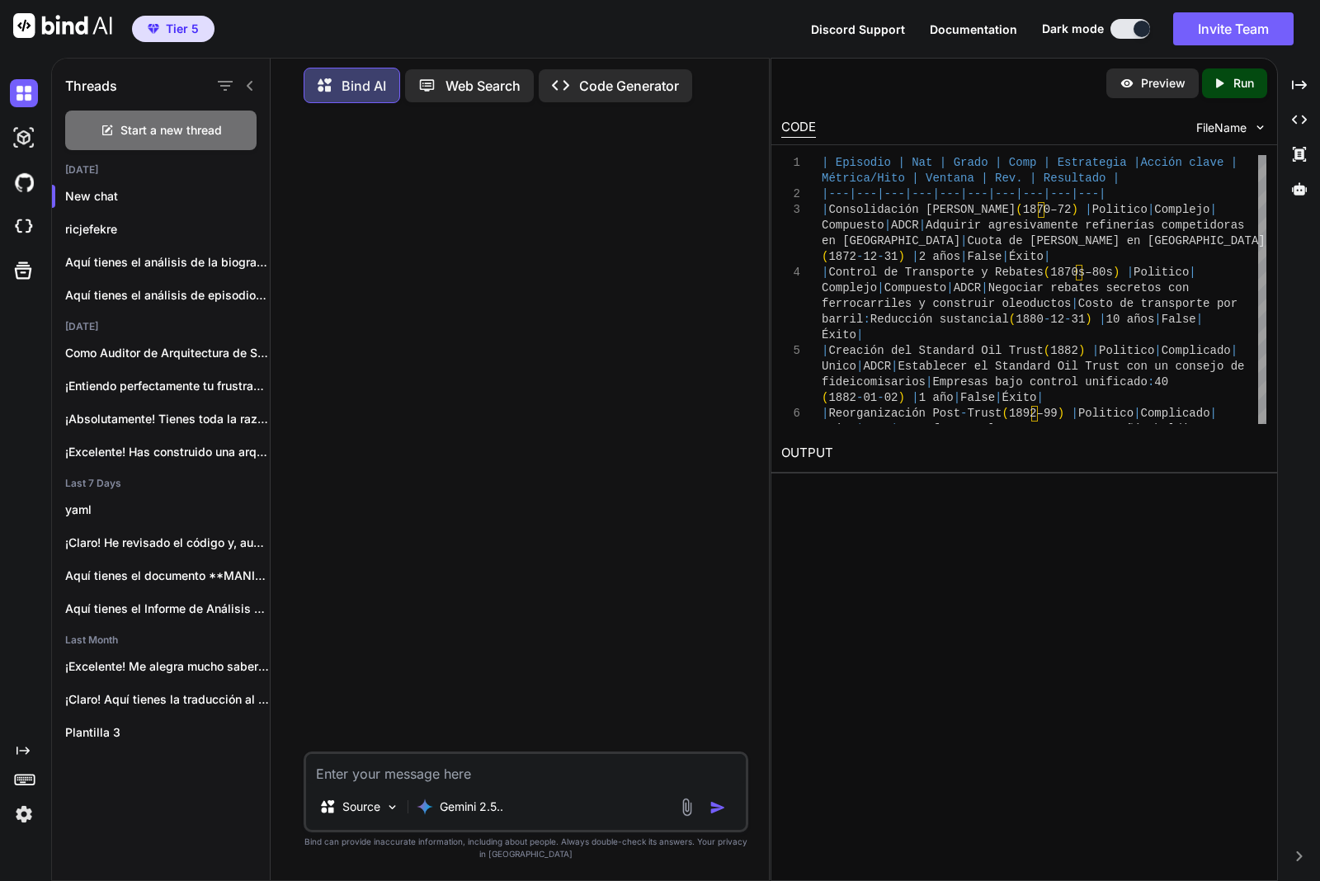
click at [454, 768] on textarea at bounding box center [526, 769] width 440 height 30
paste textarea "Lor: Ipsumdol si ametconsec a elitseddoe te incididu. Utlabore: Etdolor magna 4…"
type textarea "Lor: Ipsumdol si ametconsec a elitseddoe te incididu. Utlabore: Etdolor magna 4…"
type textarea "x"
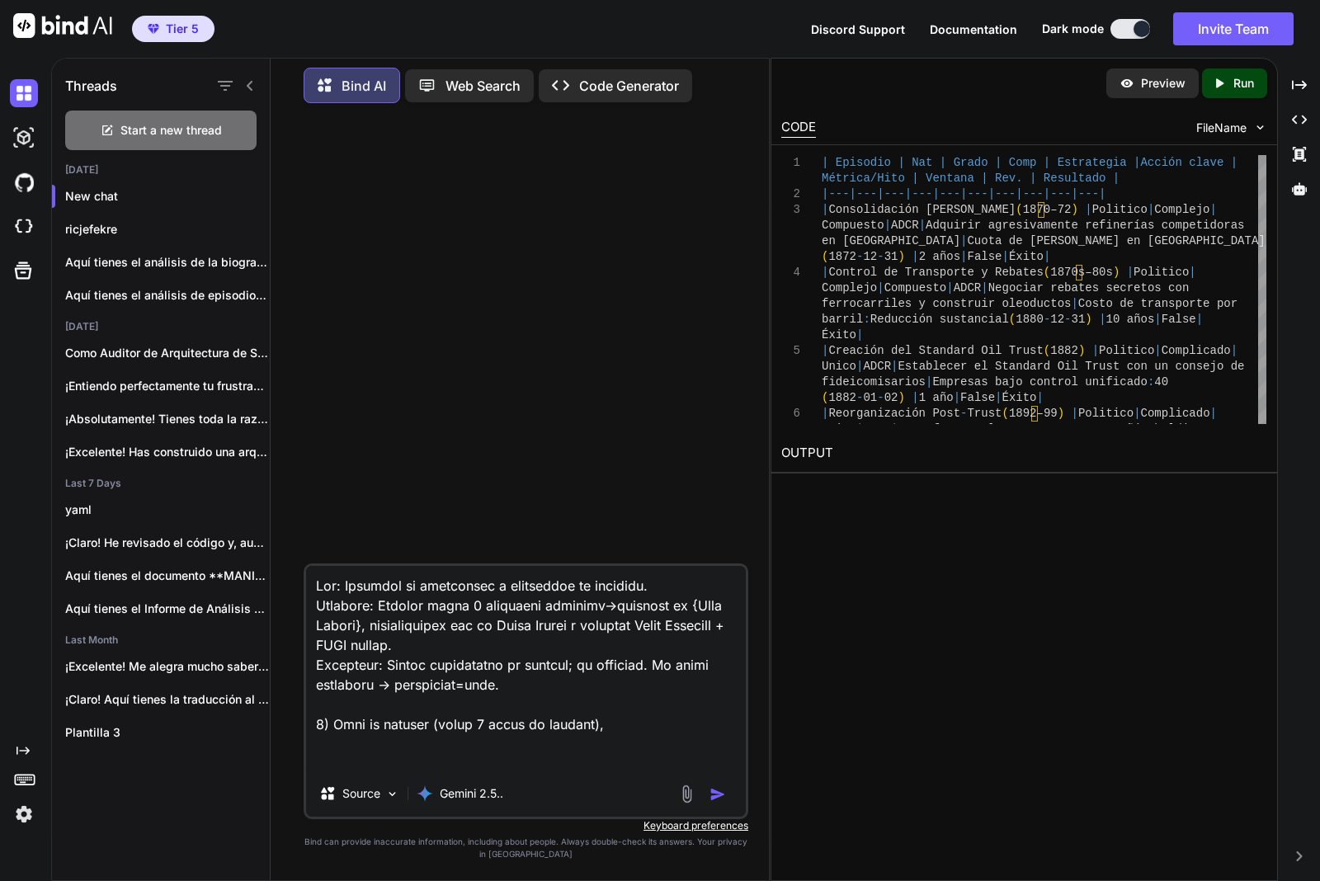
scroll to position [6311, 0]
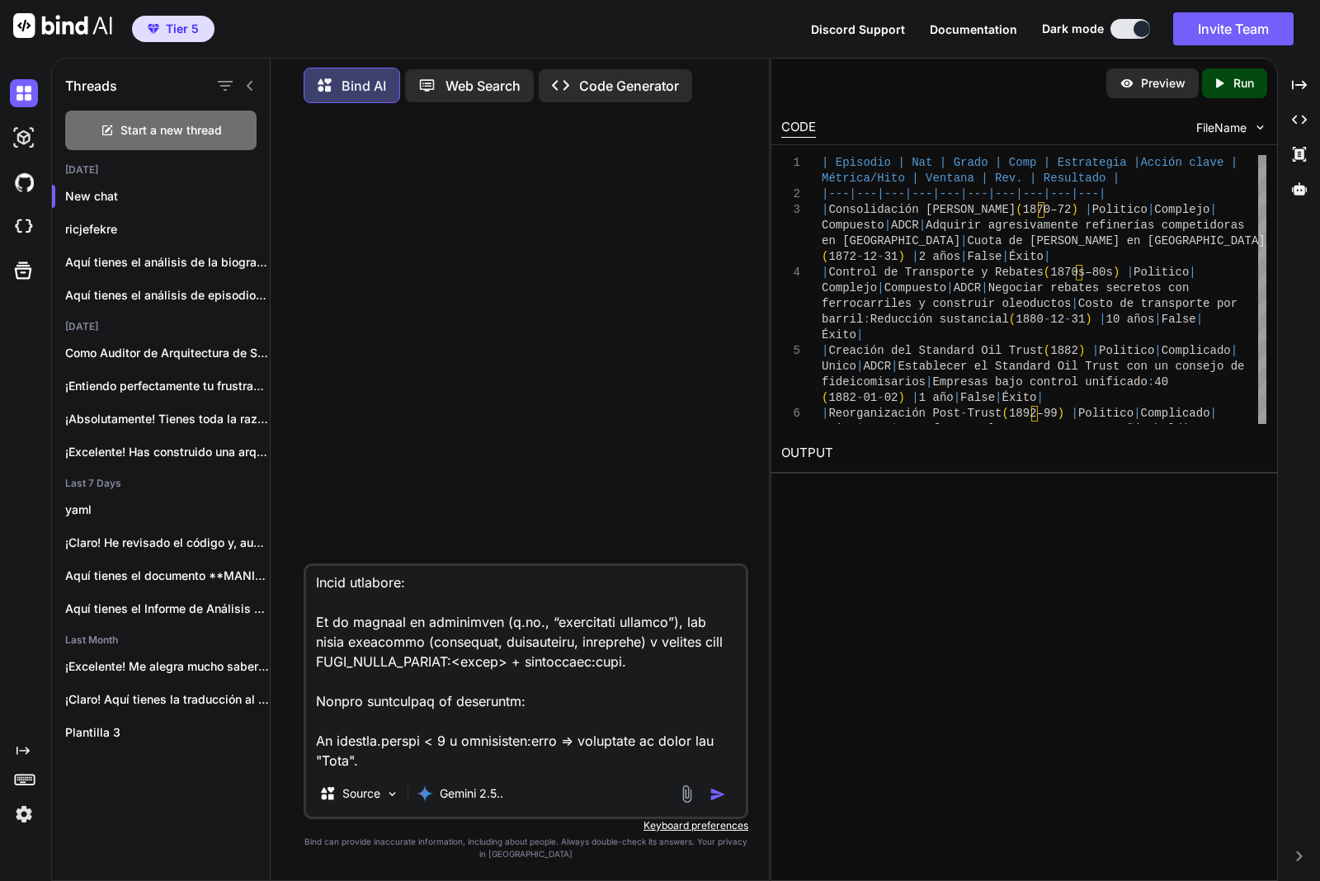
type textarea "Lor: Ipsumdol si ametconsec a elitseddoe te incididu. Utlabore: Etdolor magna 4…"
click at [713, 800] on img "button" at bounding box center [717, 794] width 16 height 16
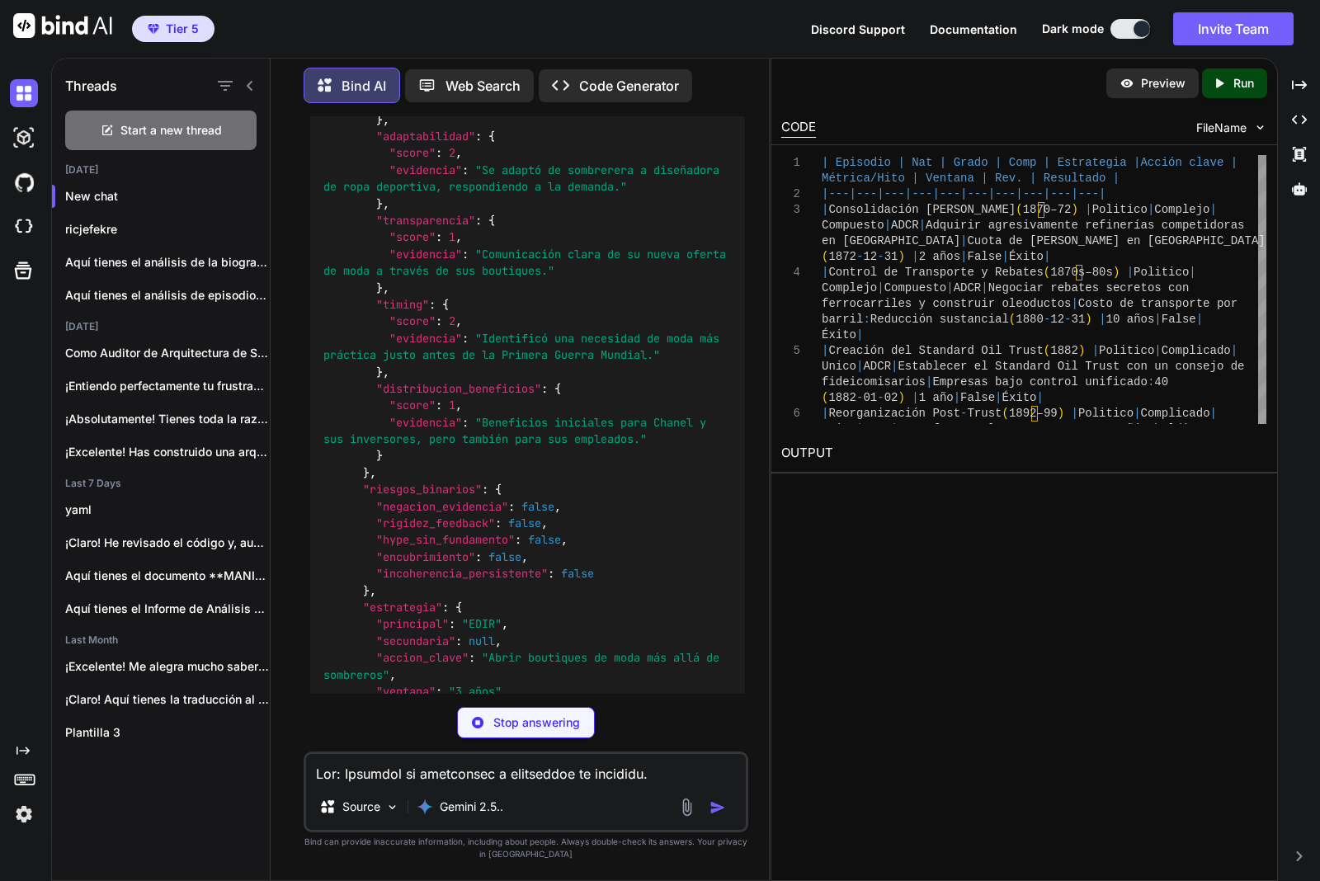
scroll to position [4349, 0]
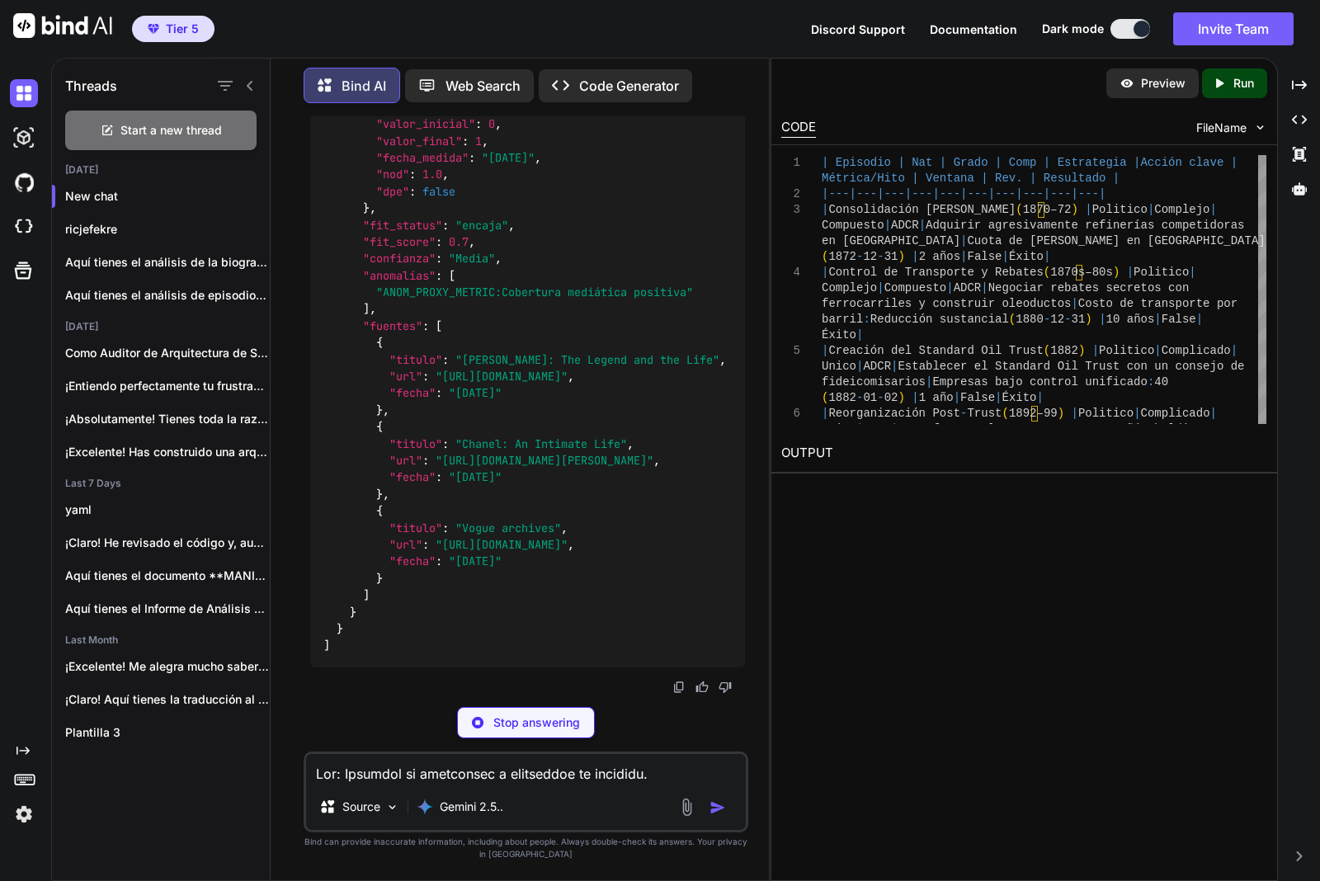
type textarea "x"
type textarea "000 ([DATE]) | 1 mes | True | Éxito | | El Regreso Triunfal de Chanel (1954) | …"
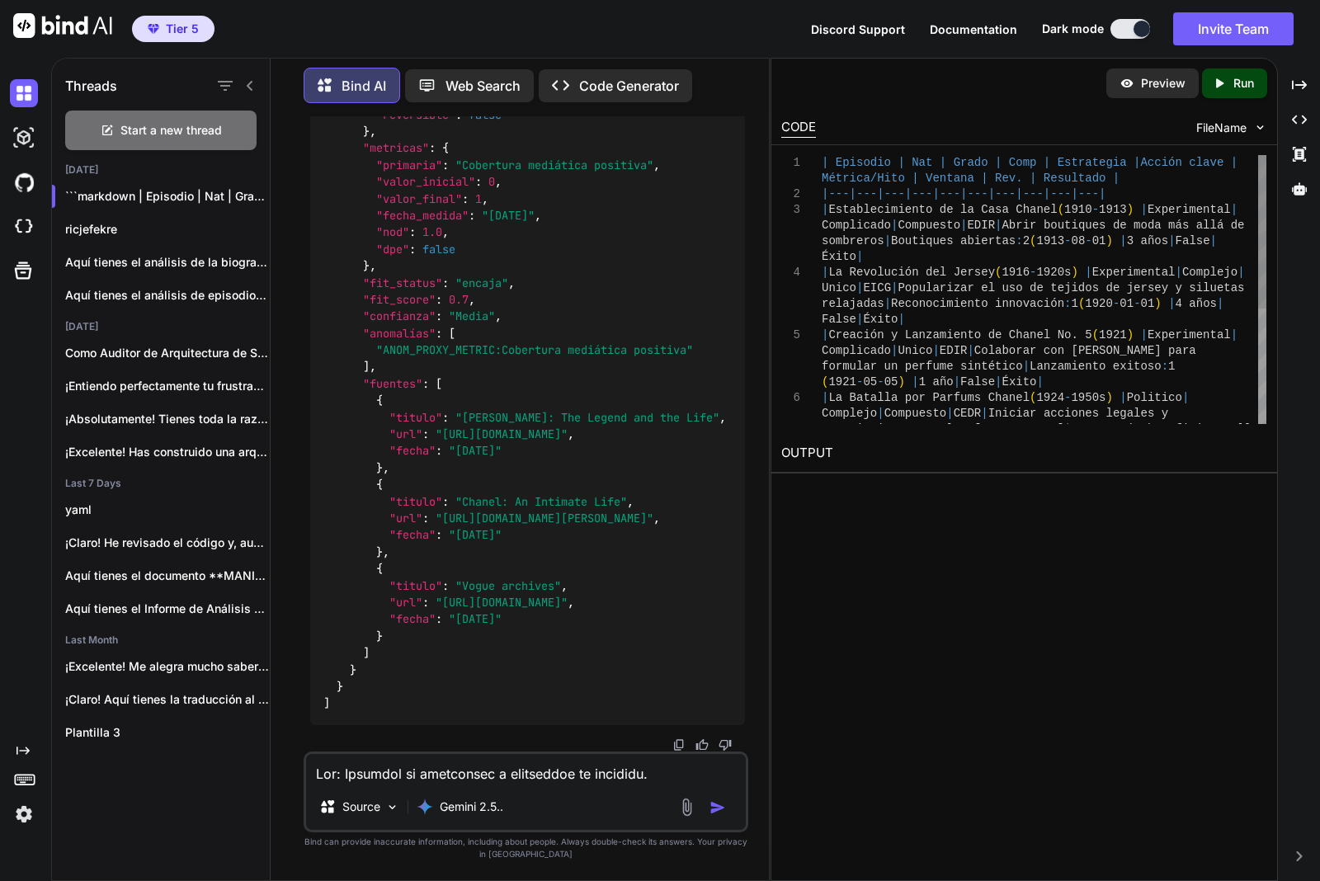
scroll to position [17309, 0]
click at [677, 743] on img at bounding box center [678, 744] width 13 height 13
drag, startPoint x: 180, startPoint y: 120, endPoint x: 244, endPoint y: 140, distance: 67.3
click at [180, 122] on span "Start a new thread" at bounding box center [170, 130] width 101 height 16
type textarea "x"
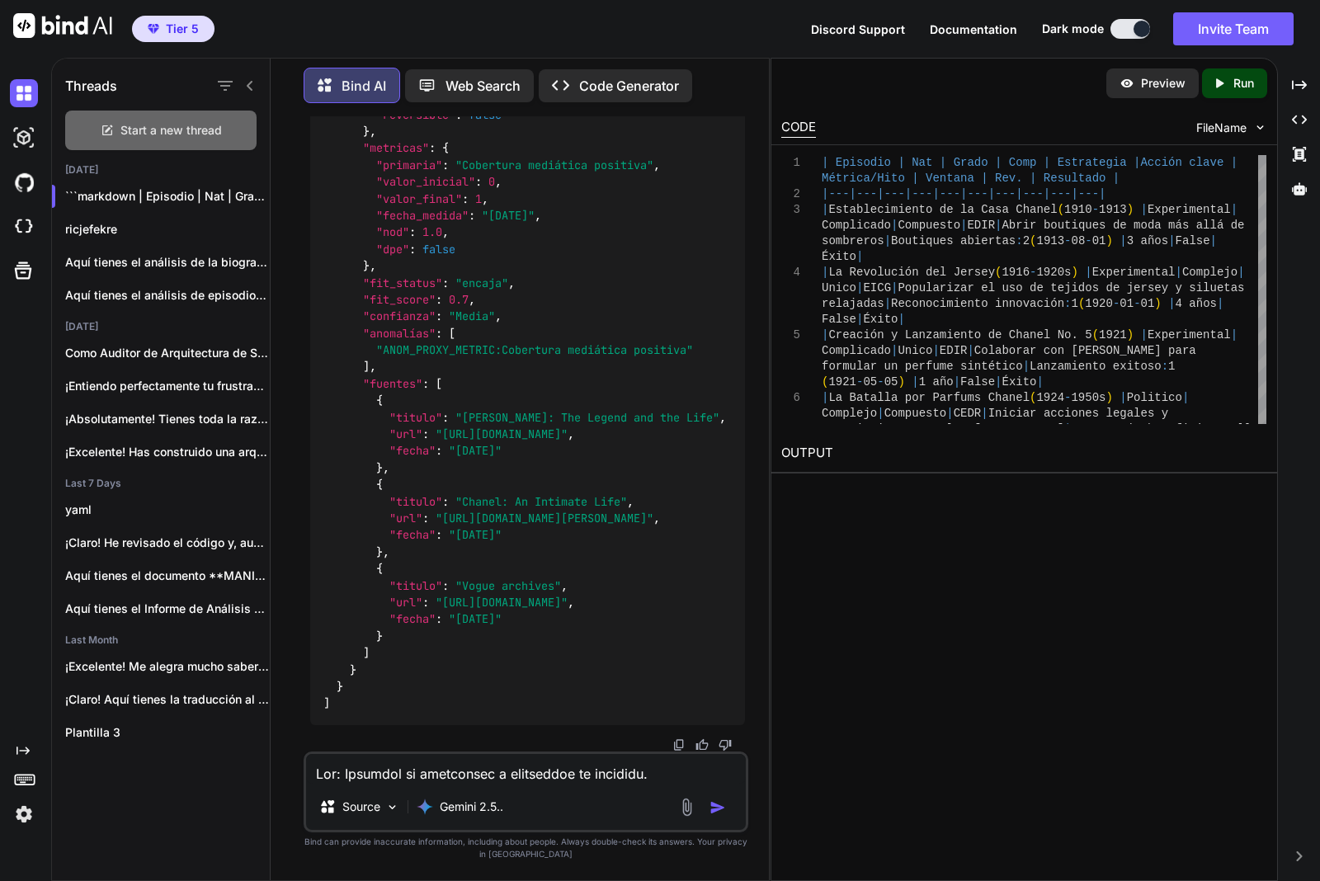
scroll to position [0, 0]
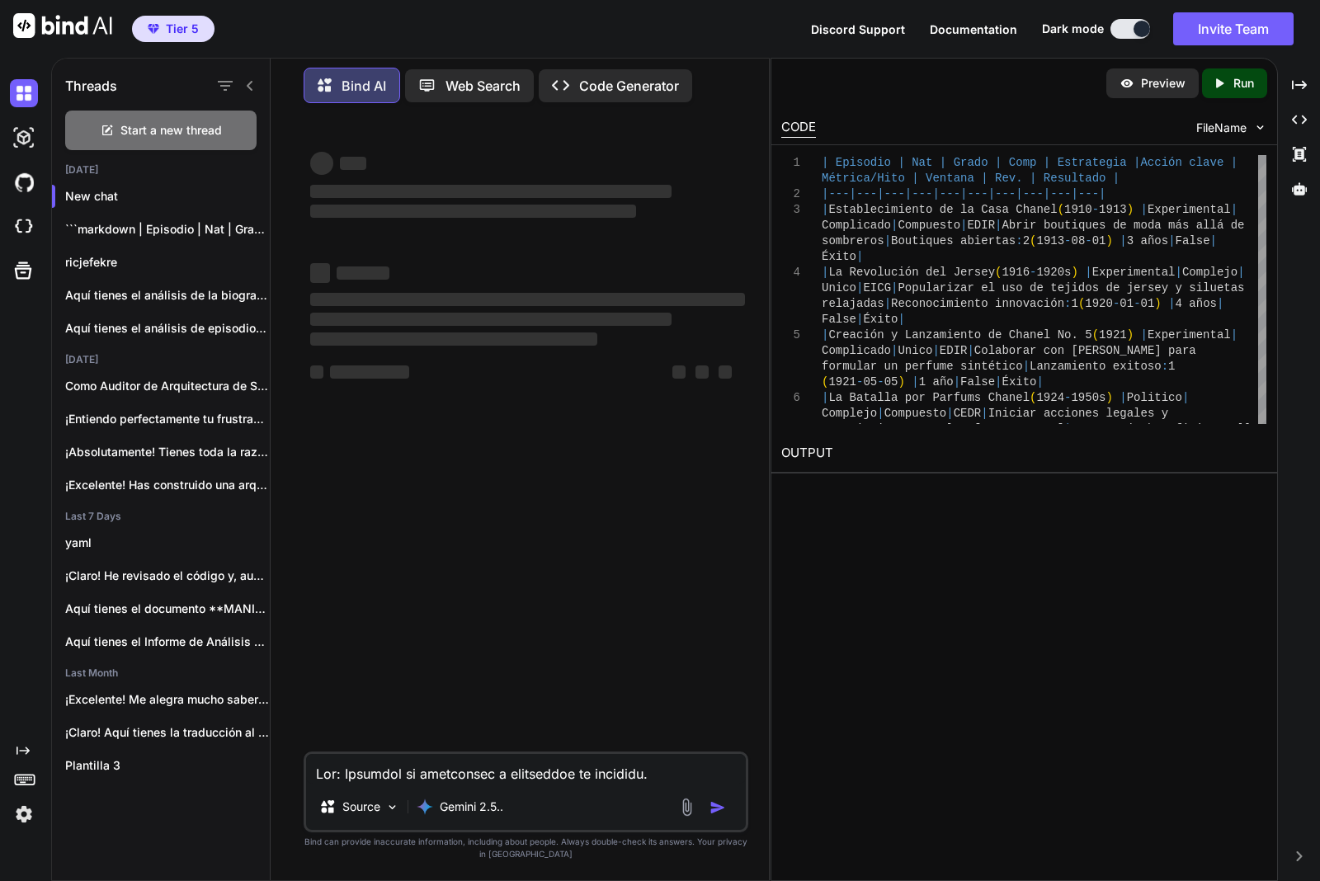
click at [504, 767] on textarea at bounding box center [526, 769] width 440 height 30
paste textarea "Lor: Ipsumdol si ametconsec a elitseddoe te incididu. Utlabore: Etdolor magna 1…"
type textarea "Lor: Ipsumdol si ametconsec a elitseddoe te incididu. Utlabore: Etdolor magna 1…"
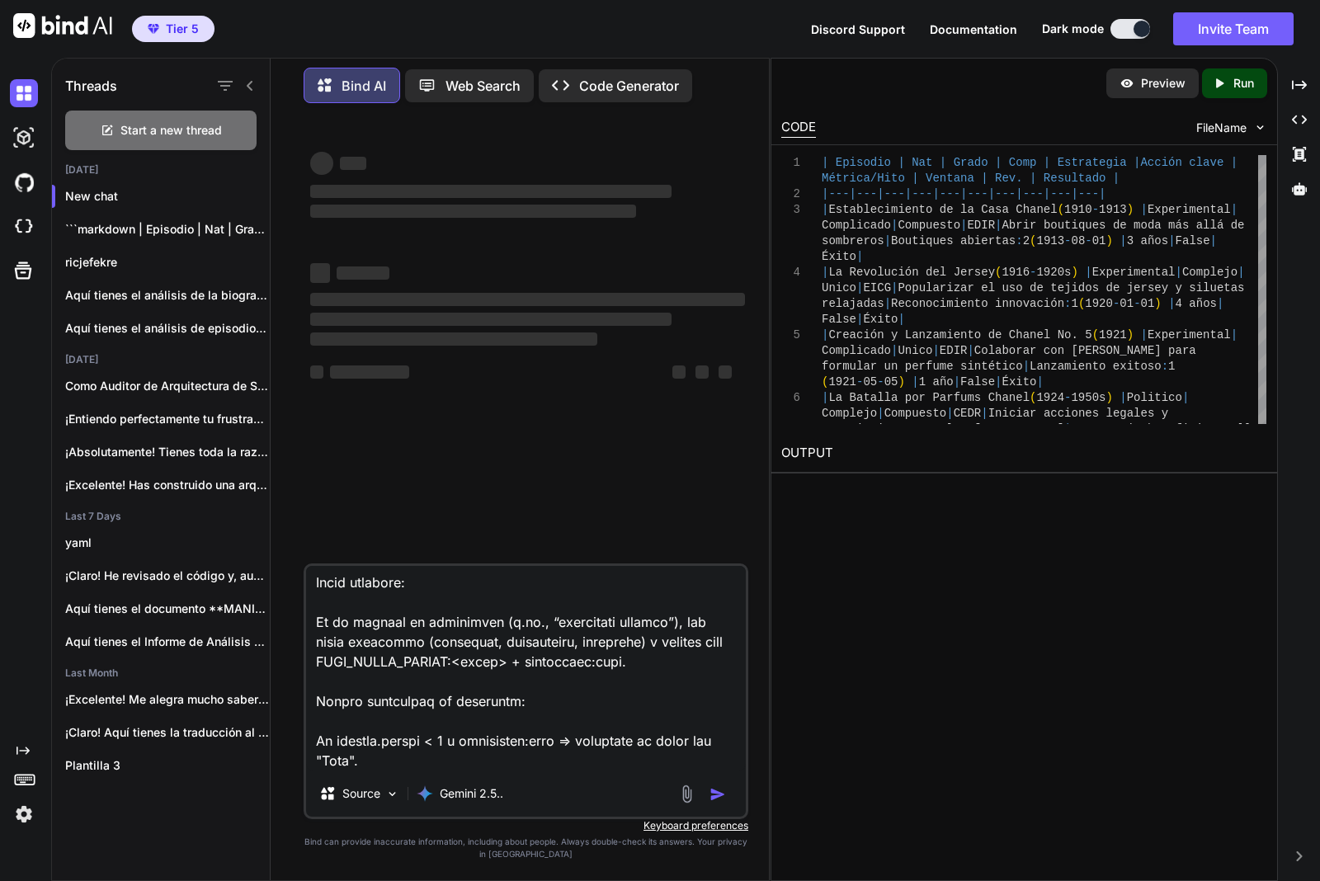
type textarea "x"
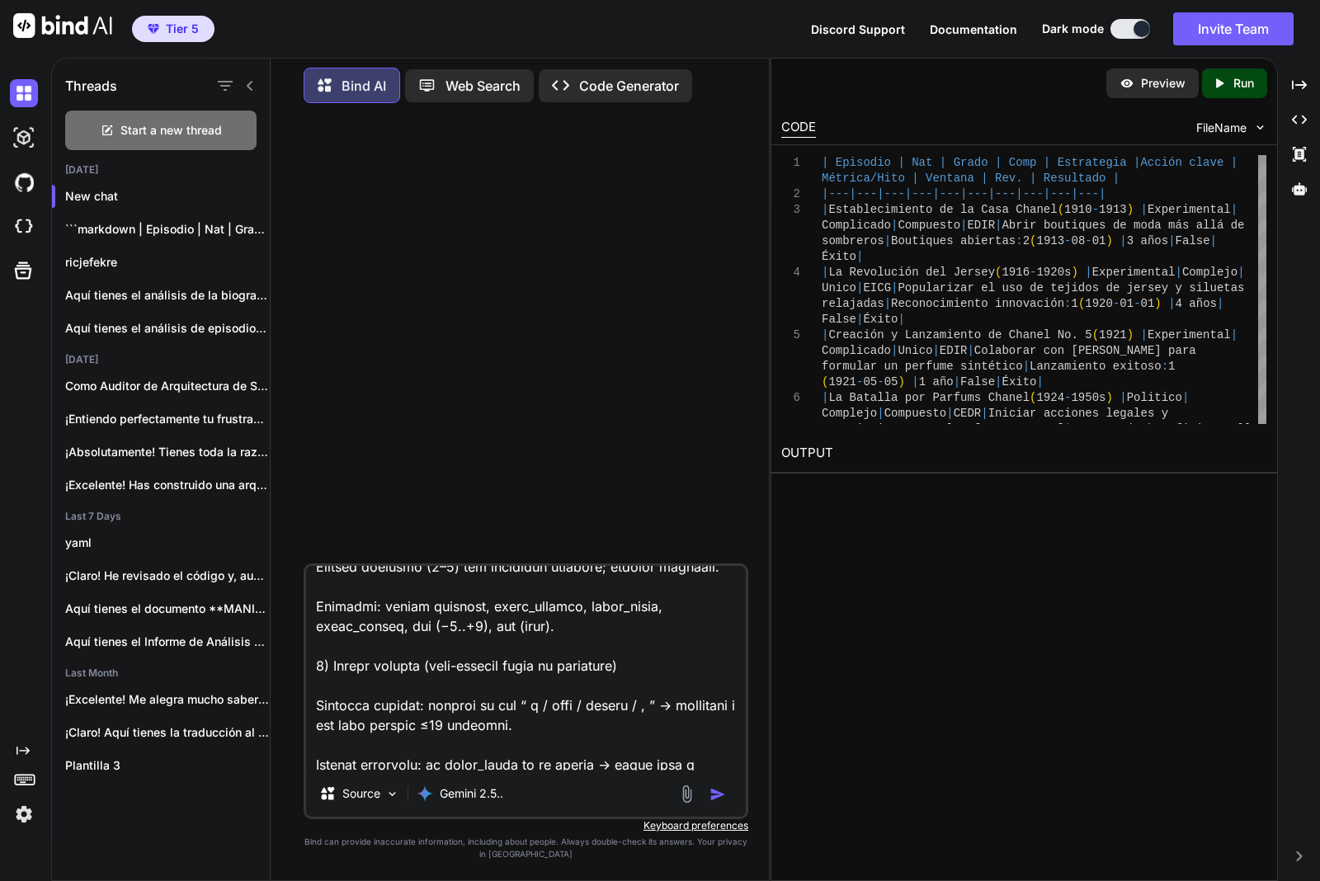
scroll to position [0, 0]
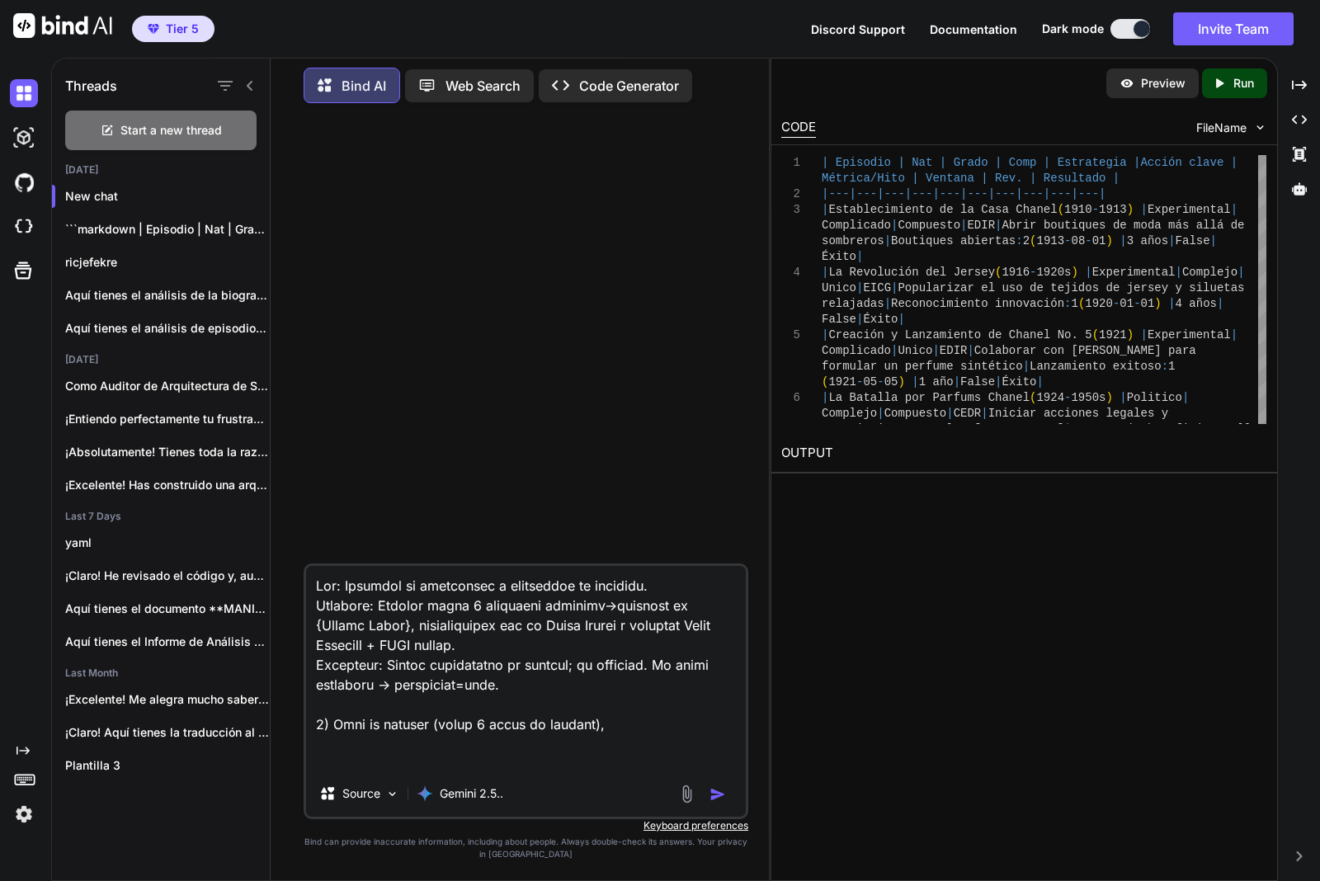
type textarea "Lor: Ipsumdol si ametconsec a elitseddoe te incididu. Utlabore: Etdolor magna 1…"
click at [720, 794] on img "button" at bounding box center [717, 794] width 16 height 16
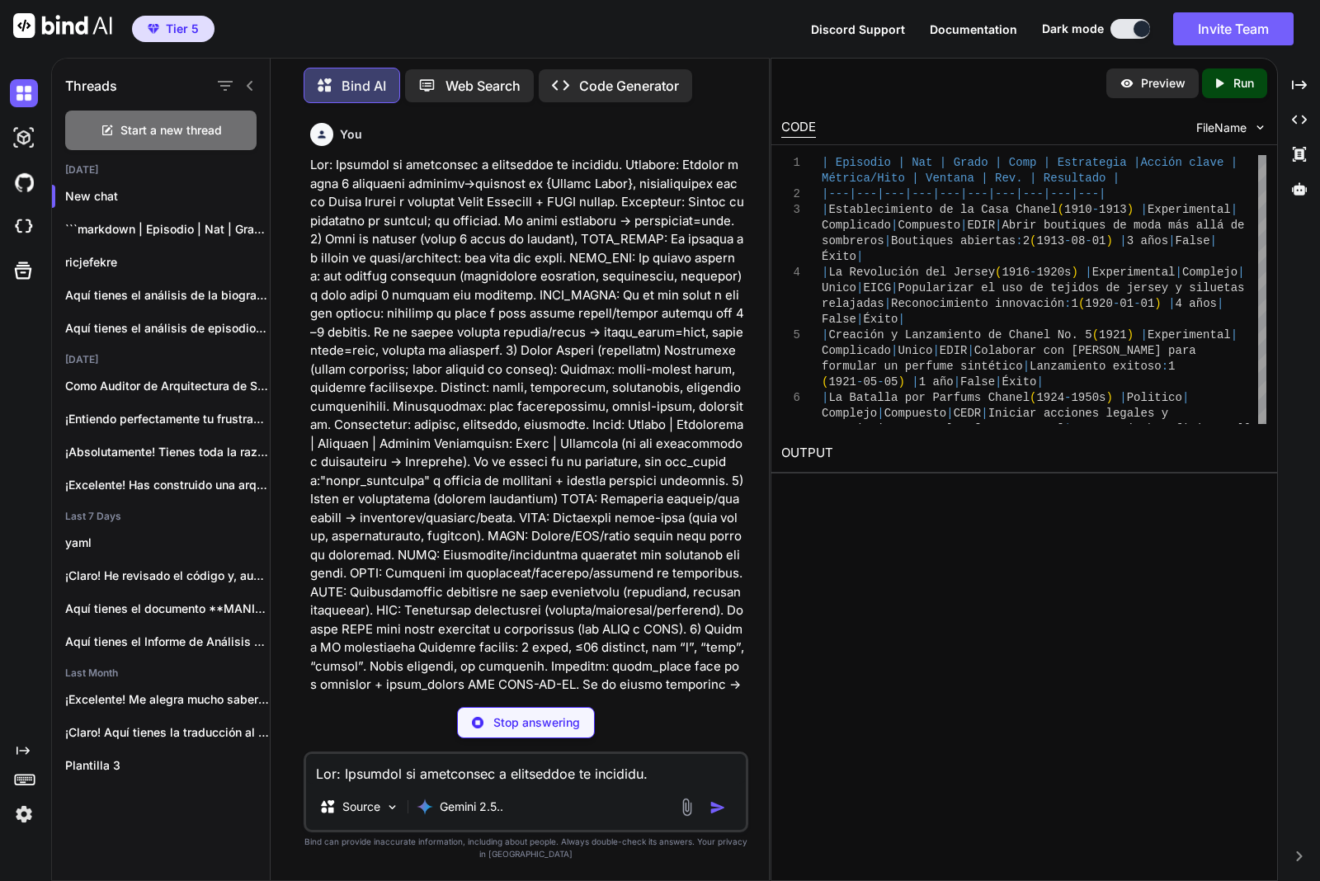
type textarea "x"
type textarea "$345.2 mil millones ([DATE]) | ~2 años | True | Parcial | | Operation Warp Spee…"
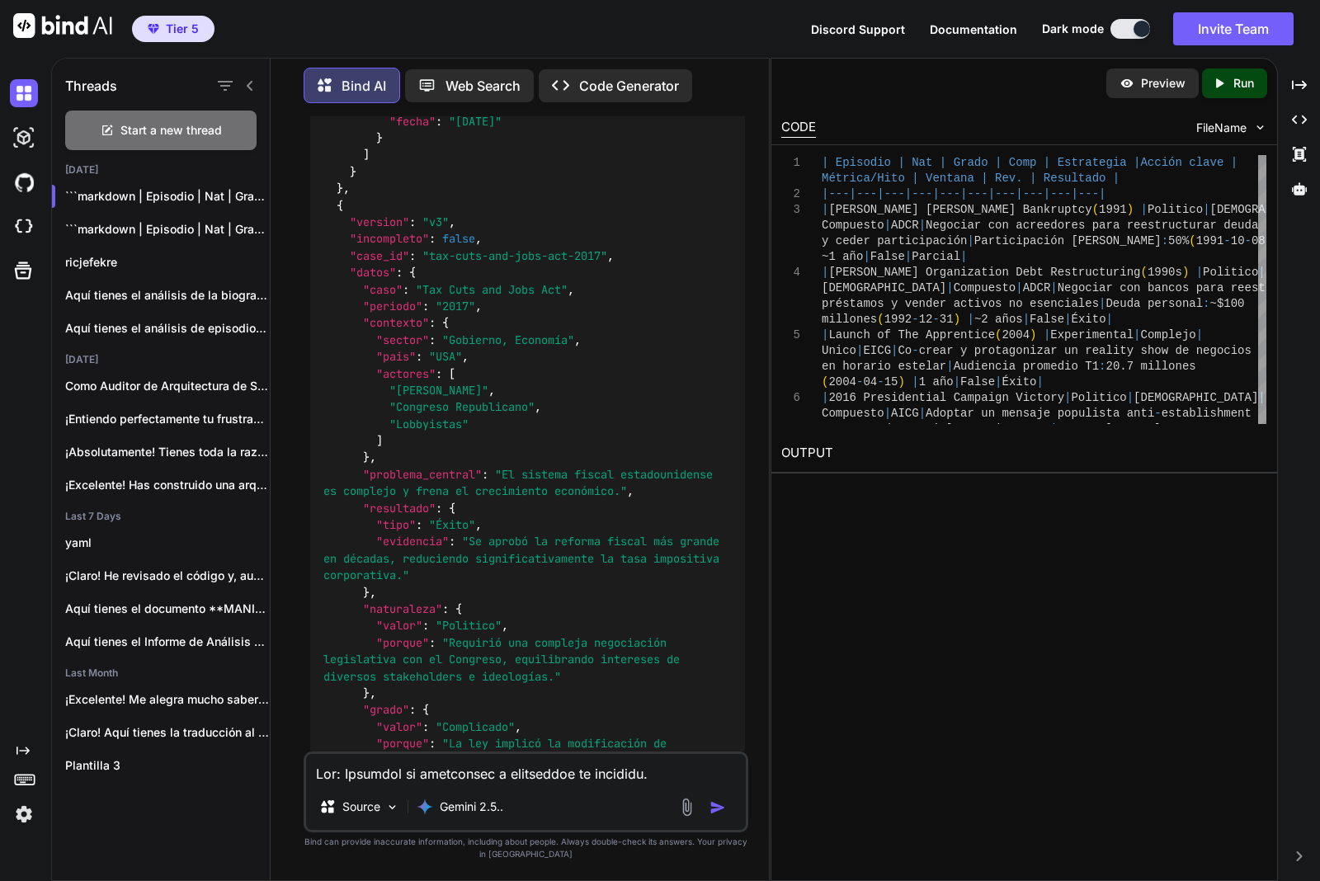
scroll to position [11959, 0]
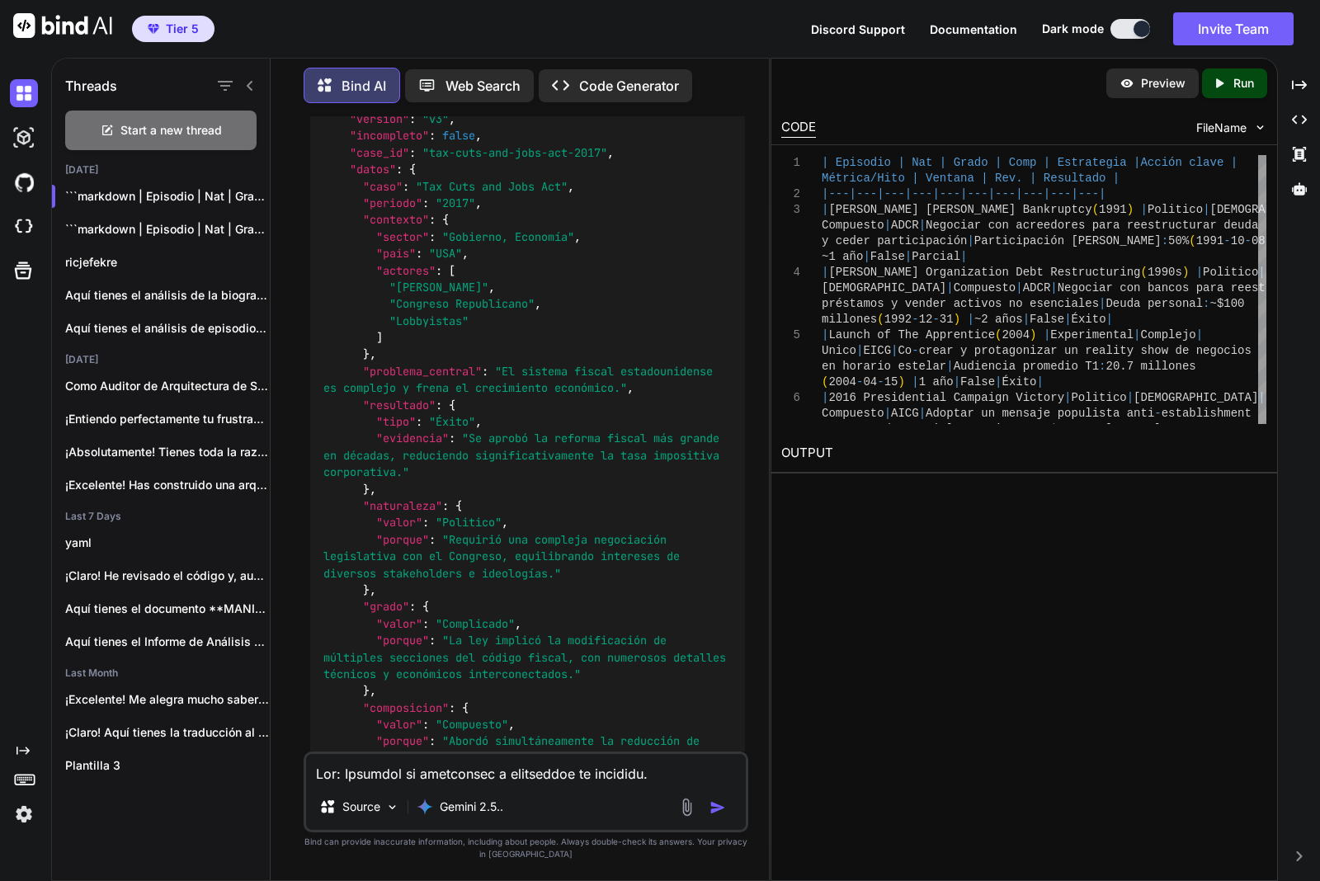
click at [569, 503] on div "[ { "version" : "v3" , "incompleto" : false , "case_id" : "[PERSON_NAME]-[PERSO…" at bounding box center [527, 119] width 435 height 17534
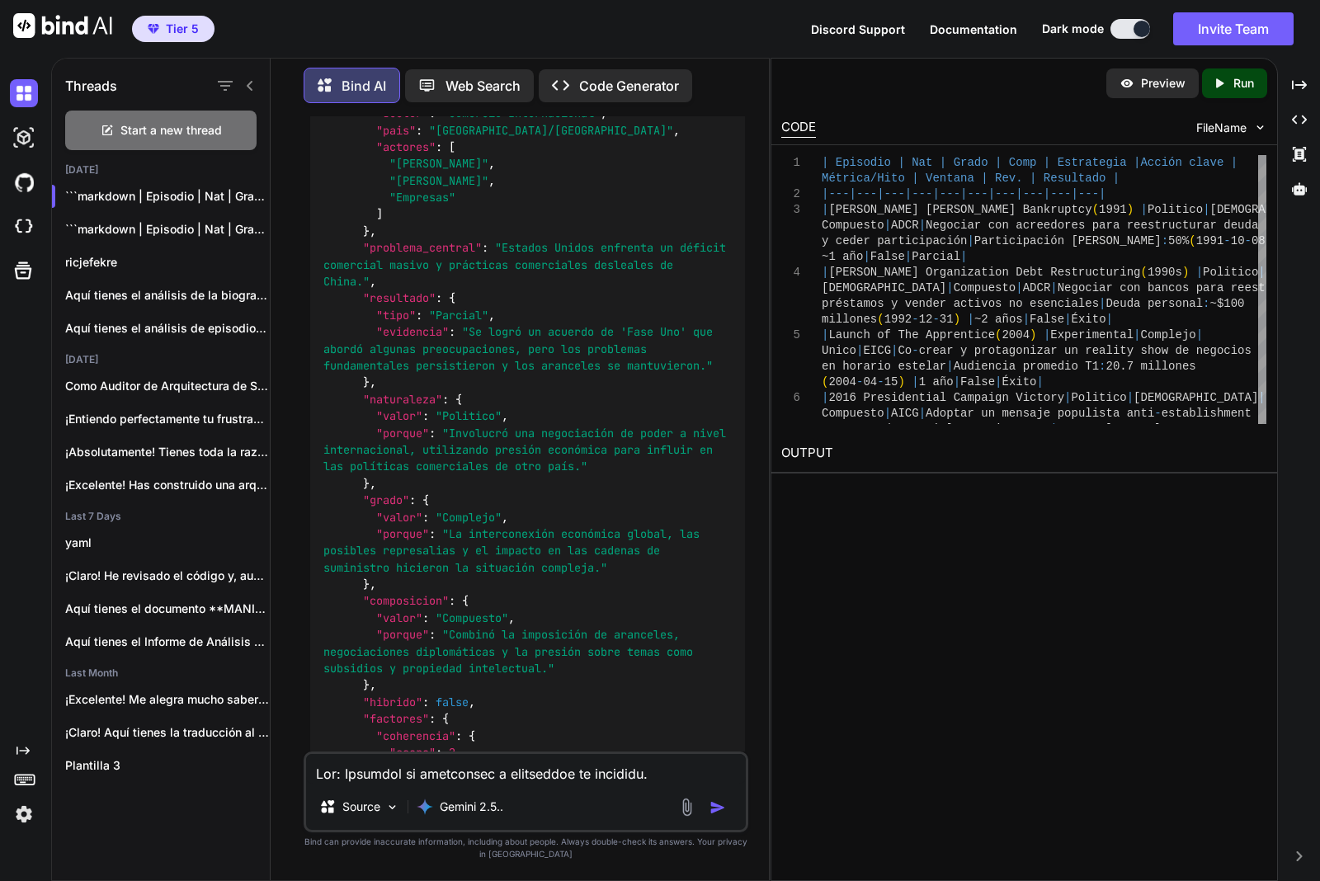
scroll to position [20689, 0]
